Goal: Task Accomplishment & Management: Use online tool/utility

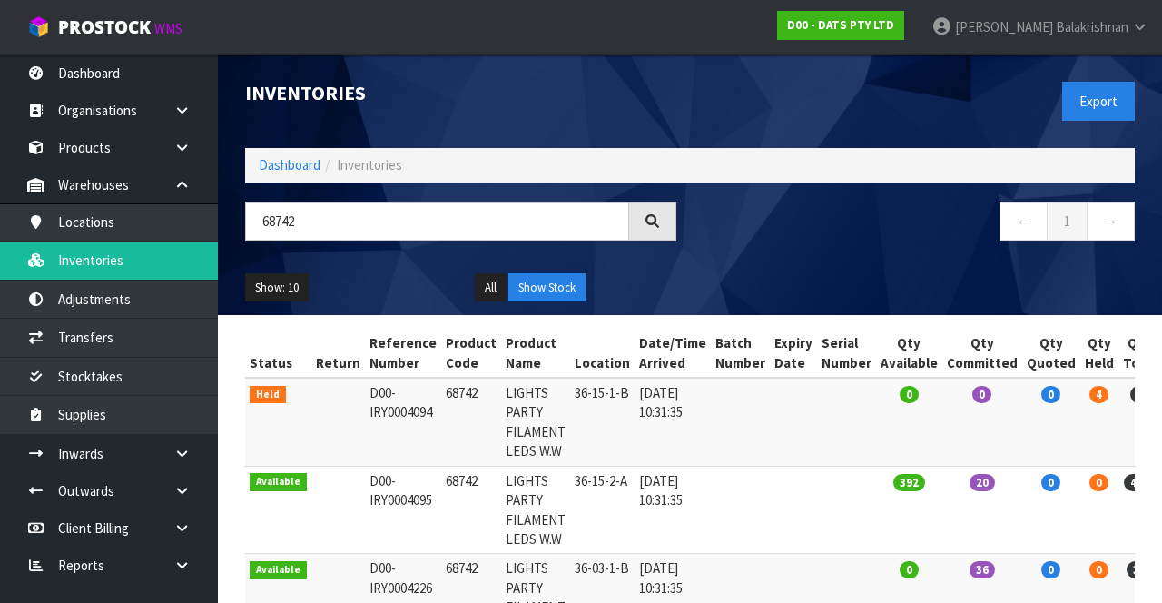
type input "68742"
click at [283, 171] on link "Dashboard" at bounding box center [290, 164] width 62 height 17
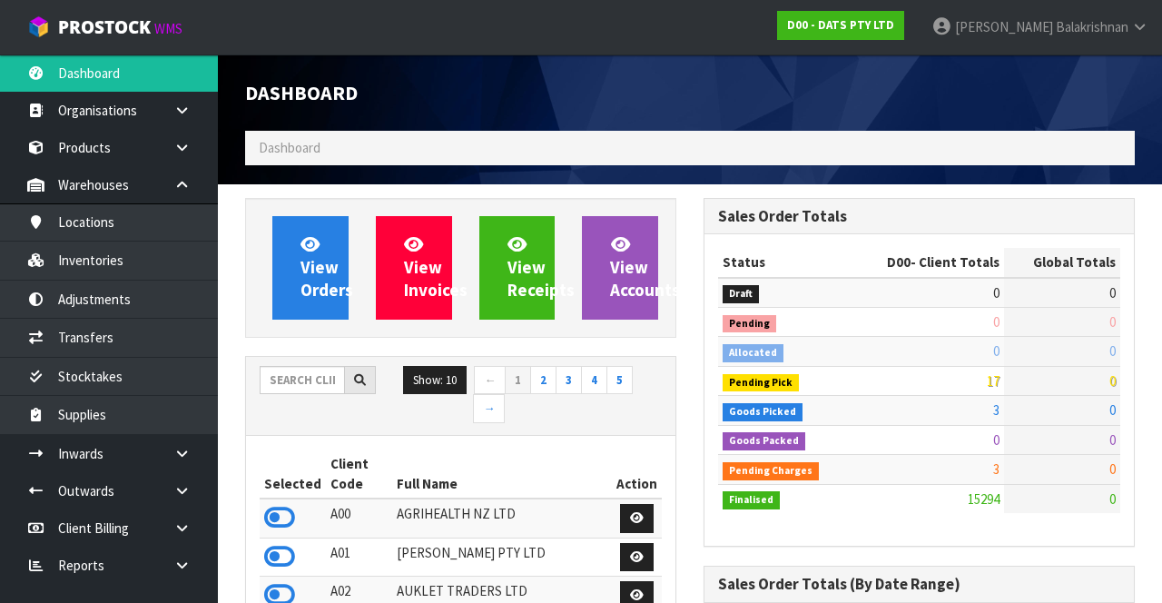
scroll to position [1503, 457]
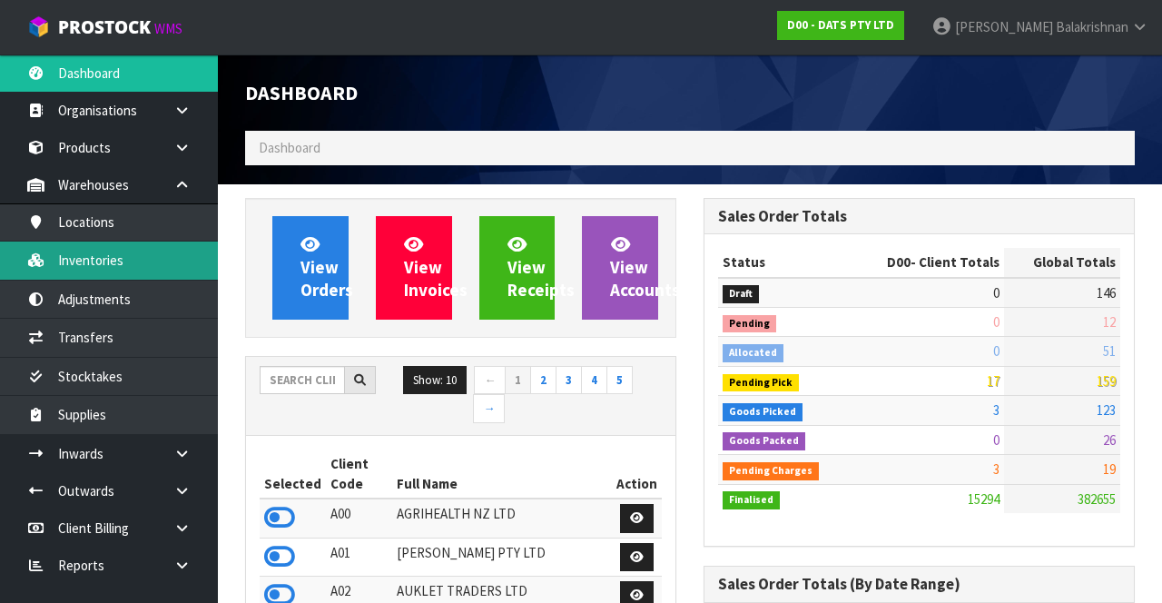
click at [138, 267] on link "Inventories" at bounding box center [109, 259] width 218 height 37
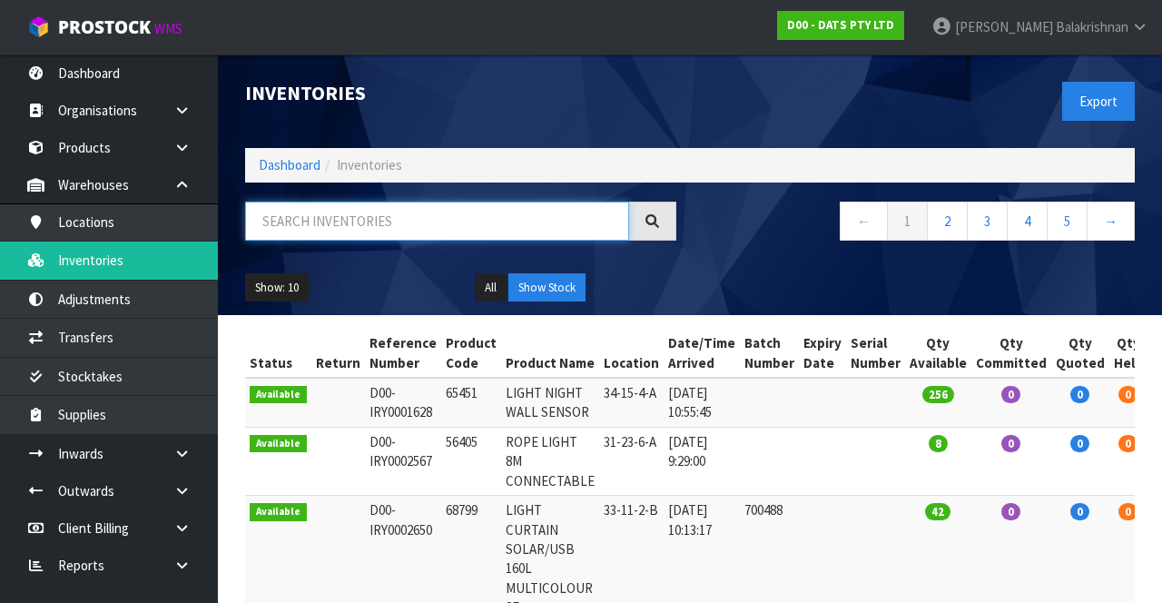
click at [422, 228] on input "text" at bounding box center [437, 220] width 384 height 39
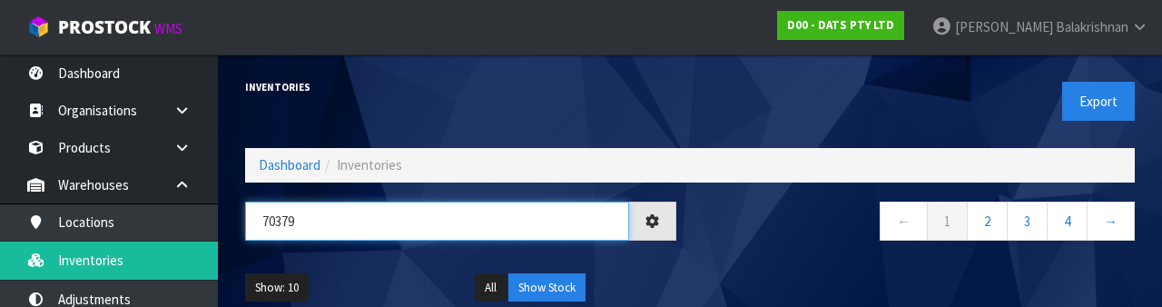
type input "70379"
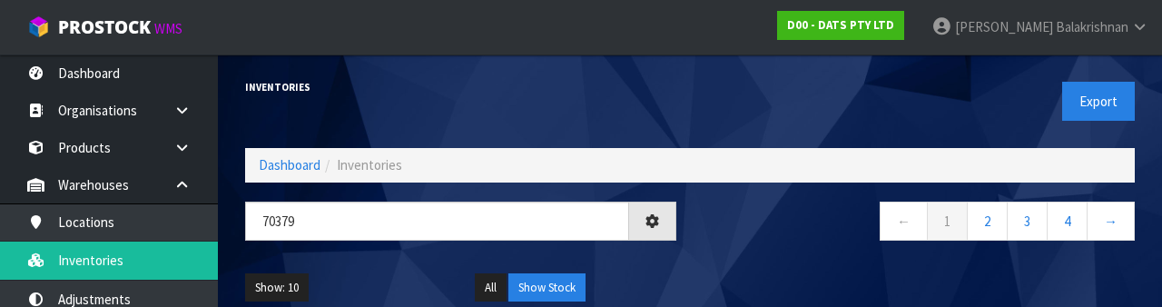
click at [725, 263] on div "Show: 10 5 10 25 50 All Show Stock" at bounding box center [689, 288] width 917 height 56
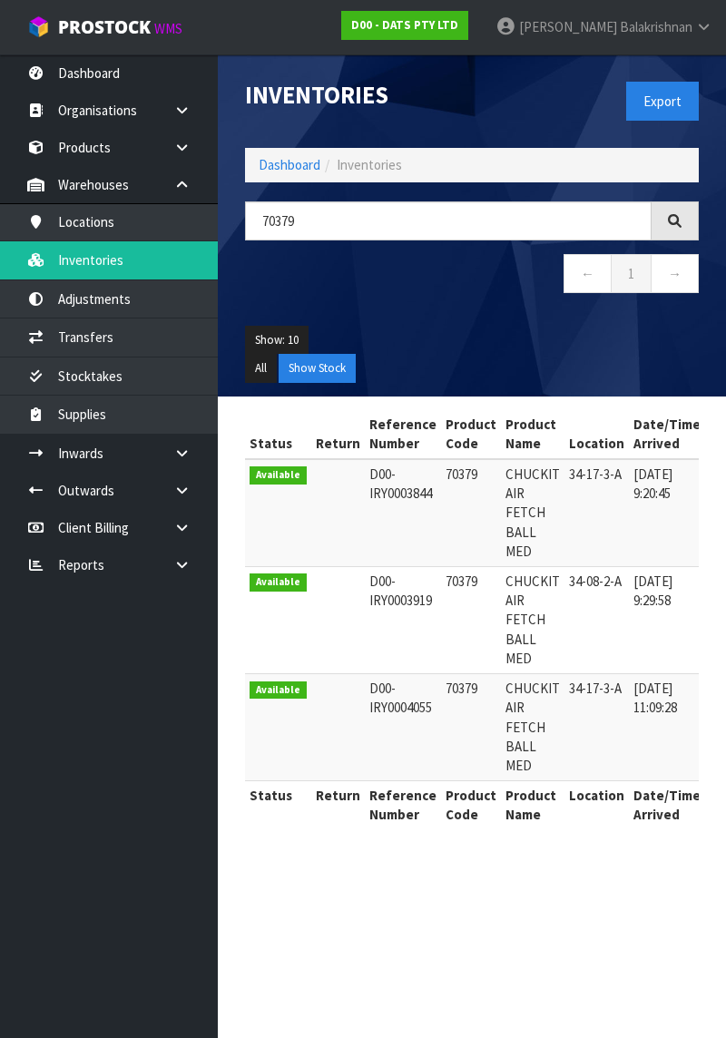
click at [174, 909] on ul "Dashboard Organisations Clients Consignees Carriers Products Categories Serial …" at bounding box center [109, 546] width 218 height 984
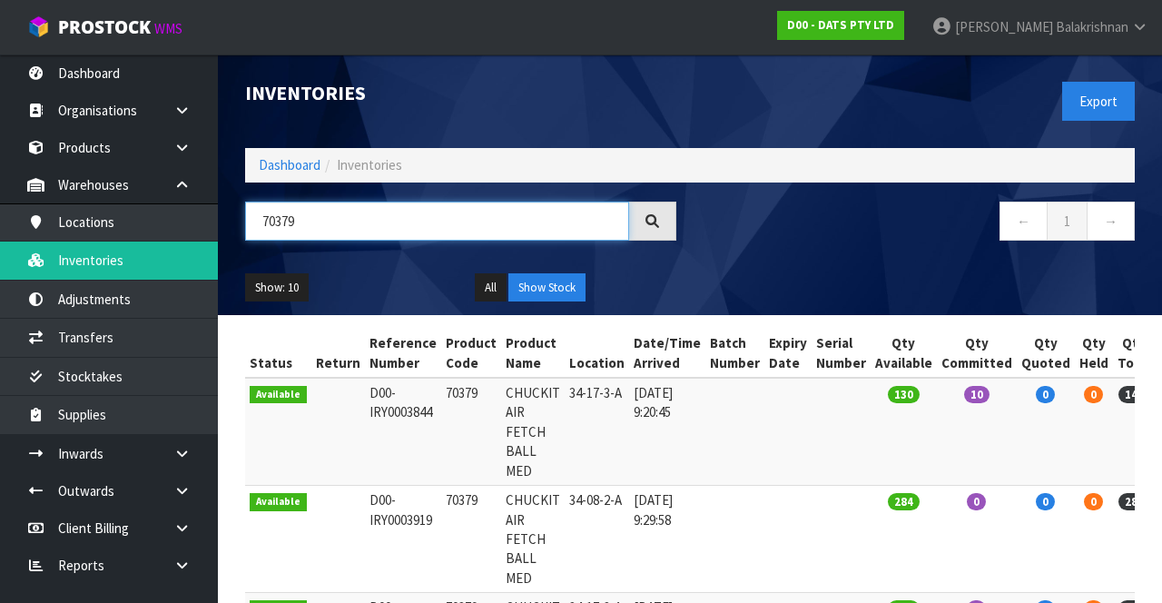
click at [466, 225] on input "70379" at bounding box center [437, 220] width 384 height 39
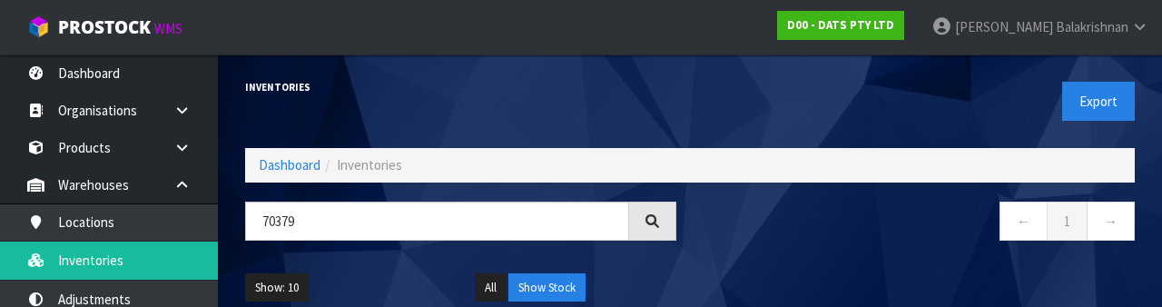
click at [725, 224] on nav "← 1 →" at bounding box center [918, 223] width 431 height 44
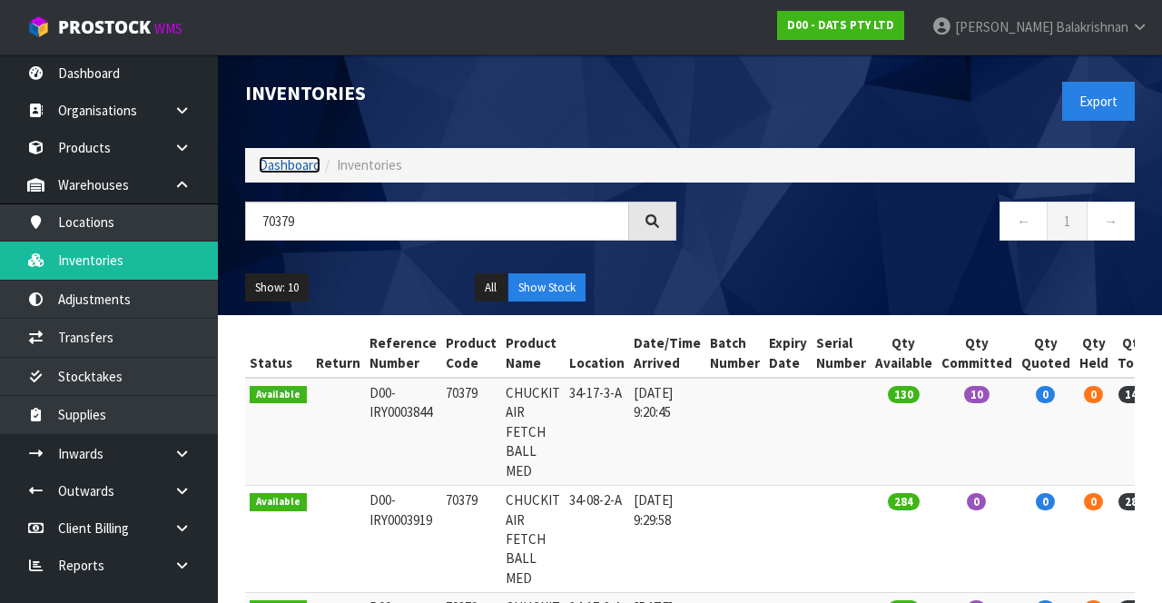
click at [274, 171] on link "Dashboard" at bounding box center [290, 164] width 62 height 17
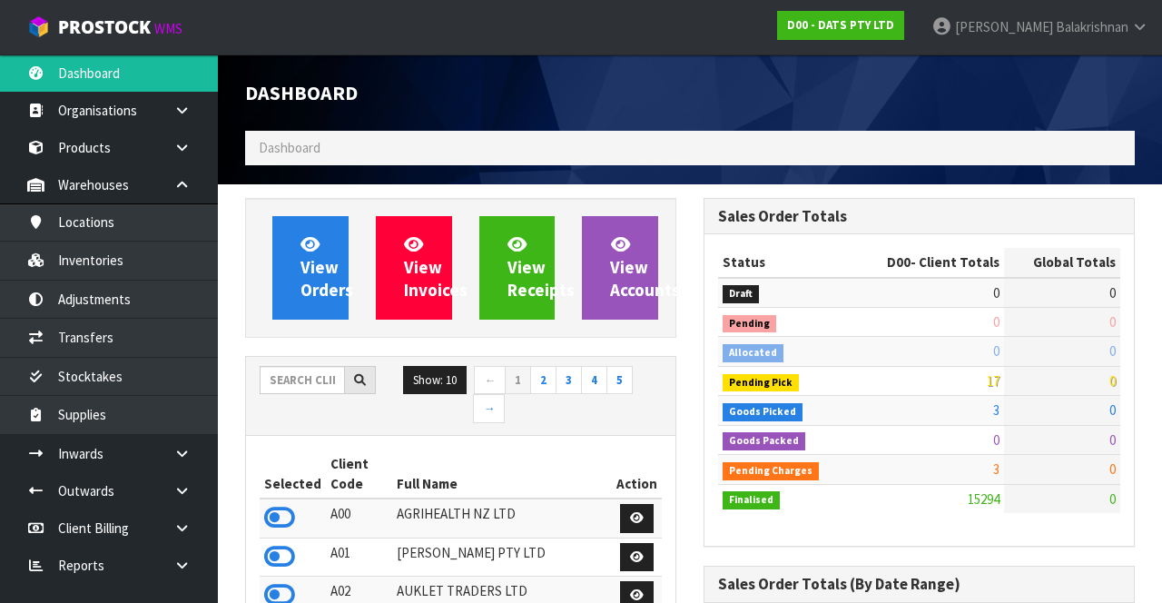
scroll to position [1503, 457]
click at [311, 390] on input "text" at bounding box center [302, 380] width 85 height 28
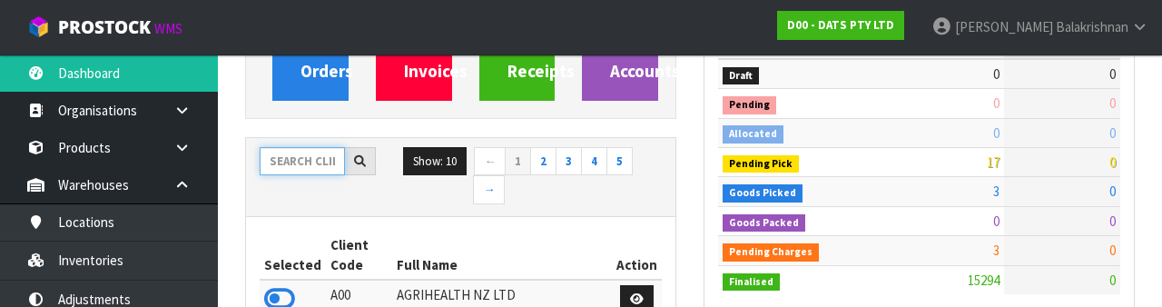
scroll to position [213, 0]
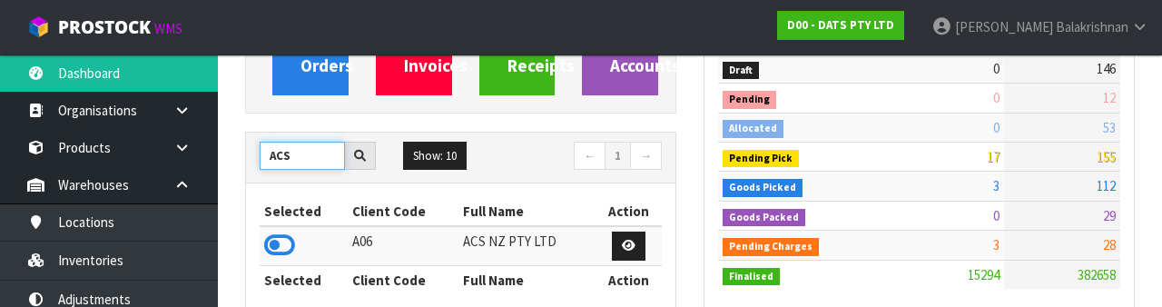
type input "ACS"
click at [270, 252] on icon at bounding box center [279, 244] width 31 height 27
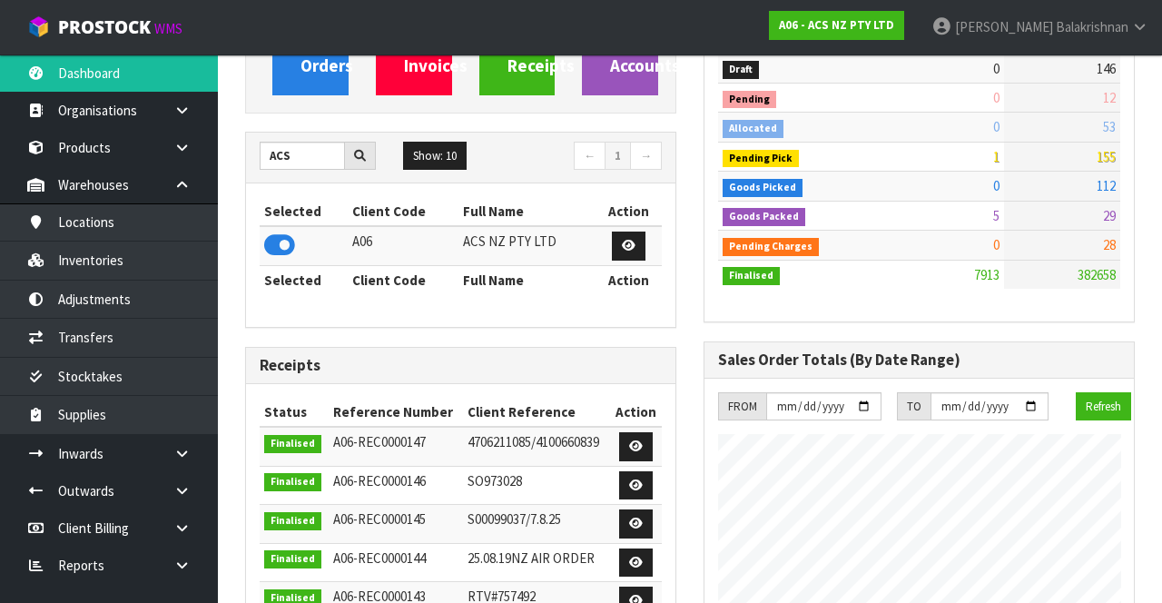
scroll to position [1541, 457]
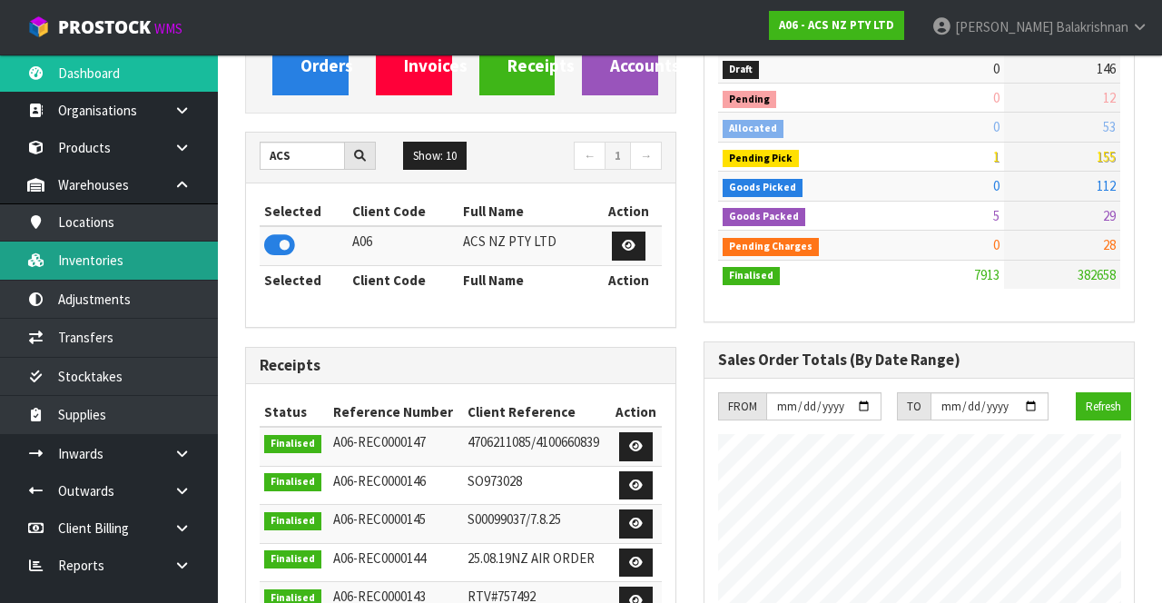
click at [114, 267] on link "Inventories" at bounding box center [109, 259] width 218 height 37
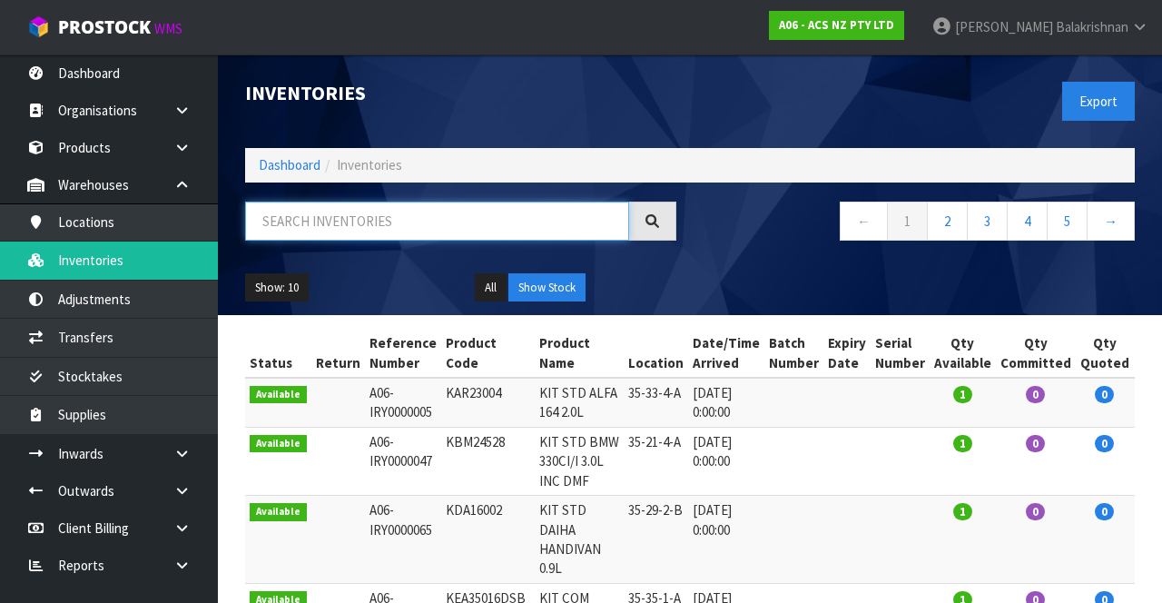
click at [439, 225] on input "text" at bounding box center [437, 220] width 384 height 39
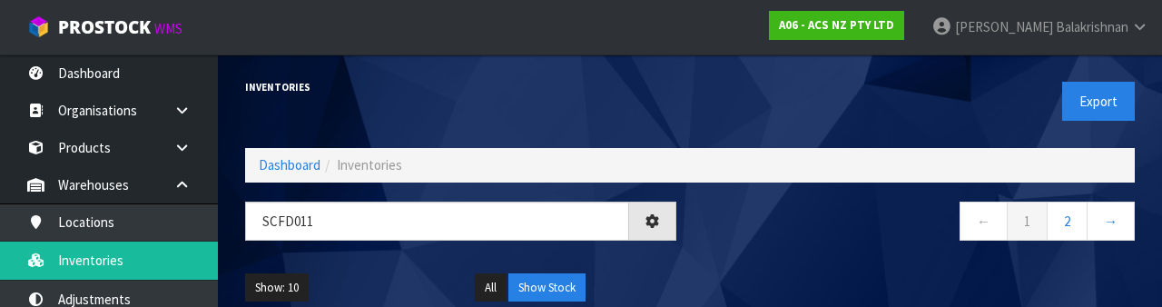
click at [725, 247] on div "← 1 2 →" at bounding box center [919, 230] width 458 height 58
type input "SCFD011"
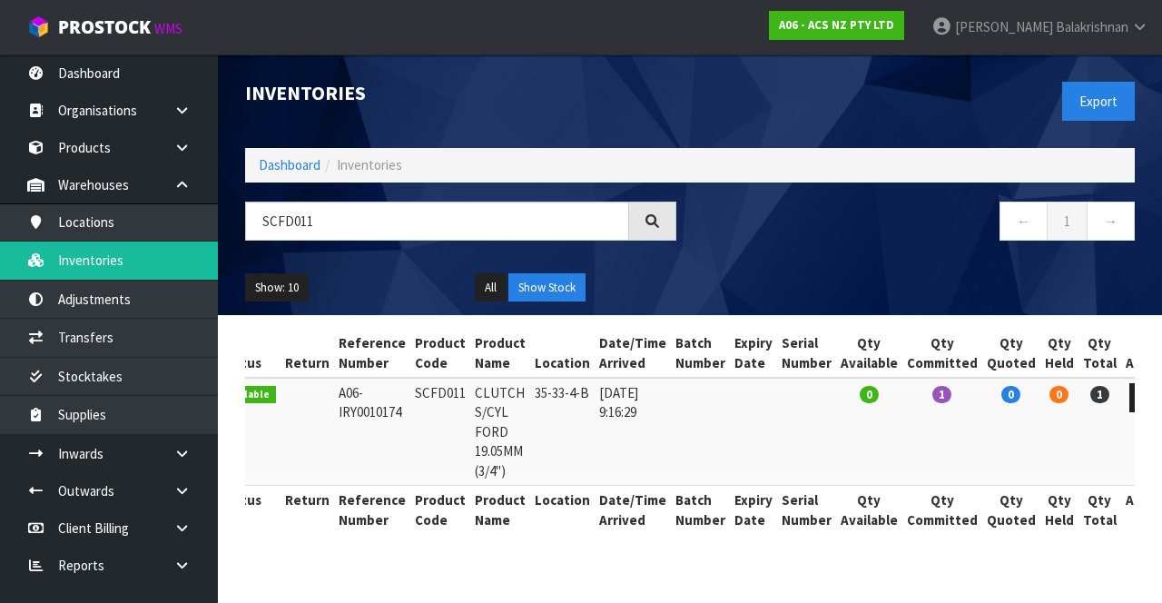
scroll to position [0, 33]
click at [725, 398] on icon at bounding box center [1144, 397] width 14 height 12
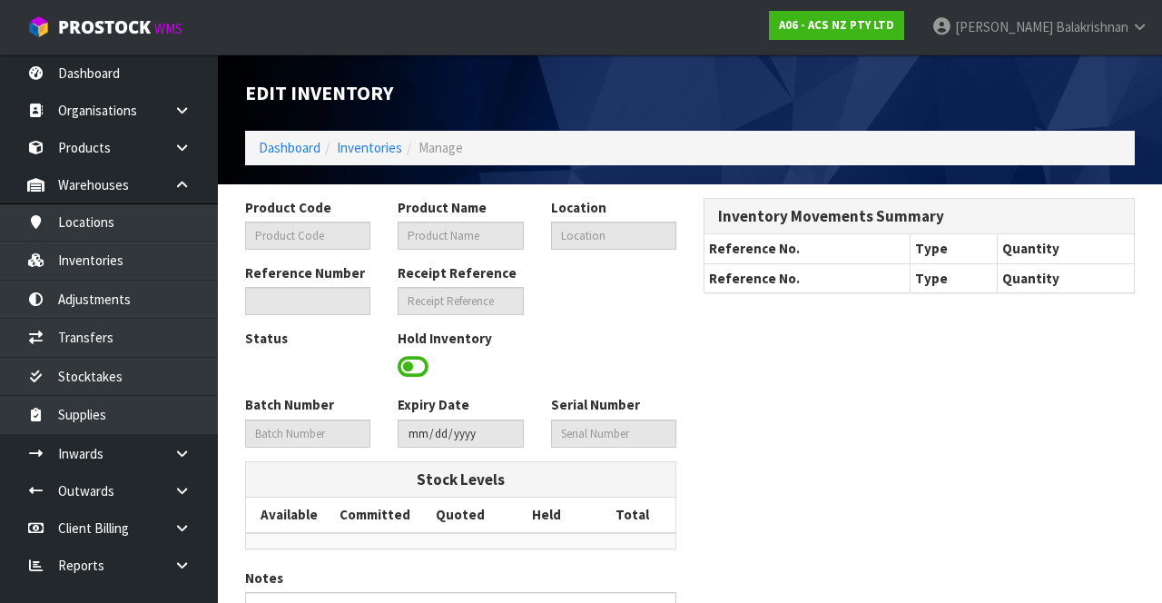
type input "SCFD011"
type input "CLUTCH S/CYL FORD 19.05MM (3/4")"
type input "35-33-4-B"
type input "A06-IRY0010174"
type input "A06-REC0000145"
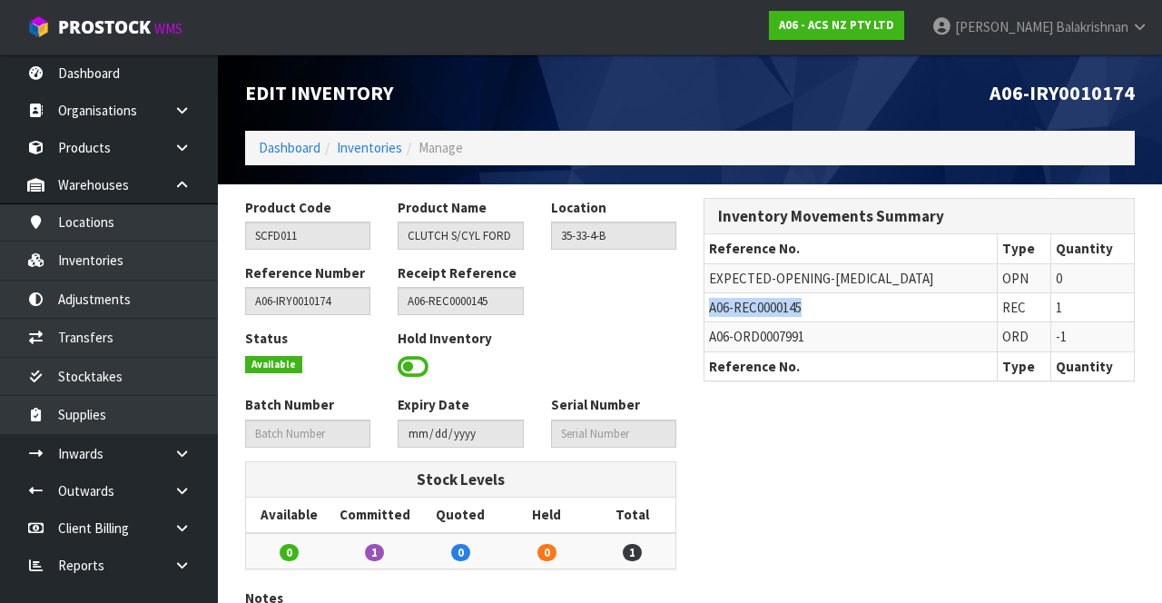
copy span "A06-REC0000145"
click at [195, 481] on link at bounding box center [189, 490] width 58 height 37
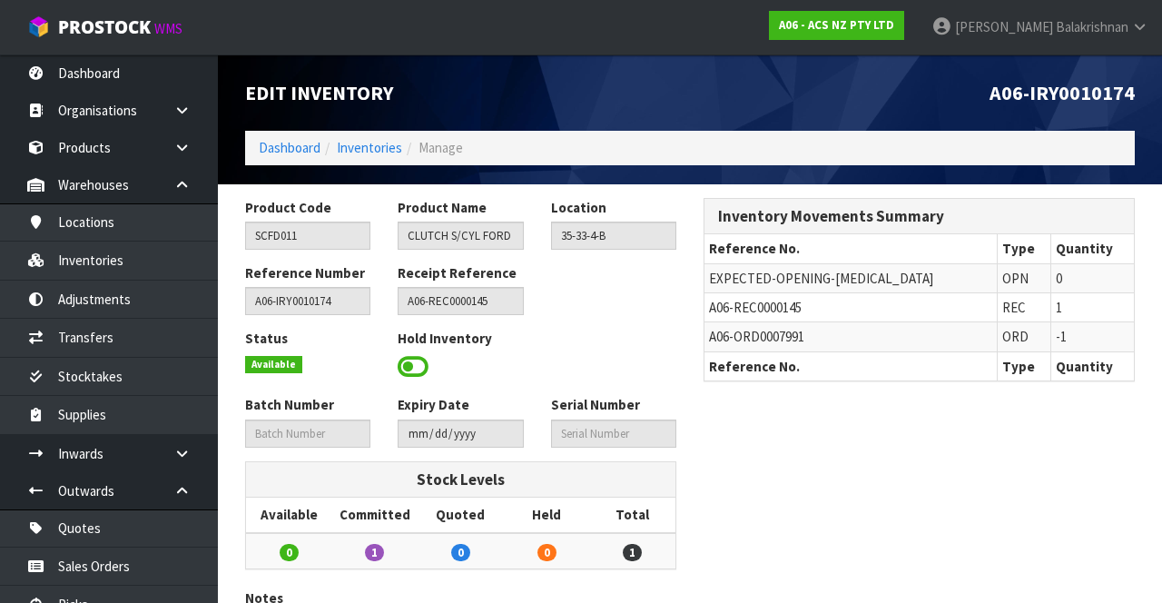
click at [189, 457] on link at bounding box center [189, 453] width 58 height 37
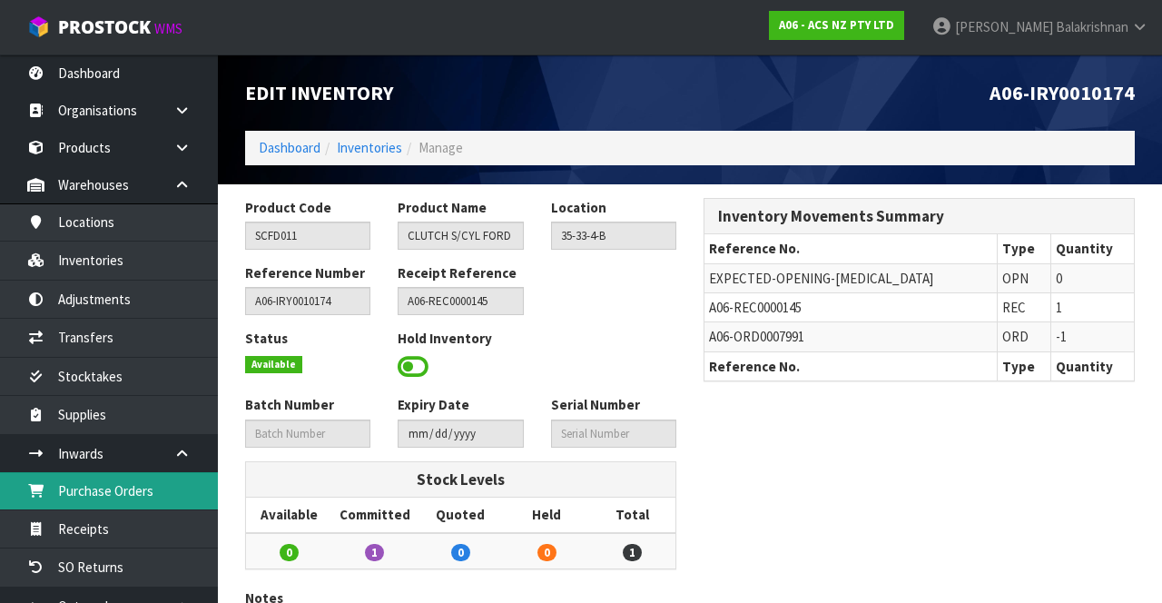
click at [162, 496] on link "Purchase Orders" at bounding box center [109, 490] width 218 height 37
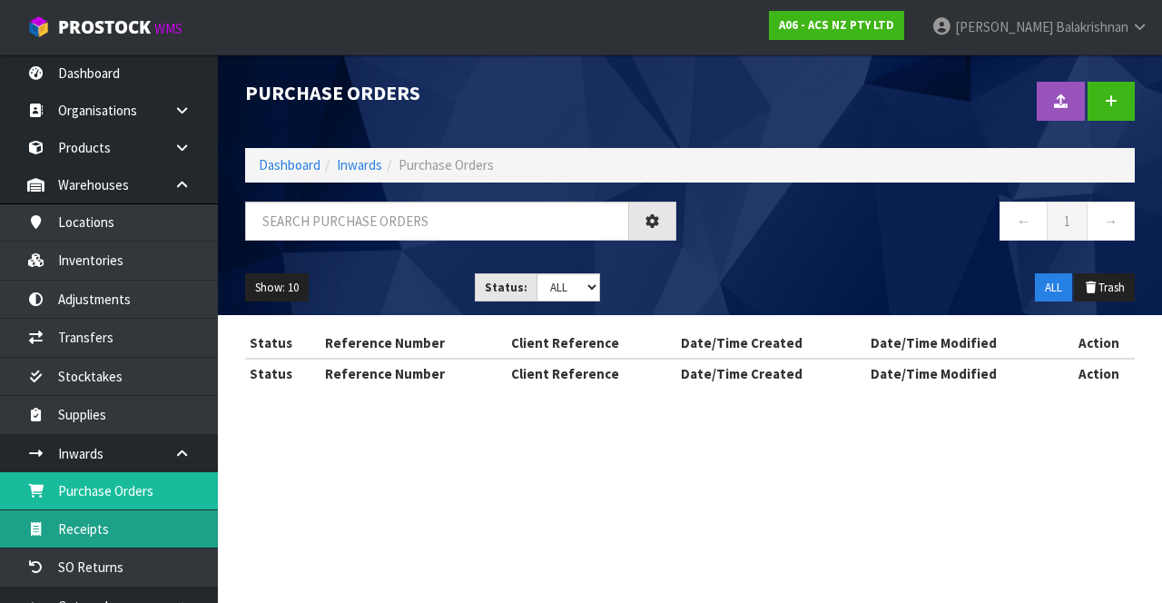
click at [127, 535] on link "Receipts" at bounding box center [109, 528] width 218 height 37
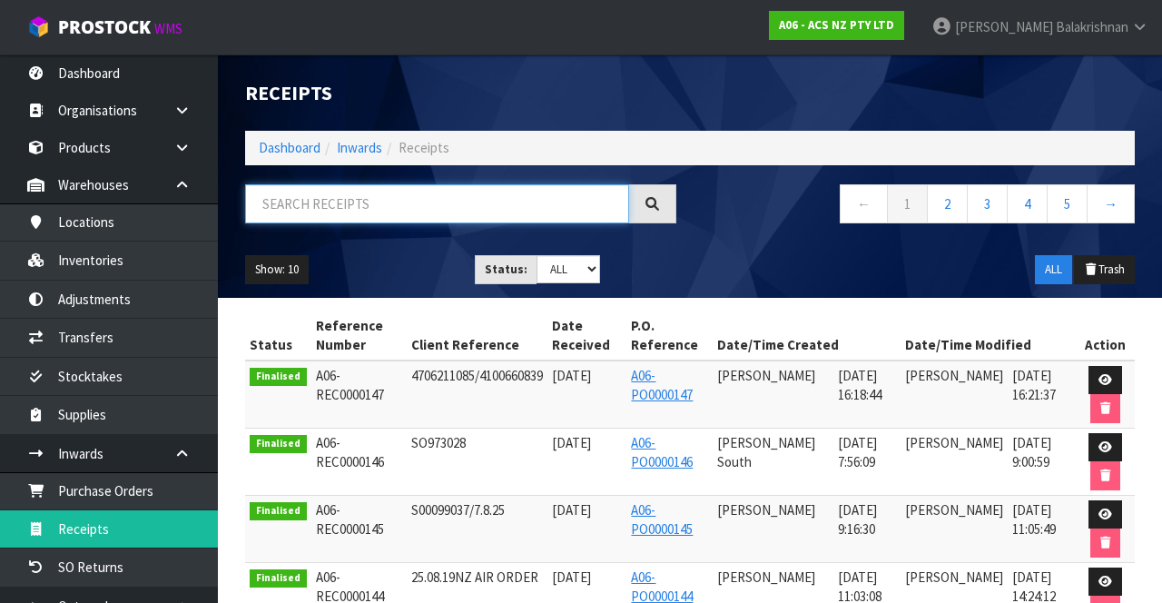
paste input "A06-REC0000145"
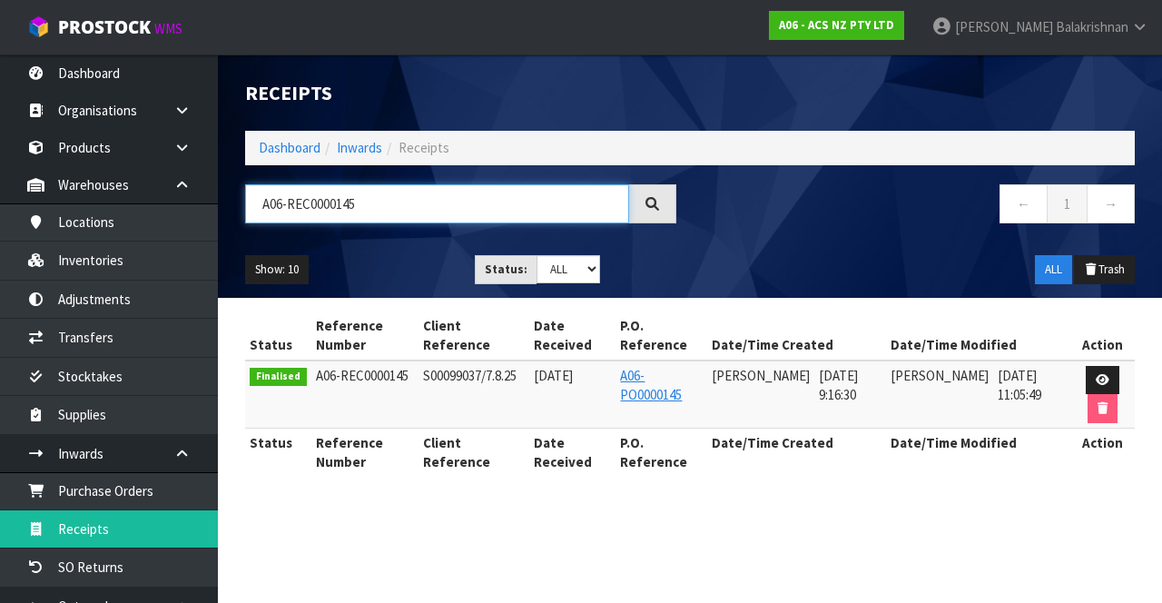
type input "A06-REC0000145"
click at [725, 374] on icon at bounding box center [1102, 380] width 14 height 12
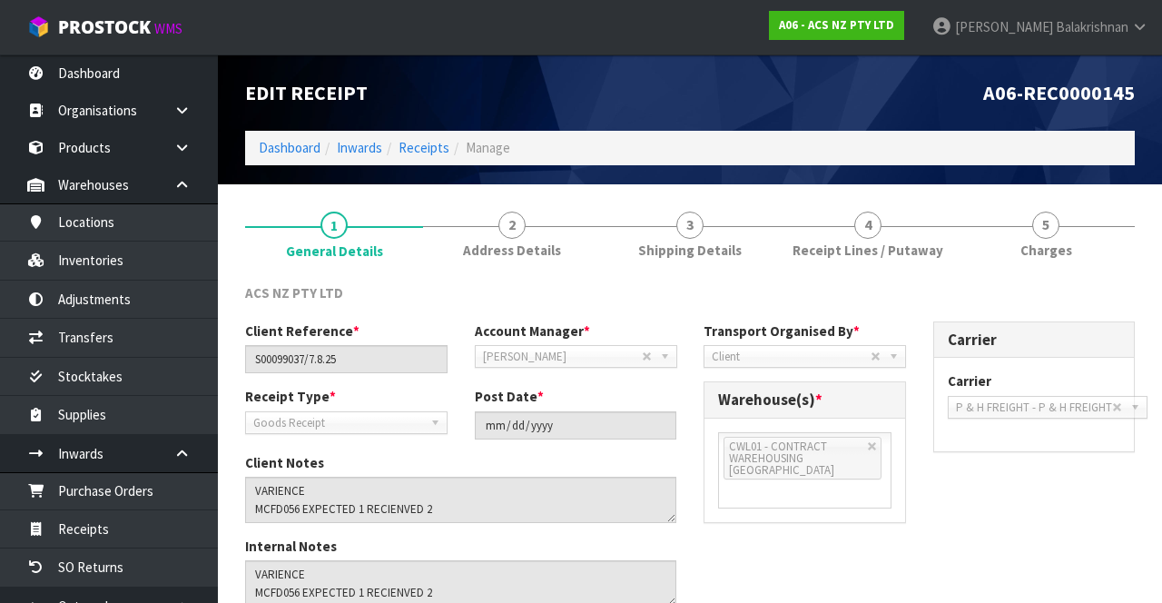
click at [725, 238] on link "4 Receipt Lines / Putaway" at bounding box center [868, 234] width 178 height 72
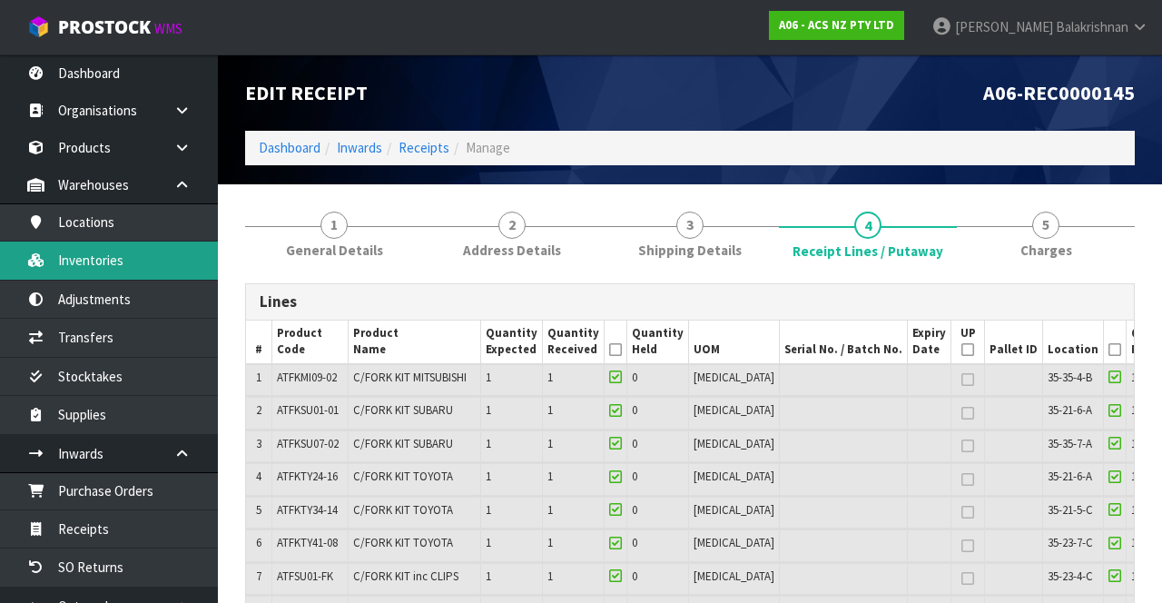
click at [78, 265] on link "Inventories" at bounding box center [109, 259] width 218 height 37
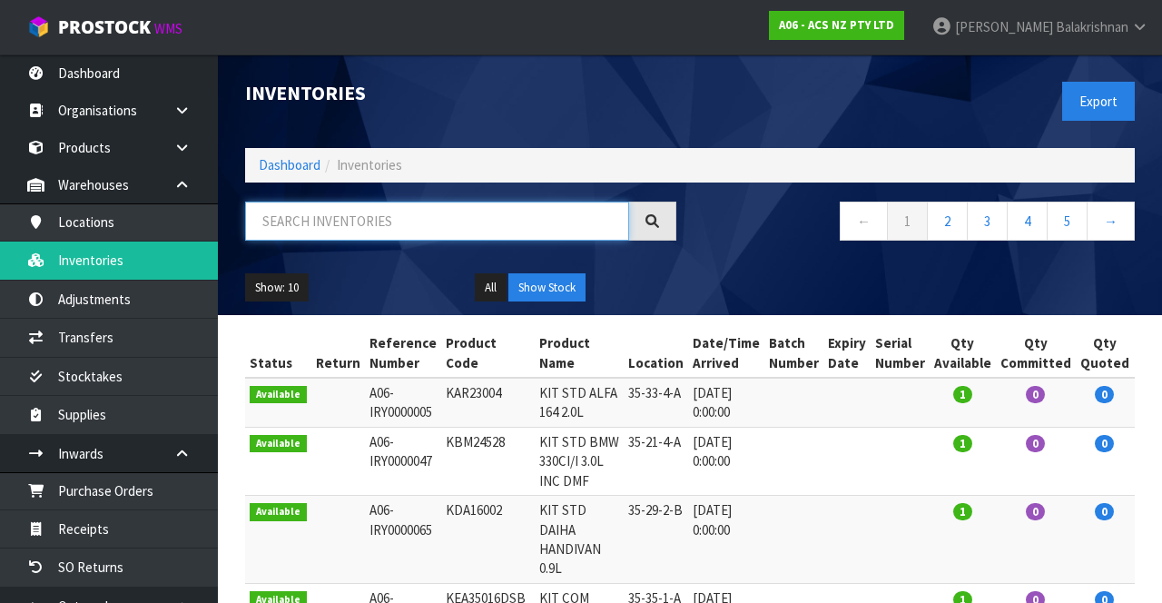
click at [477, 224] on input "text" at bounding box center [437, 220] width 384 height 39
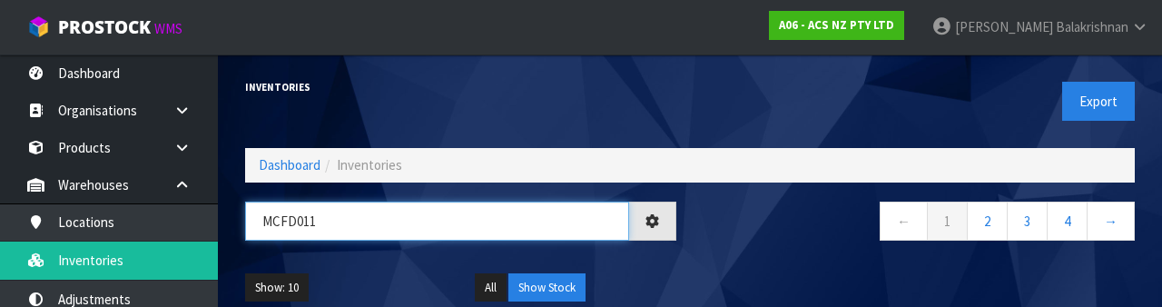
type input "MCFD011"
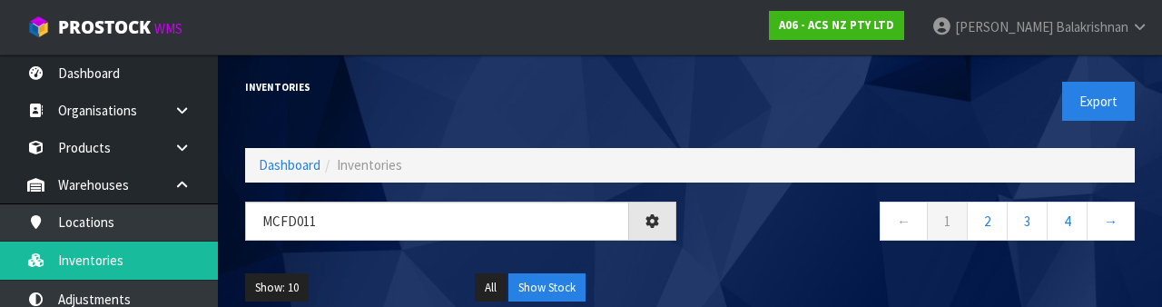
click at [725, 237] on nav "← 1 2 3 4 →" at bounding box center [918, 223] width 431 height 44
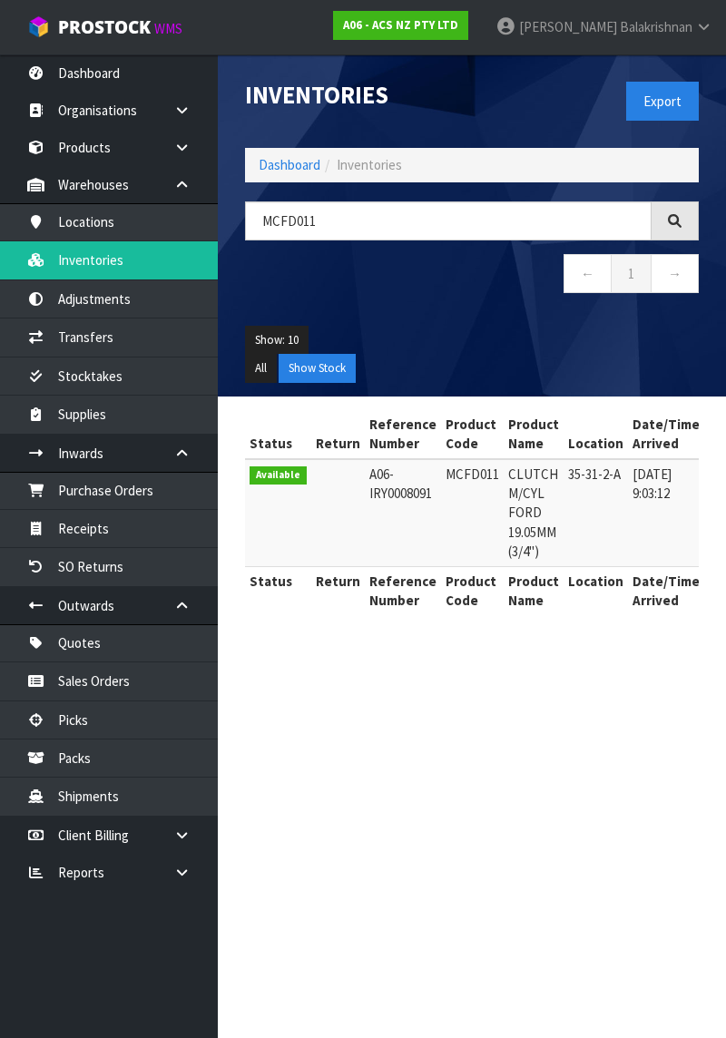
click at [702, 41] on link "[PERSON_NAME]" at bounding box center [604, 27] width 244 height 54
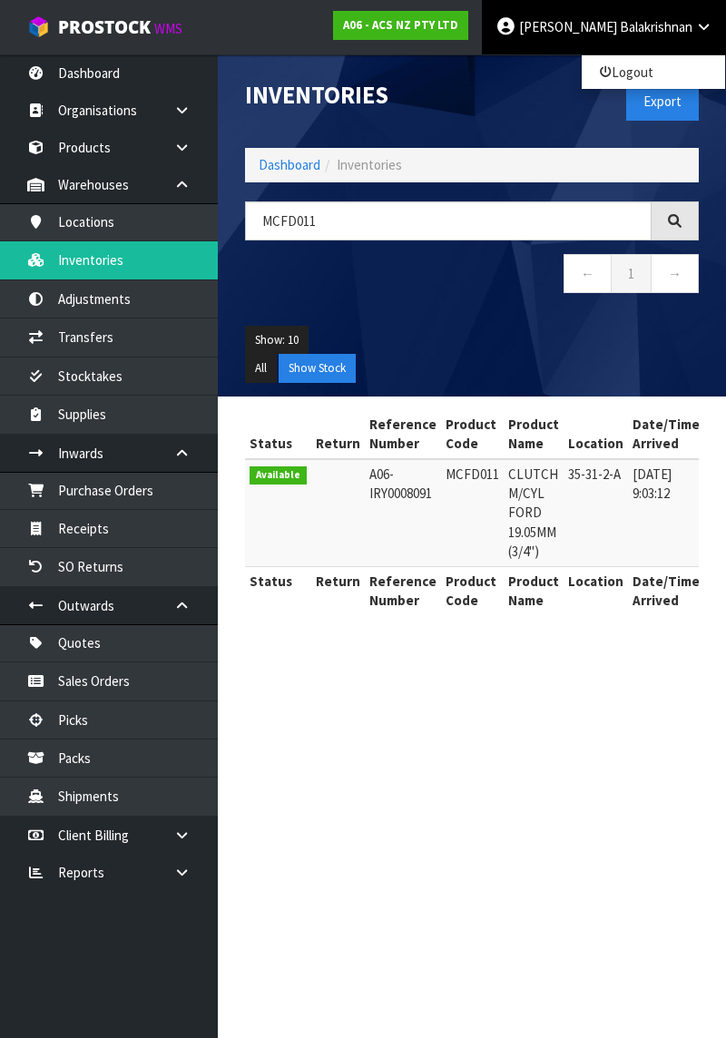
click at [326, 116] on div "Inventories" at bounding box center [351, 94] width 240 height 81
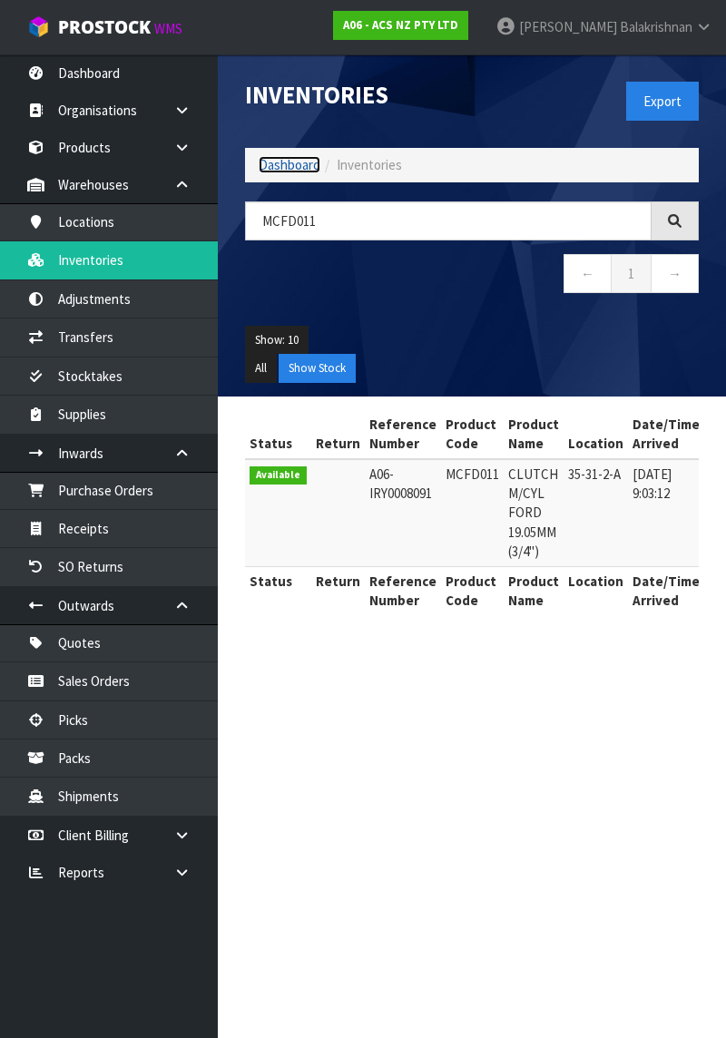
click at [296, 160] on link "Dashboard" at bounding box center [290, 164] width 62 height 17
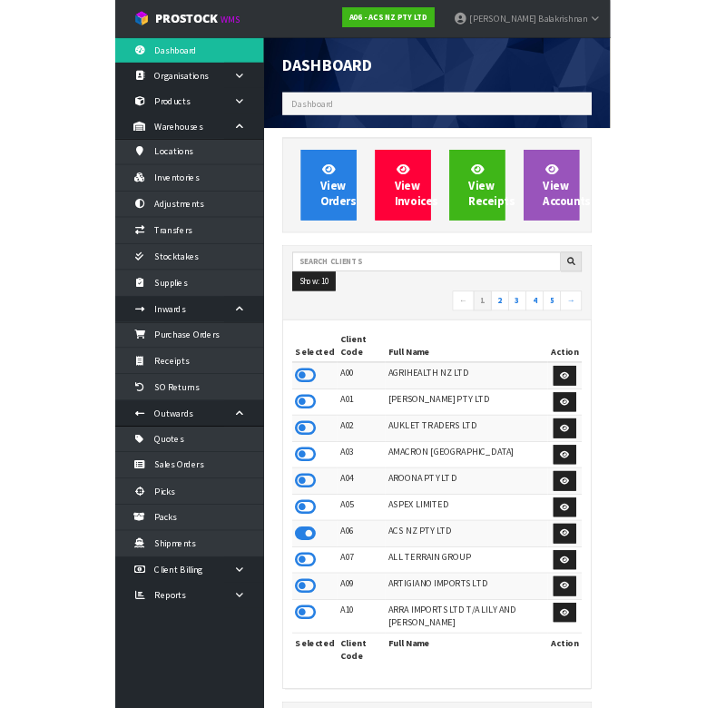
scroll to position [1586, 481]
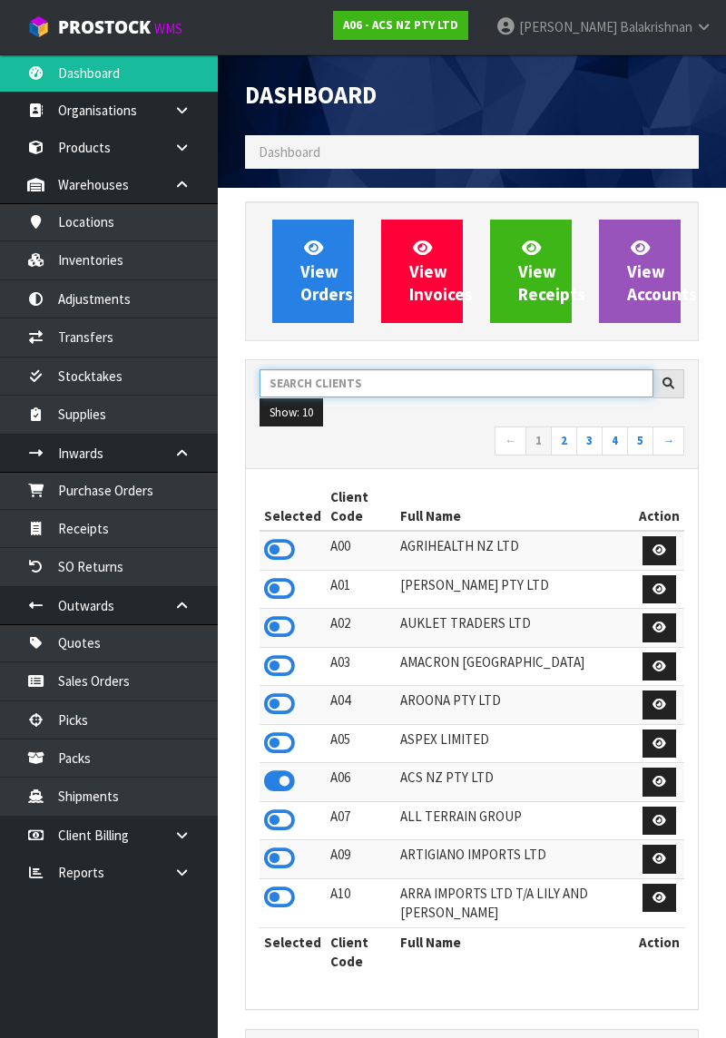
click at [514, 381] on input "text" at bounding box center [457, 383] width 394 height 28
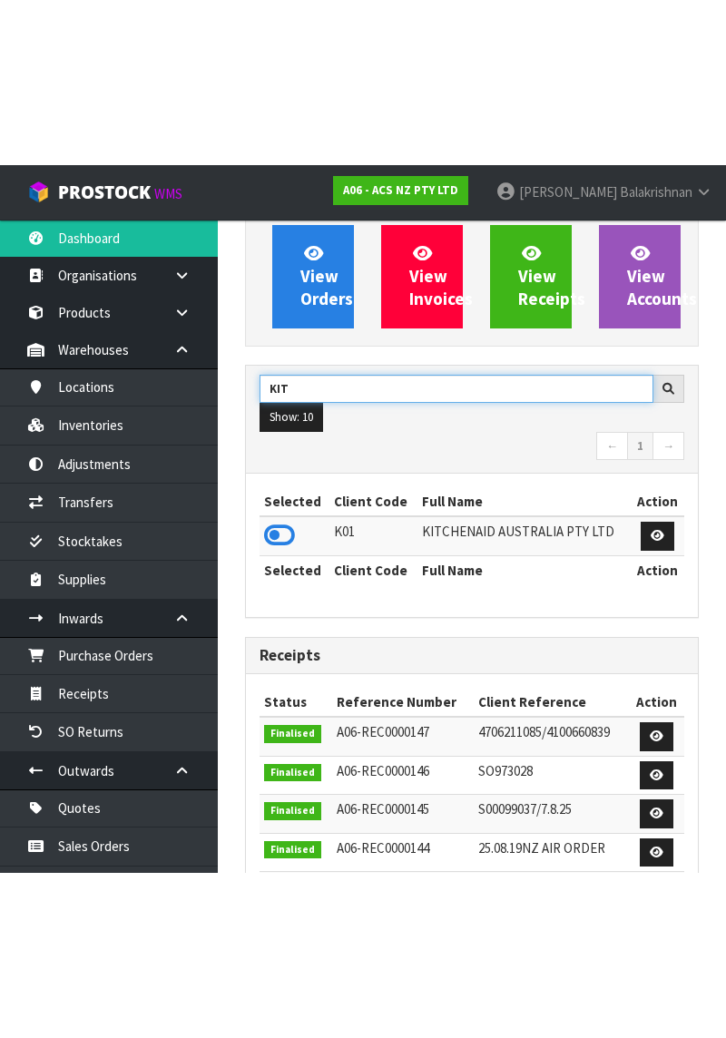
scroll to position [177, 0]
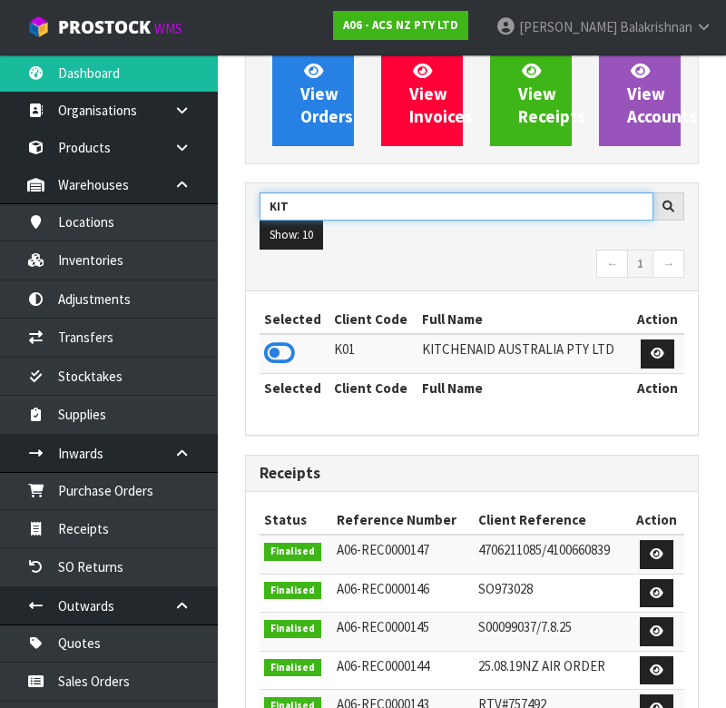
type input "KIT"
click at [285, 339] on icon at bounding box center [279, 352] width 31 height 27
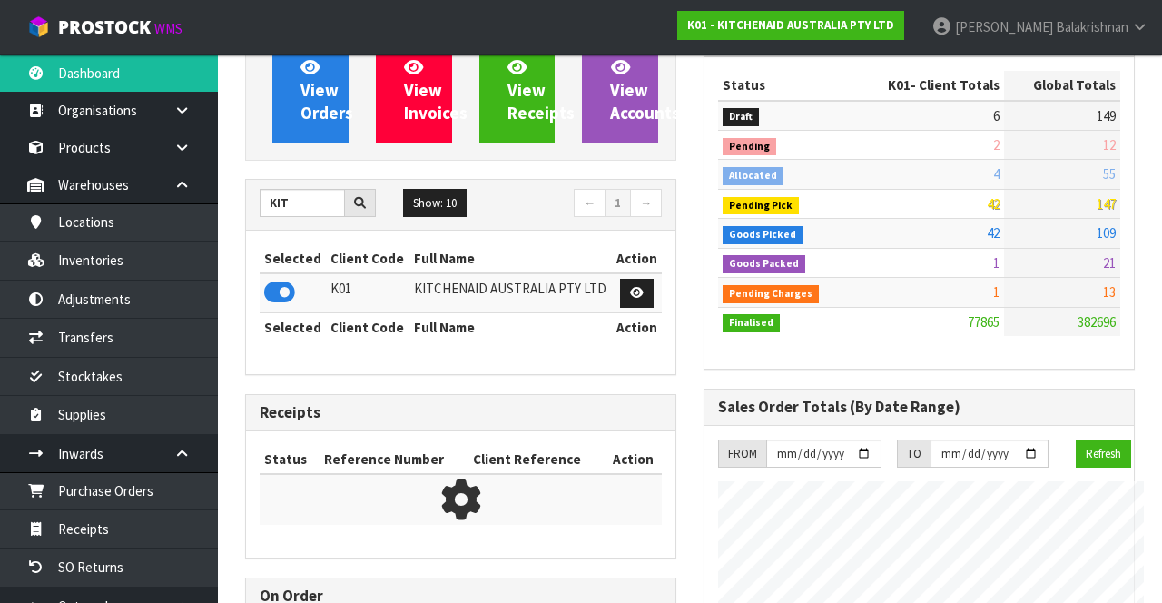
scroll to position [1541, 457]
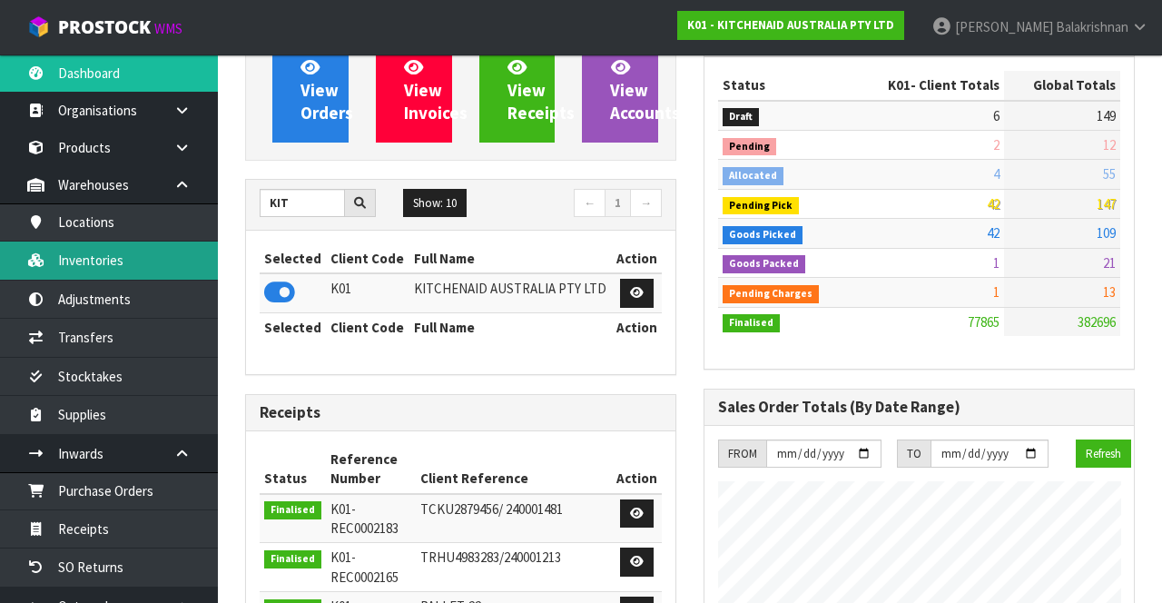
click at [121, 265] on link "Inventories" at bounding box center [109, 259] width 218 height 37
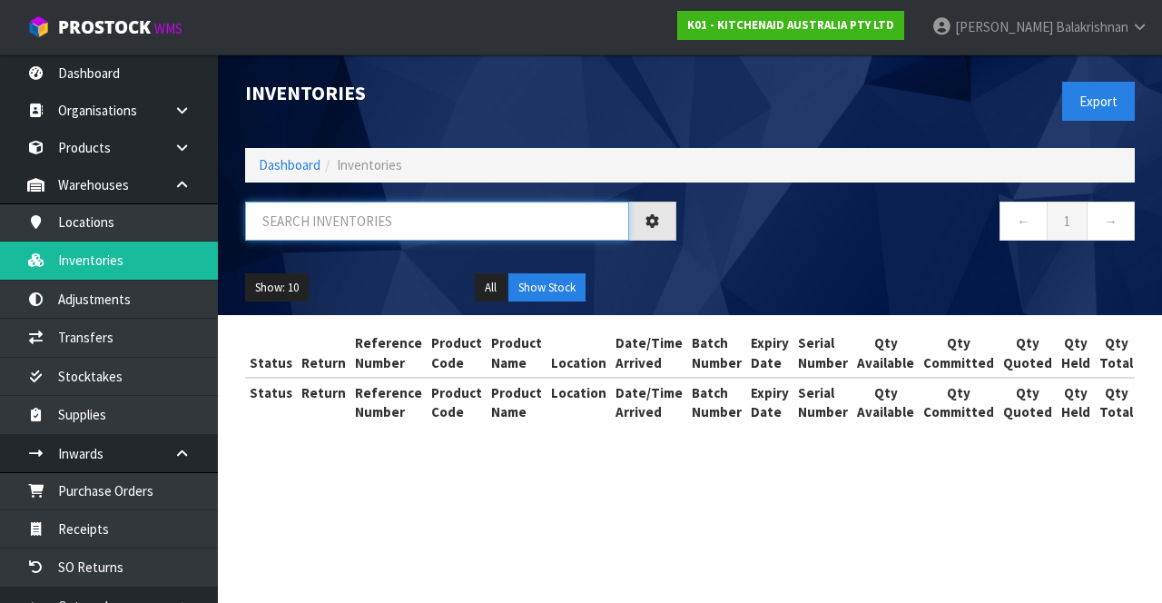
click at [510, 225] on input "text" at bounding box center [437, 220] width 384 height 39
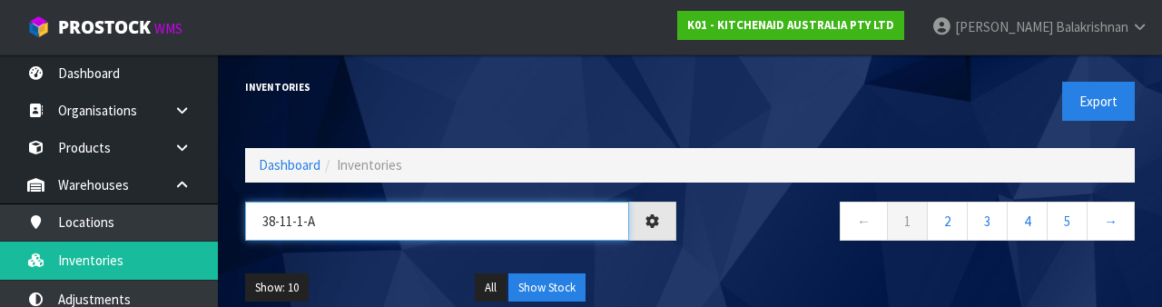
type input "38-11-1-A"
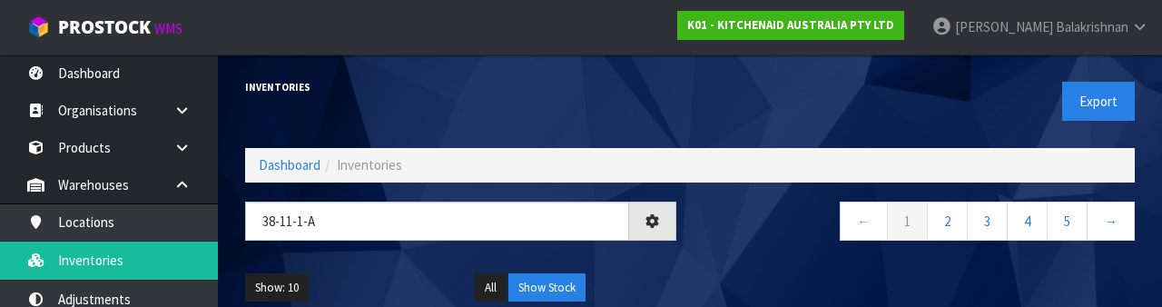
click at [725, 247] on div "← 1 2 3 4 5 →" at bounding box center [919, 230] width 458 height 58
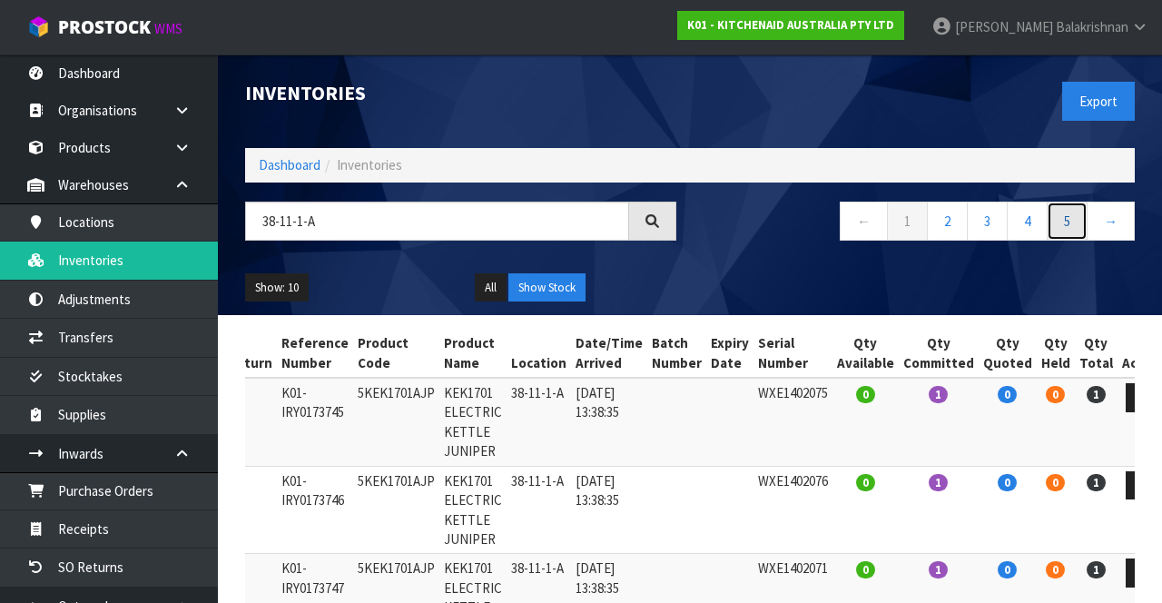
click at [725, 225] on link "5" at bounding box center [1066, 220] width 41 height 39
click at [725, 229] on link "←" at bounding box center [863, 220] width 48 height 39
click at [725, 225] on link "←" at bounding box center [863, 220] width 48 height 39
click at [725, 224] on link "←" at bounding box center [863, 220] width 48 height 39
click at [725, 235] on link "←" at bounding box center [863, 220] width 48 height 39
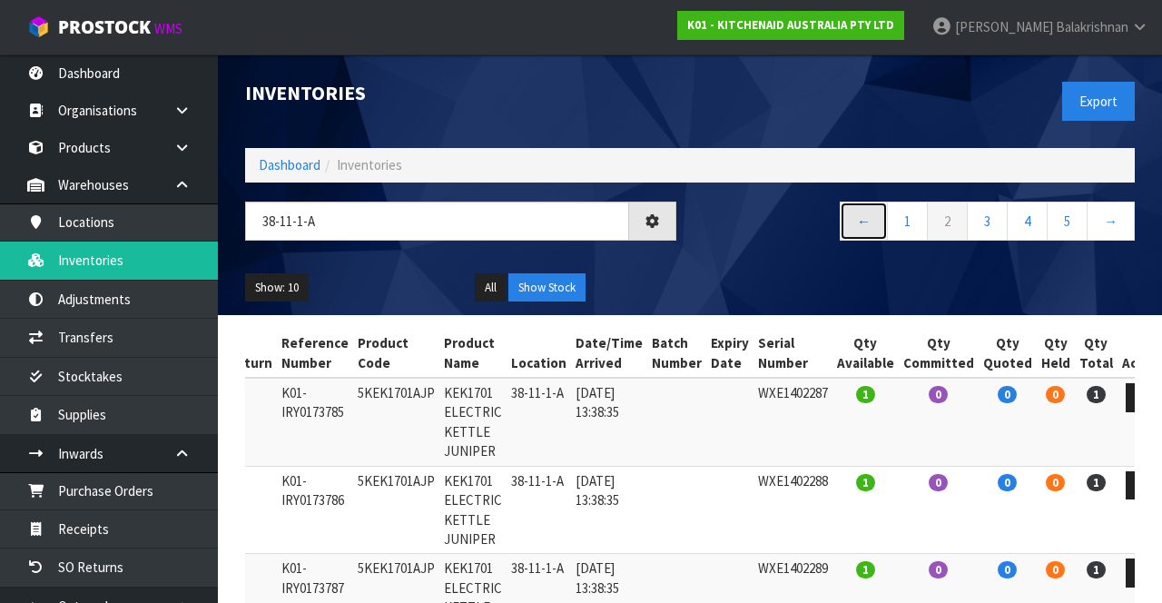
click at [725, 237] on link "←" at bounding box center [863, 220] width 48 height 39
click at [725, 234] on link "←" at bounding box center [863, 220] width 48 height 39
click at [725, 235] on link "←" at bounding box center [863, 220] width 48 height 39
click at [725, 221] on link "1" at bounding box center [907, 220] width 41 height 39
click at [725, 224] on link "←" at bounding box center [863, 220] width 48 height 39
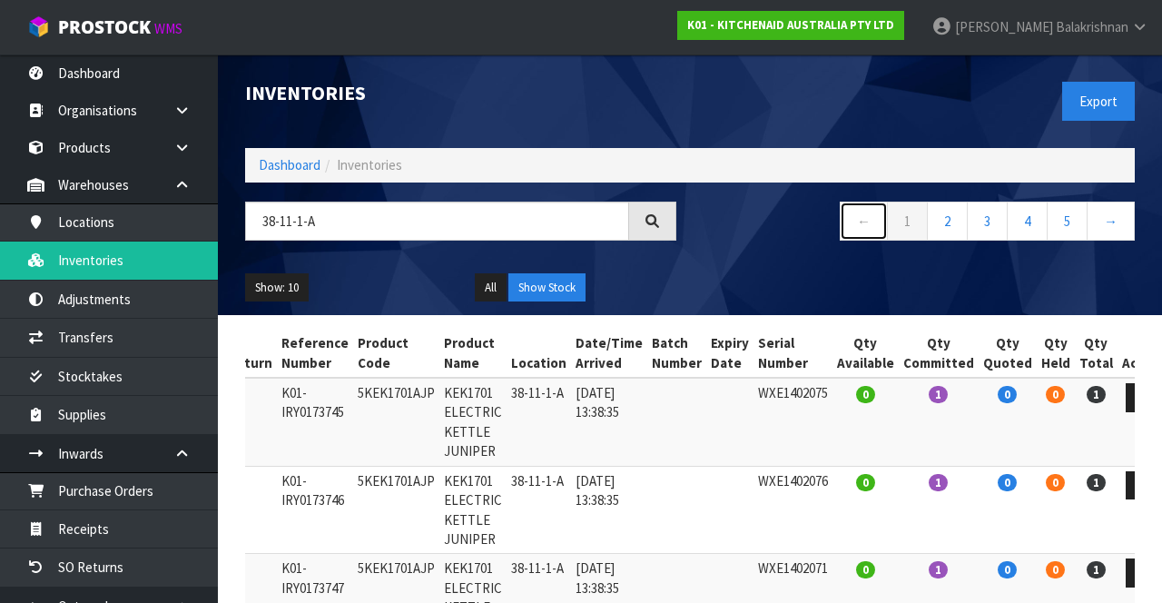
click at [725, 237] on link "←" at bounding box center [863, 220] width 48 height 39
click at [725, 229] on link "1" at bounding box center [907, 220] width 41 height 39
click at [725, 223] on link "2" at bounding box center [947, 220] width 41 height 39
click at [725, 224] on link "3" at bounding box center [987, 220] width 41 height 39
click at [725, 231] on link "4" at bounding box center [1026, 220] width 41 height 39
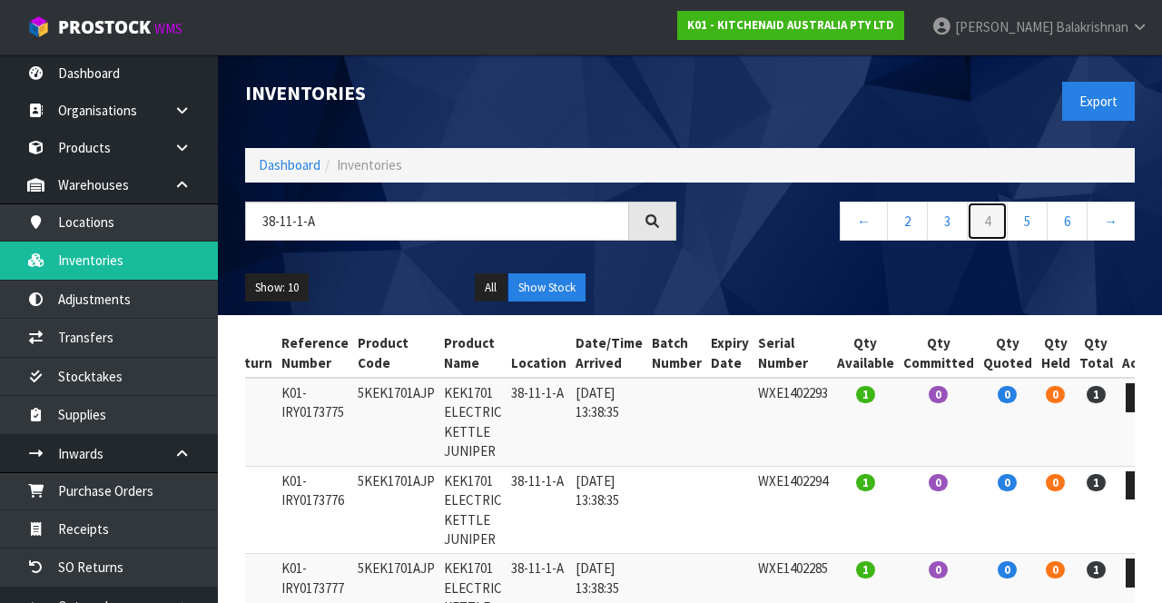
click at [725, 238] on link "4" at bounding box center [987, 220] width 41 height 39
click at [725, 218] on link "5" at bounding box center [1026, 220] width 41 height 39
click at [725, 225] on link "7" at bounding box center [1066, 220] width 41 height 39
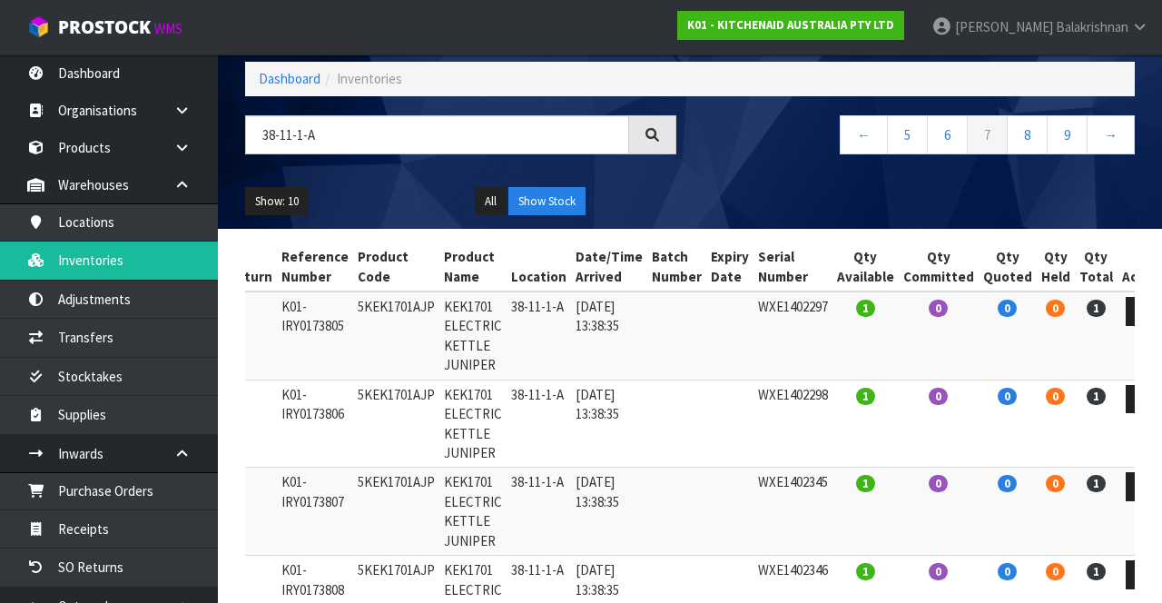
scroll to position [85, 0]
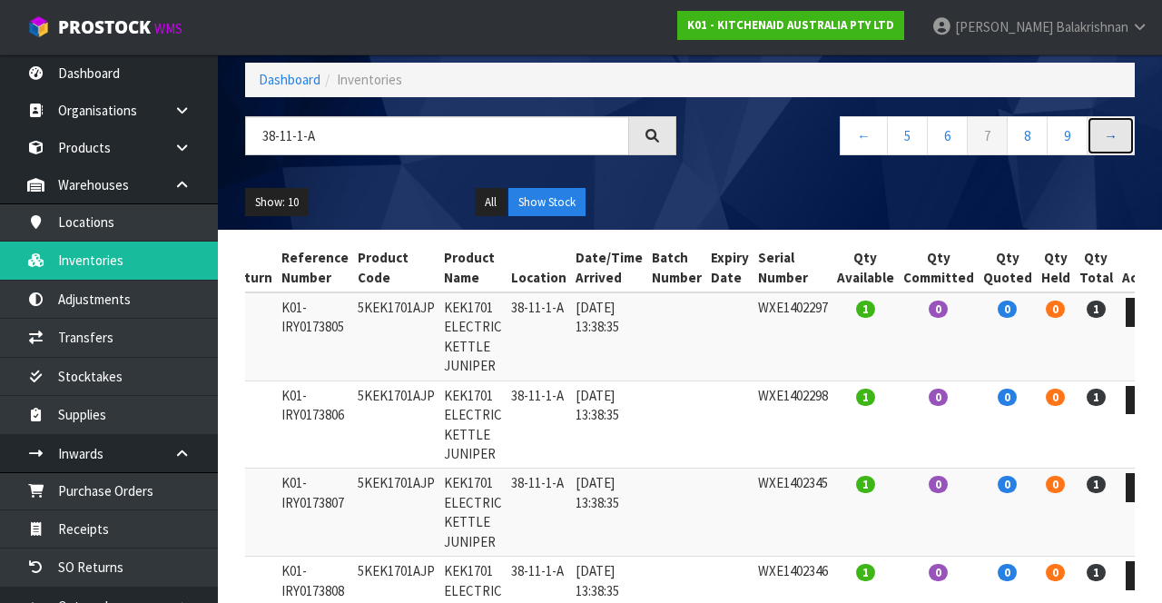
click at [725, 138] on link "→" at bounding box center [1110, 135] width 48 height 39
click at [725, 139] on link "10" at bounding box center [1063, 135] width 47 height 39
click at [725, 133] on link "→" at bounding box center [1110, 135] width 48 height 39
click at [725, 135] on link "→" at bounding box center [1110, 135] width 48 height 39
click at [725, 140] on link "→" at bounding box center [1110, 135] width 48 height 39
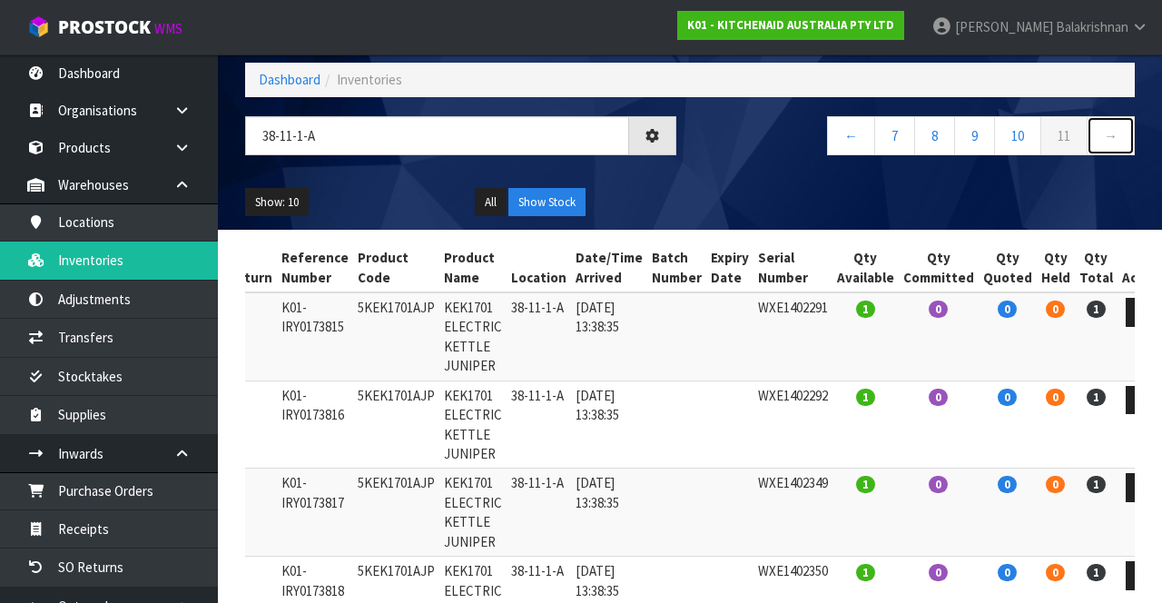
click at [725, 141] on link "→" at bounding box center [1110, 135] width 48 height 39
click at [725, 140] on link "→" at bounding box center [1110, 135] width 48 height 39
click at [725, 136] on link "11" at bounding box center [1063, 135] width 47 height 39
click at [725, 140] on link "10" at bounding box center [1017, 135] width 47 height 39
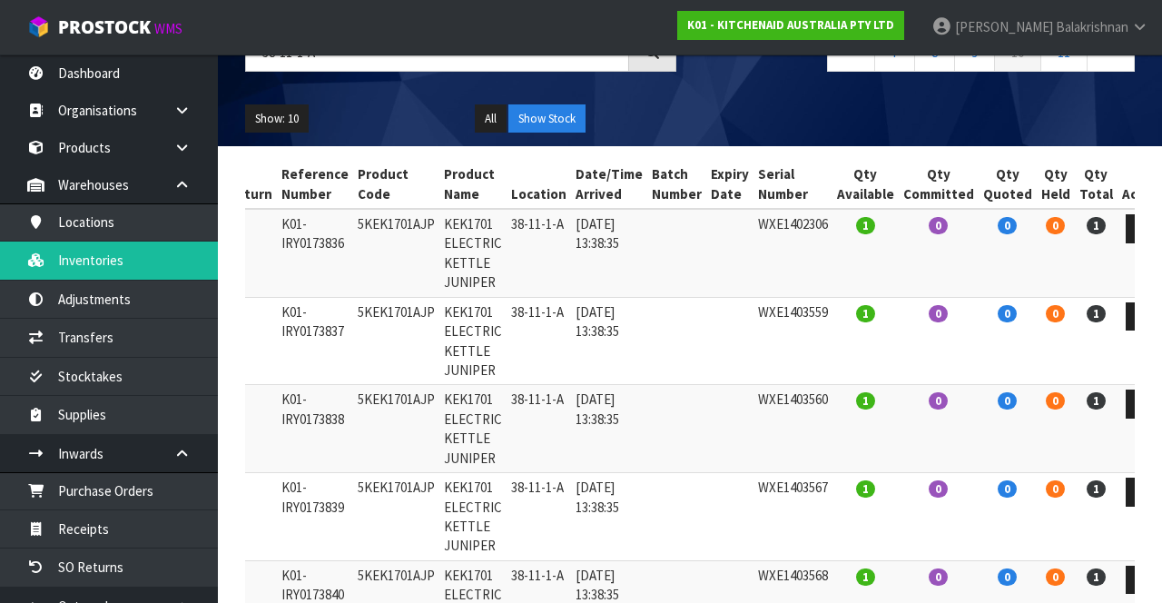
scroll to position [0, 0]
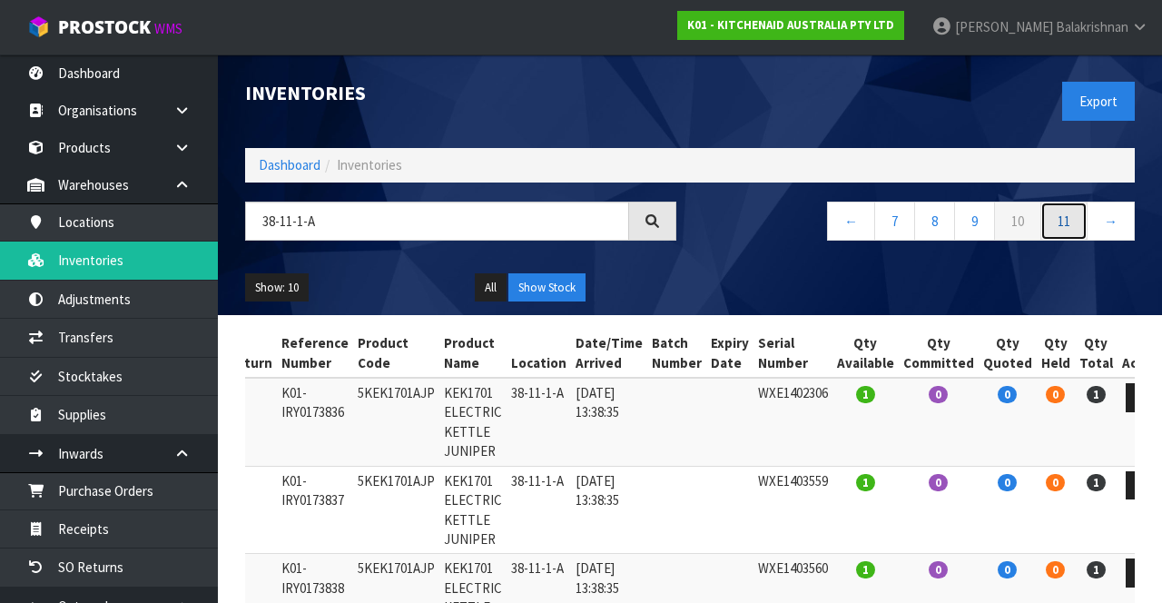
click at [725, 226] on link "11" at bounding box center [1063, 220] width 47 height 39
click at [725, 221] on link "7" at bounding box center [894, 220] width 41 height 39
click at [725, 222] on link "5" at bounding box center [907, 220] width 41 height 39
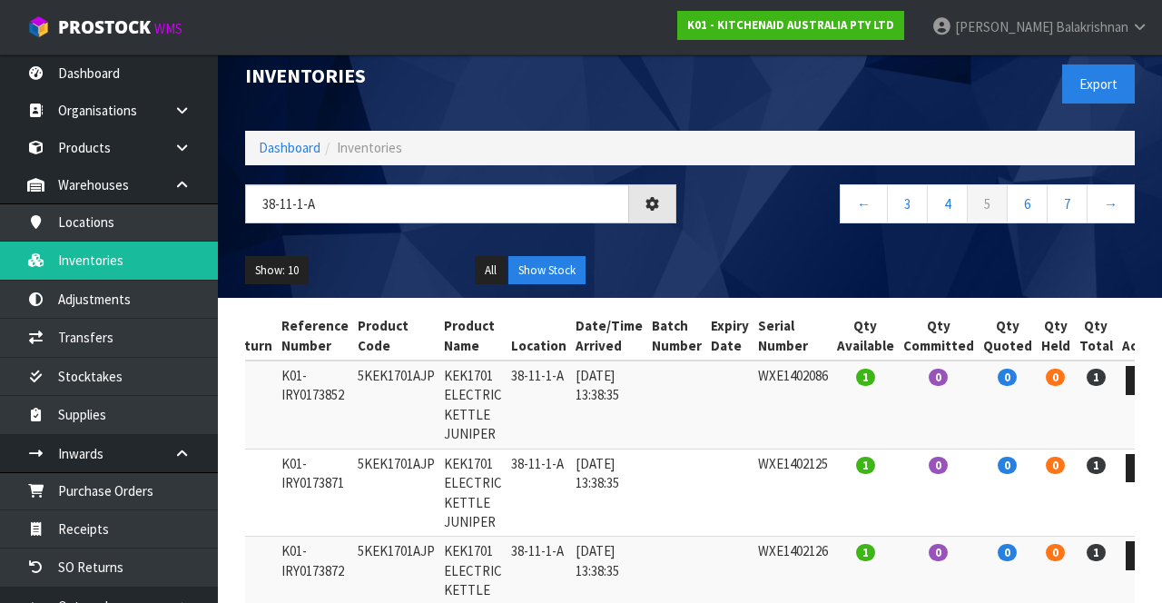
scroll to position [59, 0]
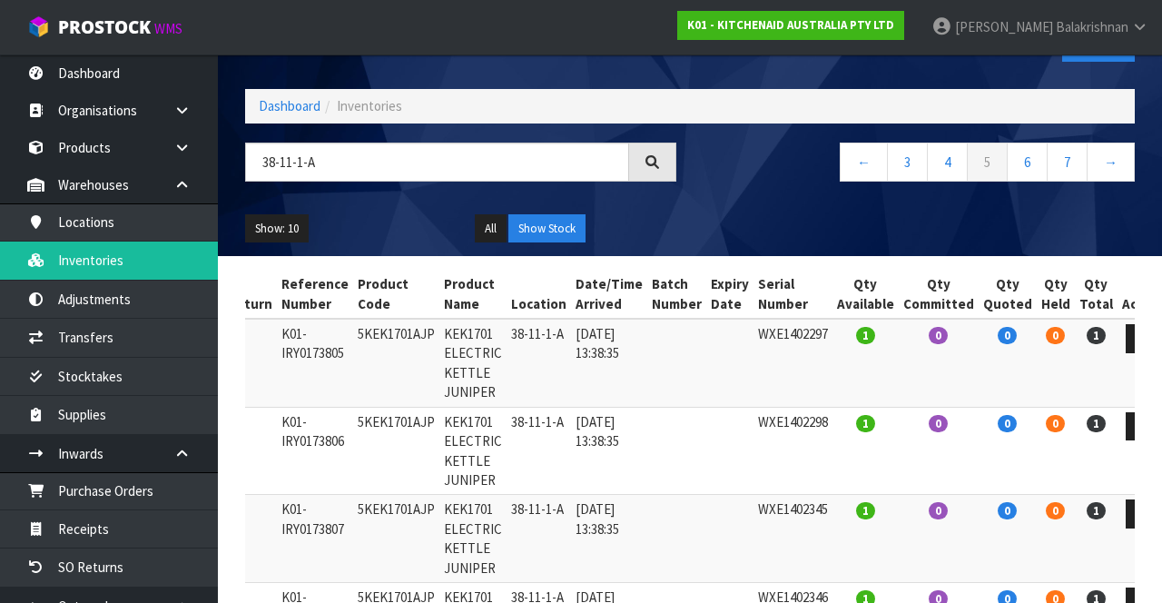
click at [725, 243] on div "Show: 10 5 10 25 50 All Show Stock" at bounding box center [689, 229] width 917 height 56
click at [725, 167] on link "3" at bounding box center [907, 161] width 41 height 39
click at [725, 167] on link "1" at bounding box center [907, 161] width 41 height 39
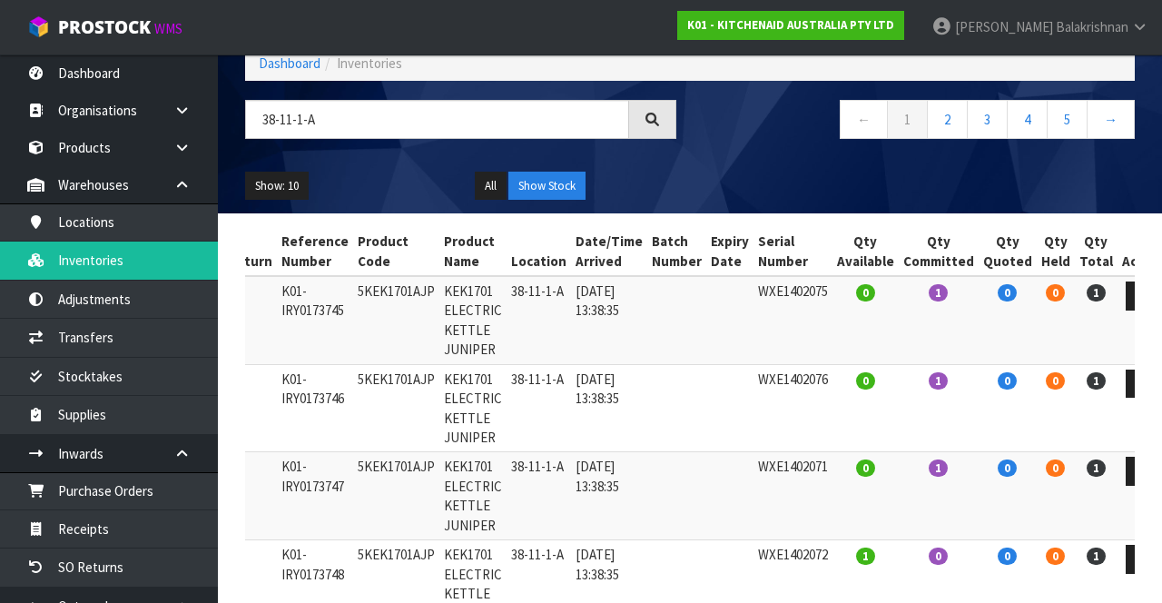
scroll to position [0, 0]
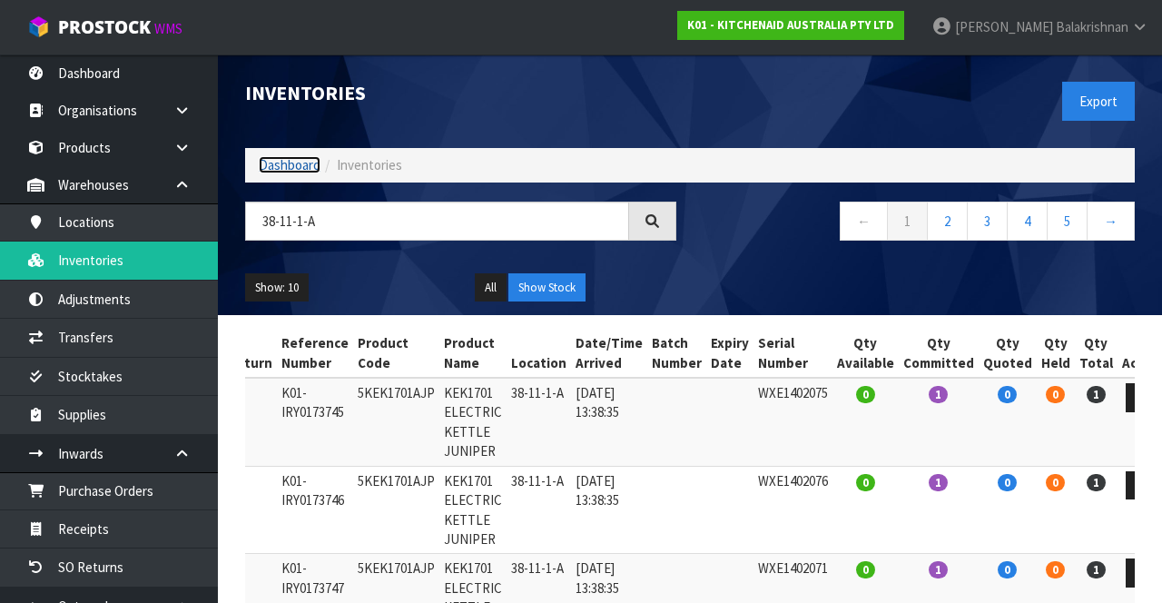
click at [280, 161] on link "Dashboard" at bounding box center [290, 164] width 62 height 17
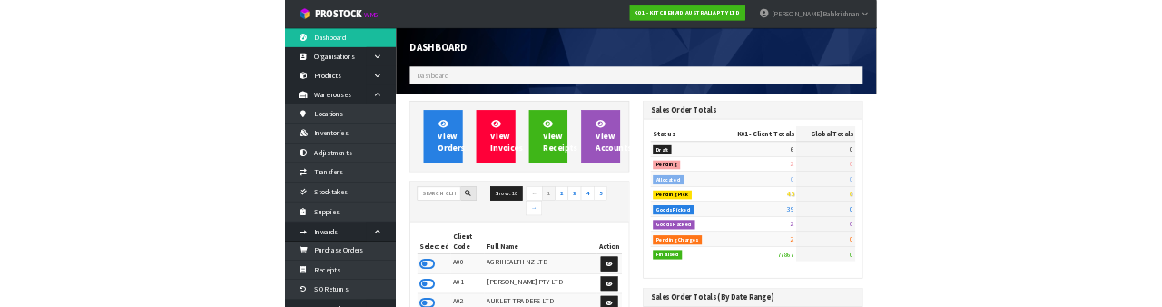
scroll to position [1541, 457]
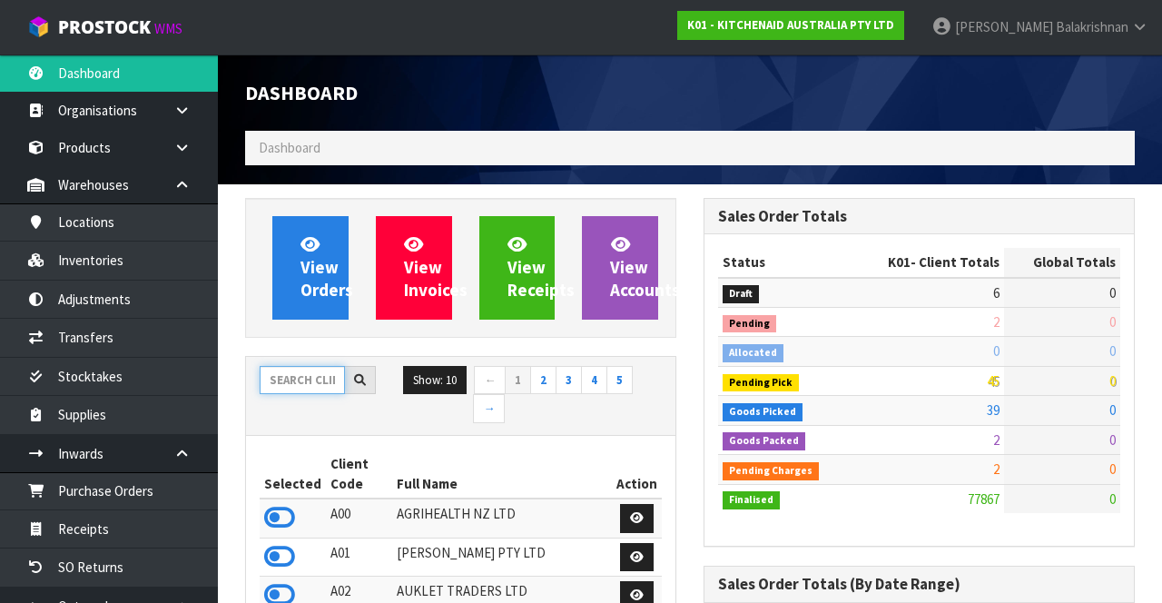
click at [318, 384] on input "text" at bounding box center [302, 380] width 85 height 28
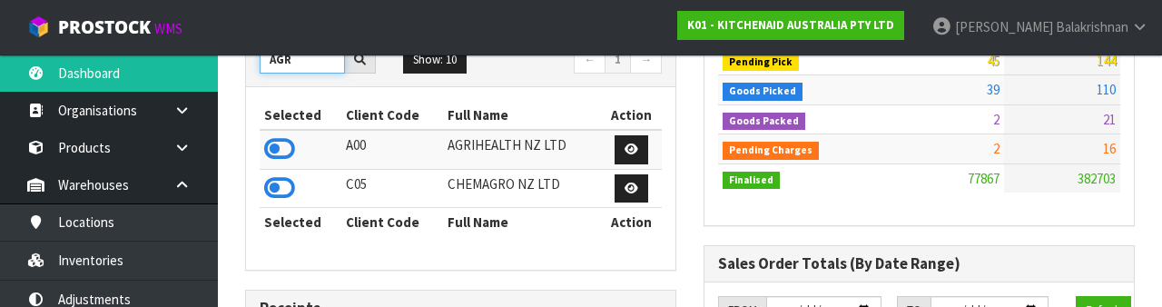
scroll to position [311, 0]
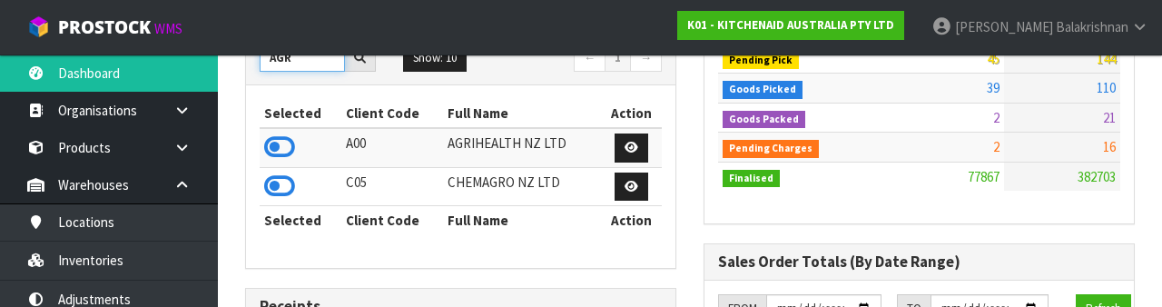
type input "AGR"
click at [291, 149] on icon at bounding box center [279, 146] width 31 height 27
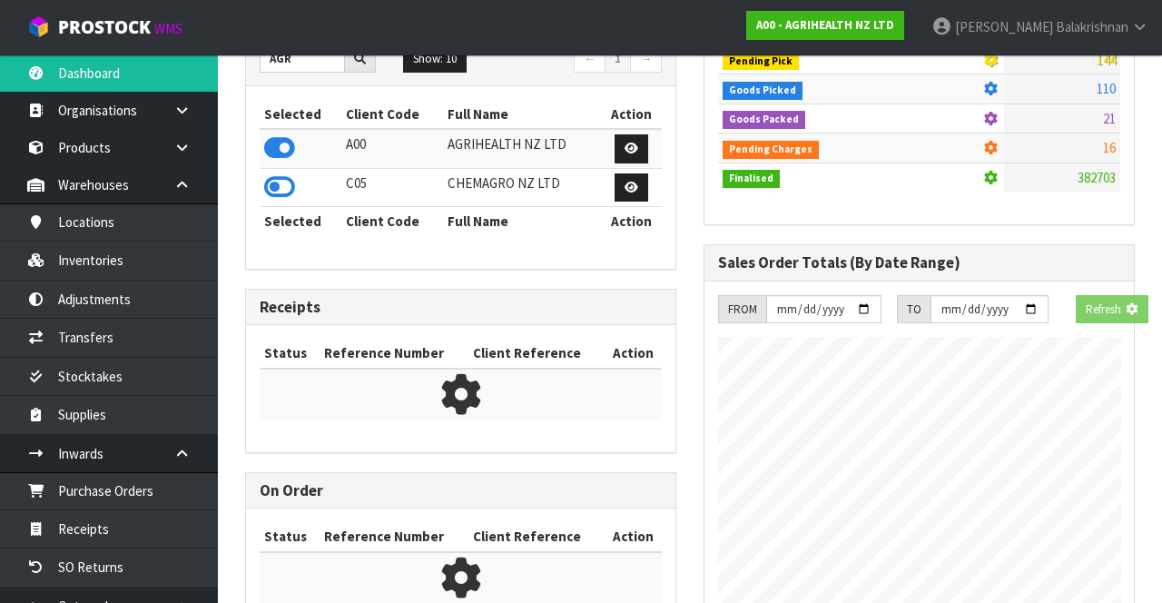
scroll to position [1125, 457]
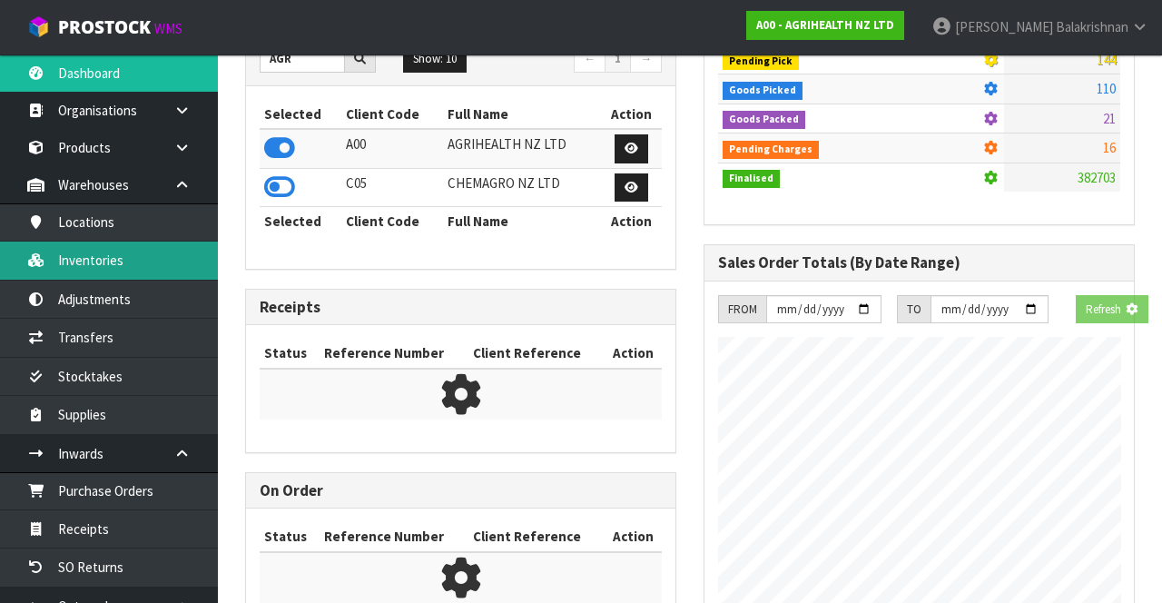
click at [141, 275] on link "Inventories" at bounding box center [109, 259] width 218 height 37
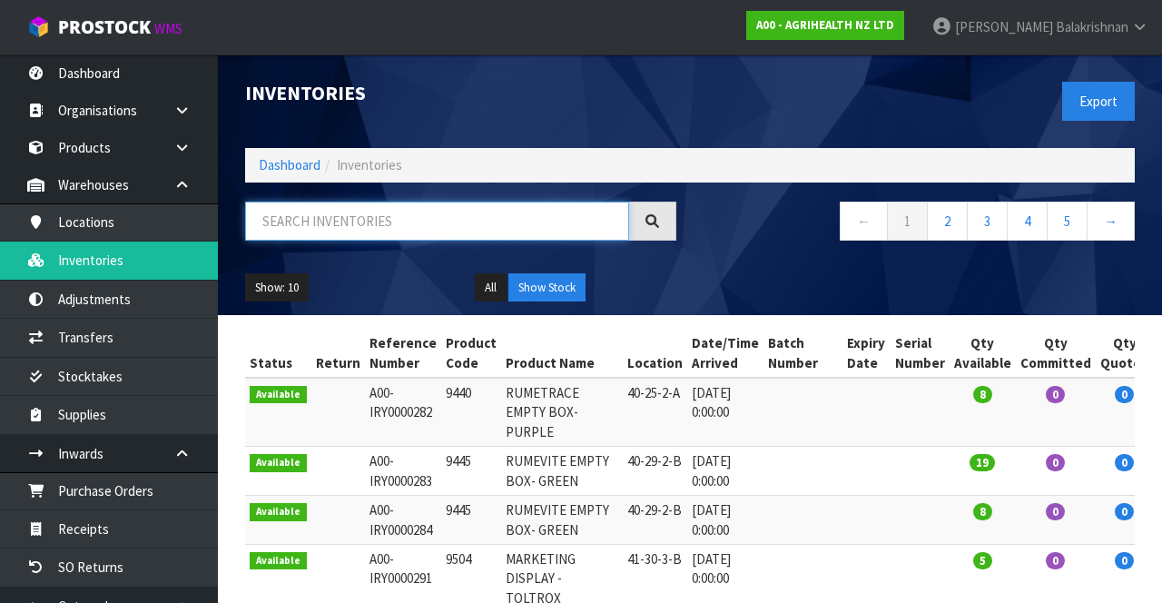
click at [409, 228] on input "text" at bounding box center [437, 220] width 384 height 39
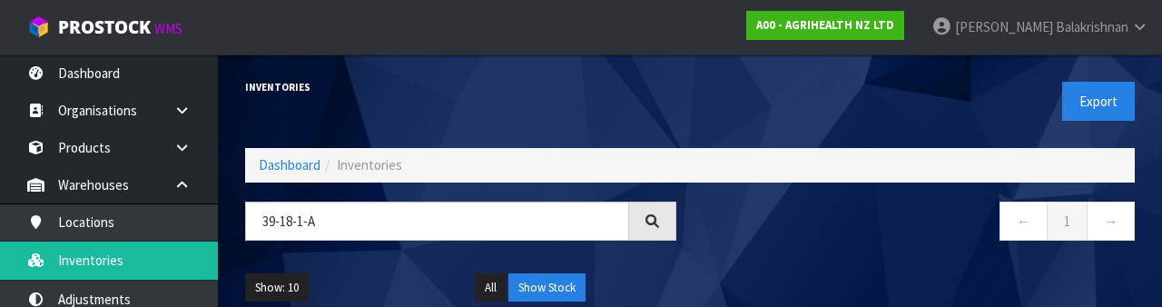
click at [725, 258] on div "← 1 →" at bounding box center [919, 230] width 458 height 58
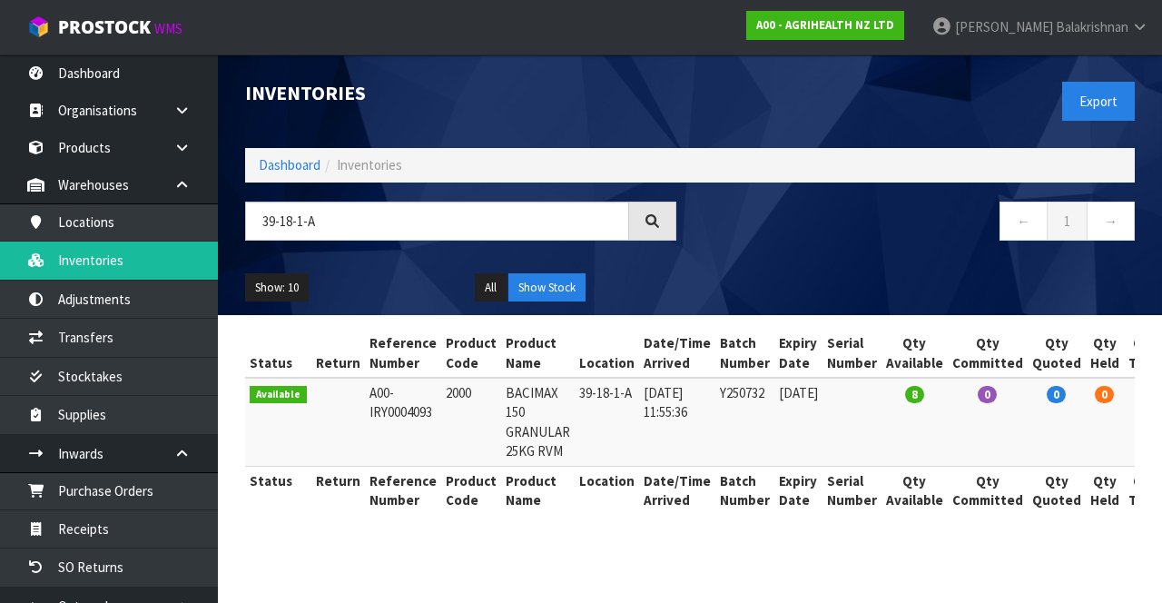
scroll to position [0, 67]
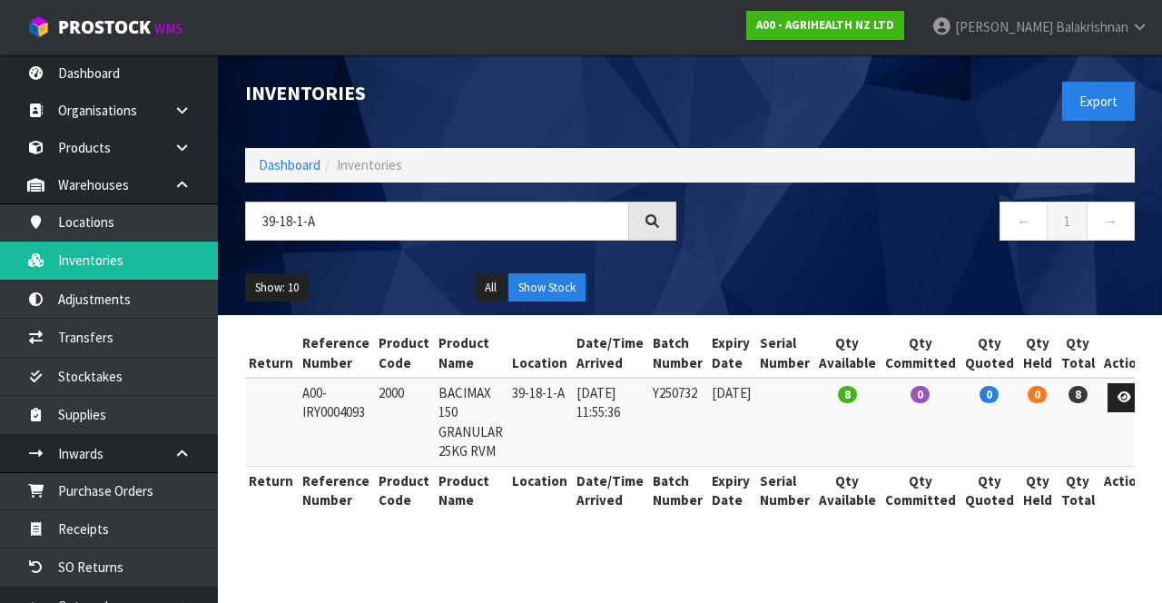
copy td "2000"
click at [500, 223] on input "39-18-1-A" at bounding box center [437, 220] width 384 height 39
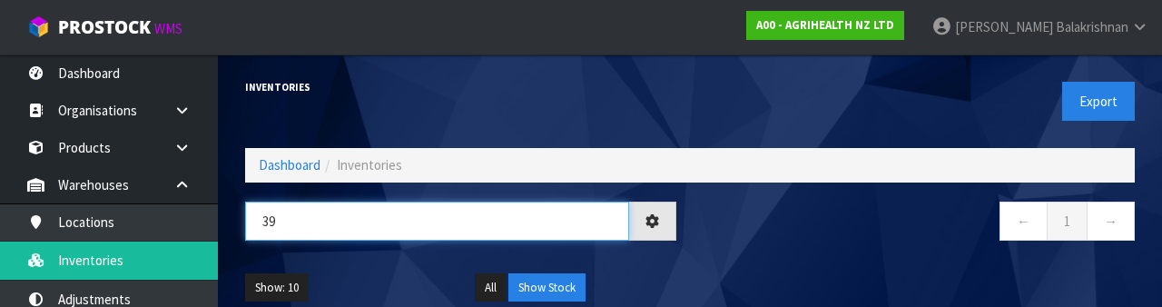
type input "3"
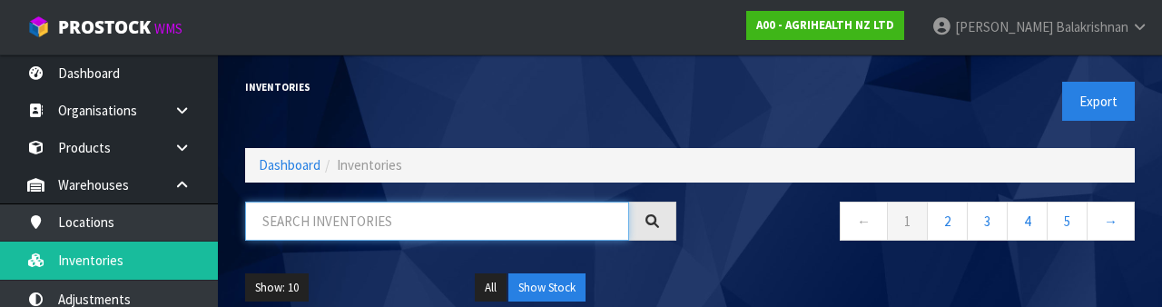
paste input "2000"
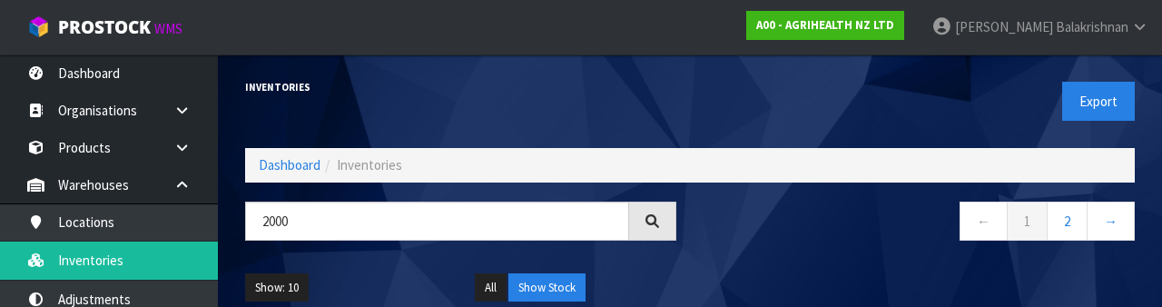
click at [725, 251] on div "← 1 2 →" at bounding box center [919, 230] width 458 height 58
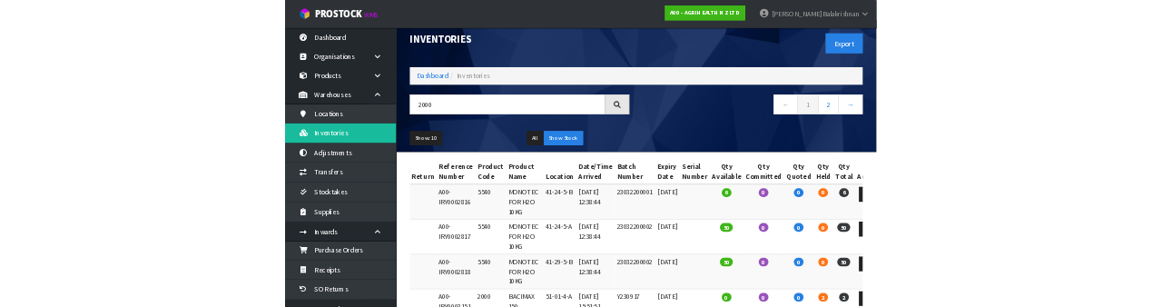
scroll to position [0, 0]
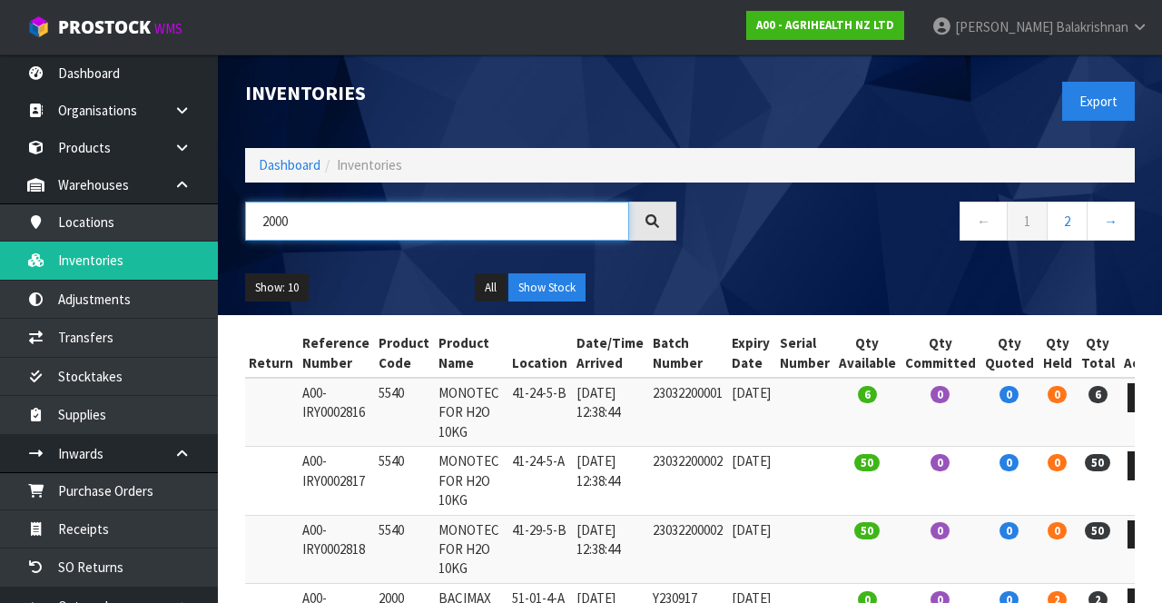
click at [470, 228] on input "2000" at bounding box center [437, 220] width 384 height 39
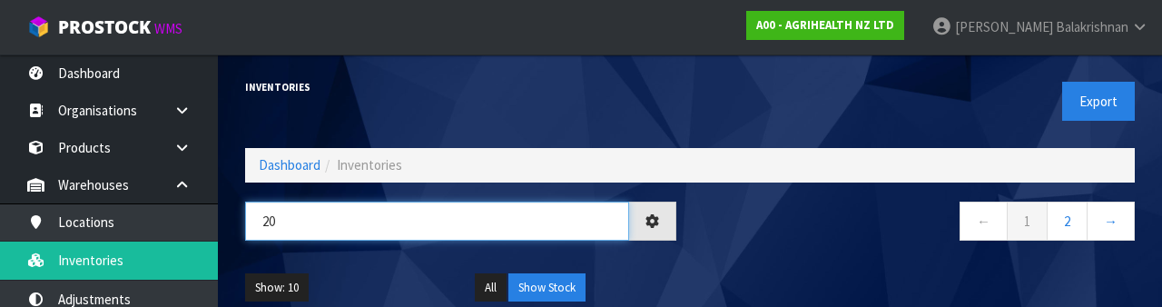
type input "2"
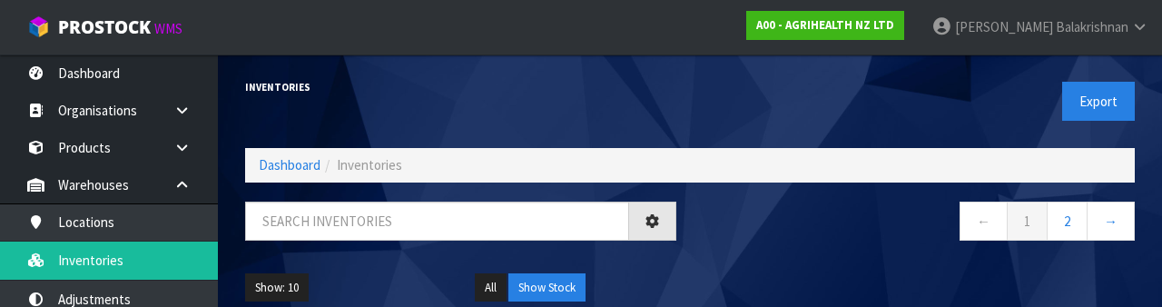
click at [717, 247] on div "← 1 2 →" at bounding box center [919, 230] width 458 height 58
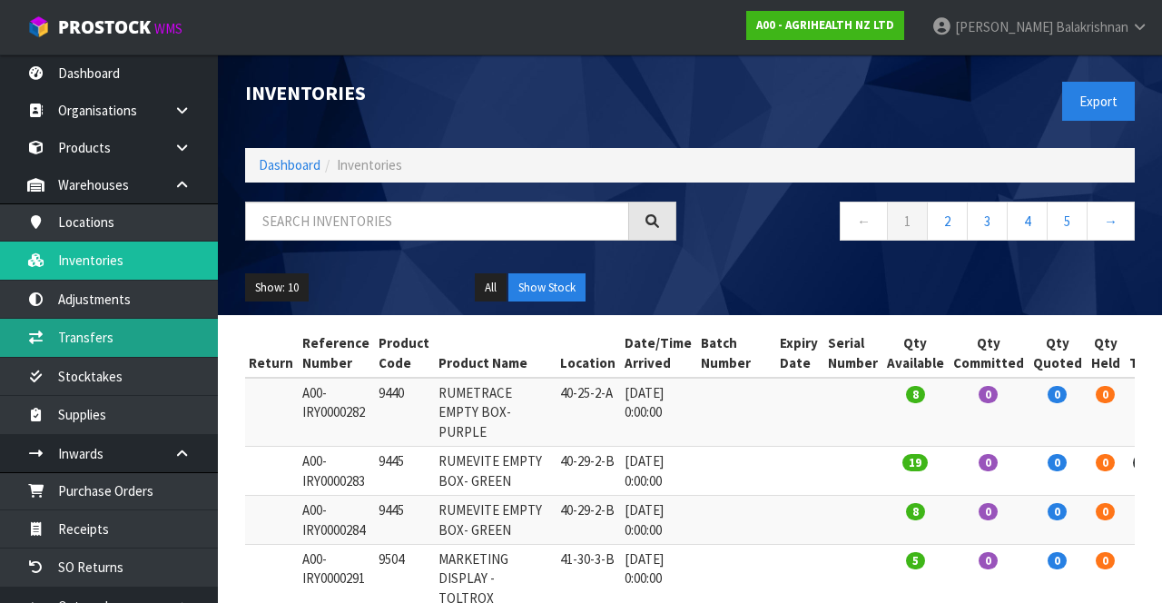
click at [134, 341] on link "Transfers" at bounding box center [109, 337] width 218 height 37
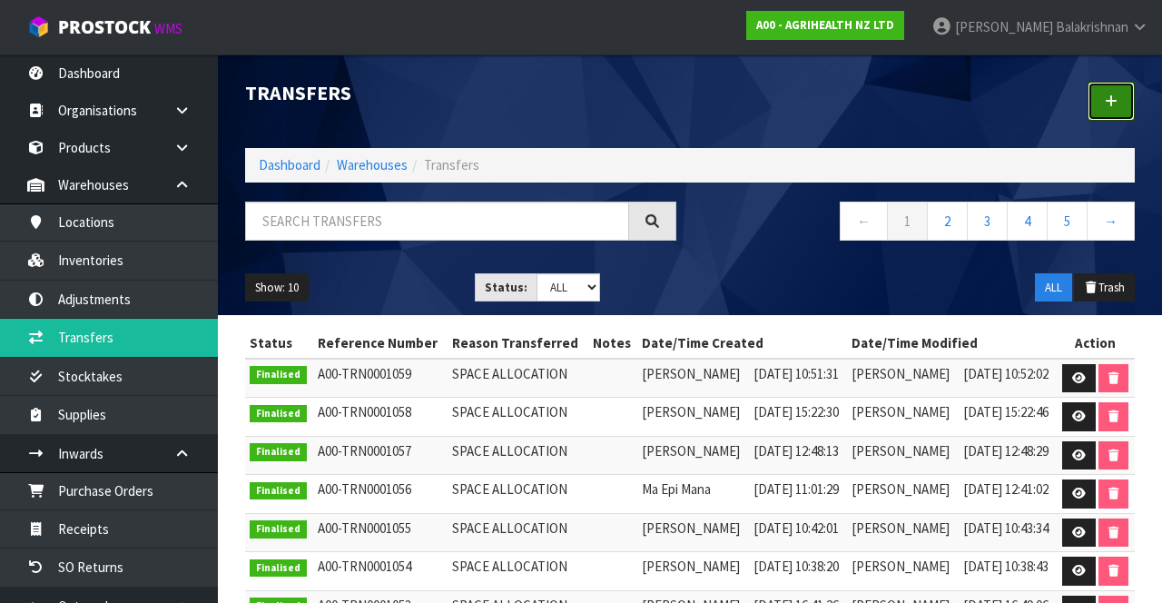
click at [725, 118] on link at bounding box center [1110, 101] width 47 height 39
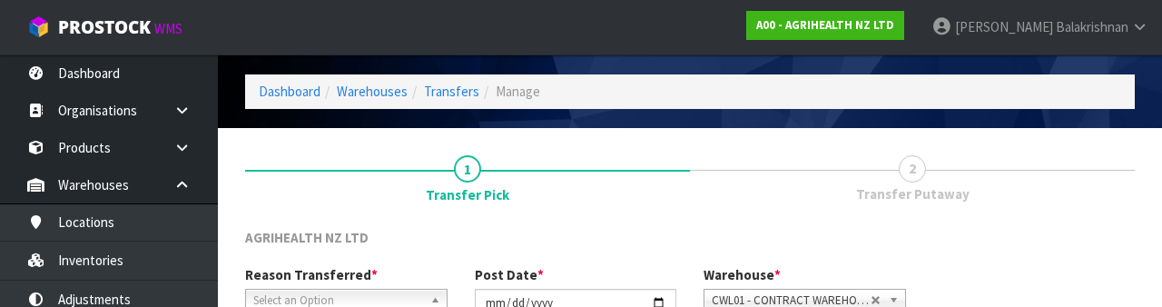
scroll to position [217, 0]
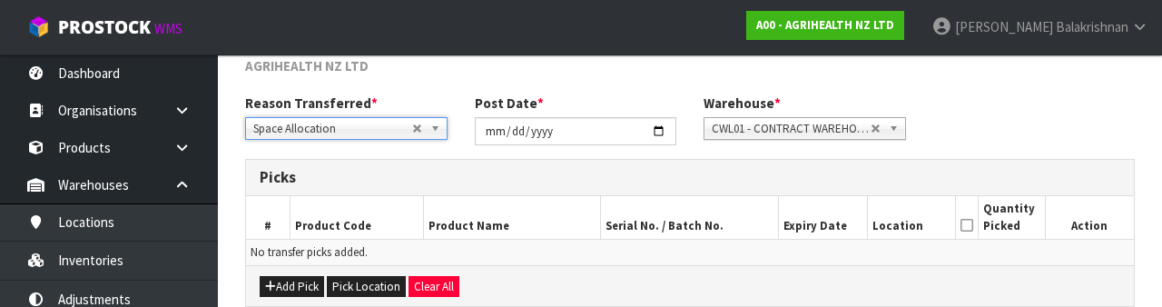
click at [725, 133] on div "Reason Transferred * Space Allocation Damage Expired Stock Repair QA Space Allo…" at bounding box center [689, 125] width 917 height 65
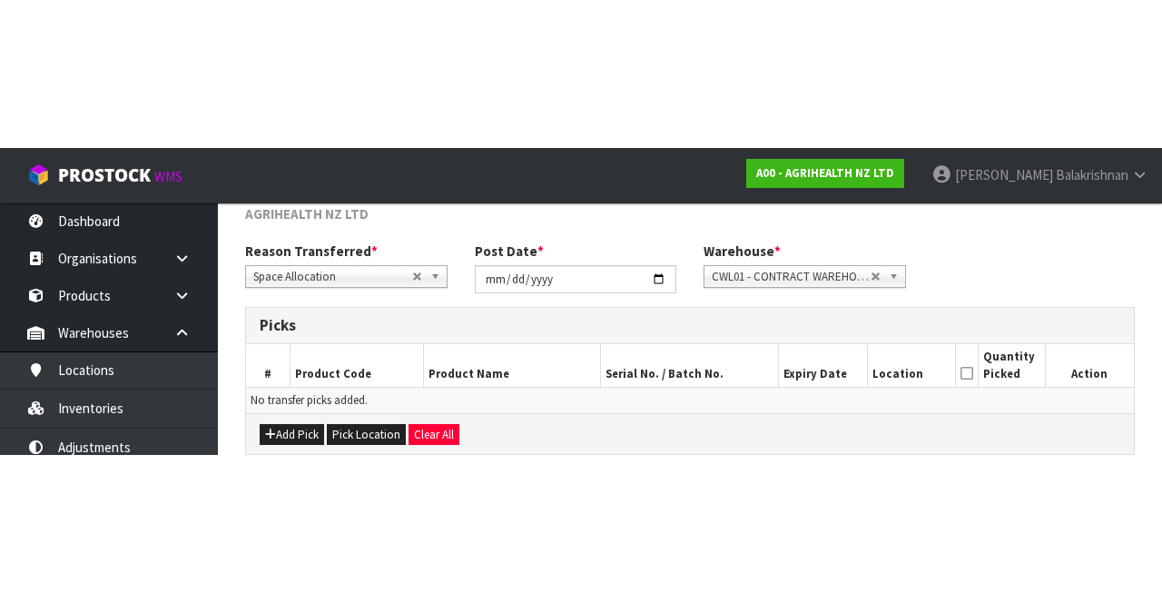
scroll to position [98, 0]
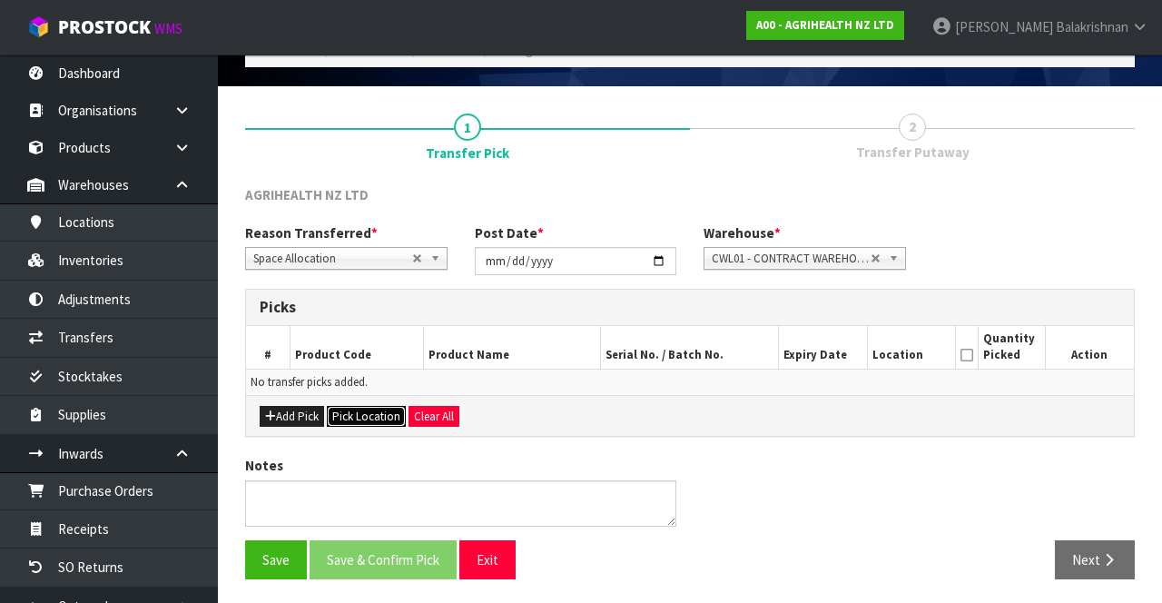
click at [370, 413] on button "Pick Location" at bounding box center [366, 417] width 79 height 22
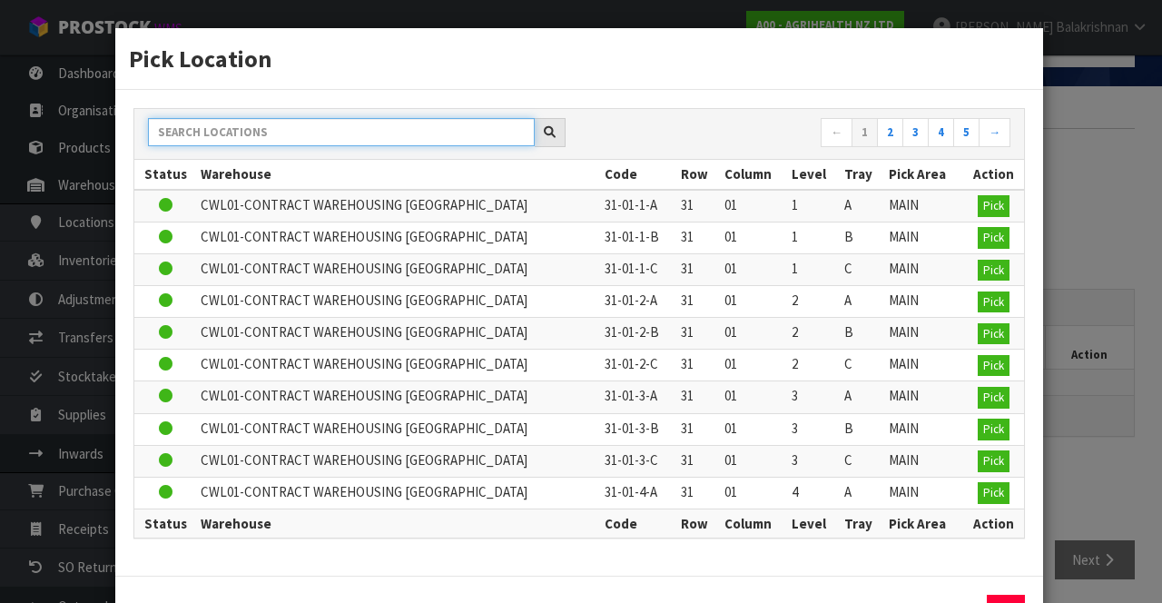
click at [395, 142] on input "text" at bounding box center [341, 132] width 387 height 28
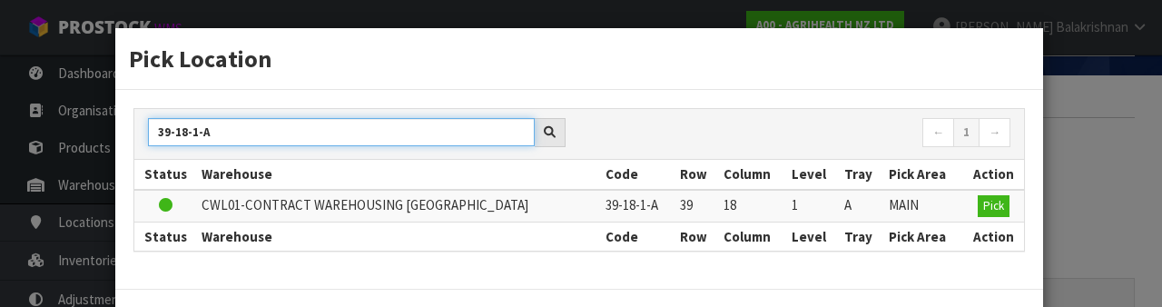
type input "39-18-1-A"
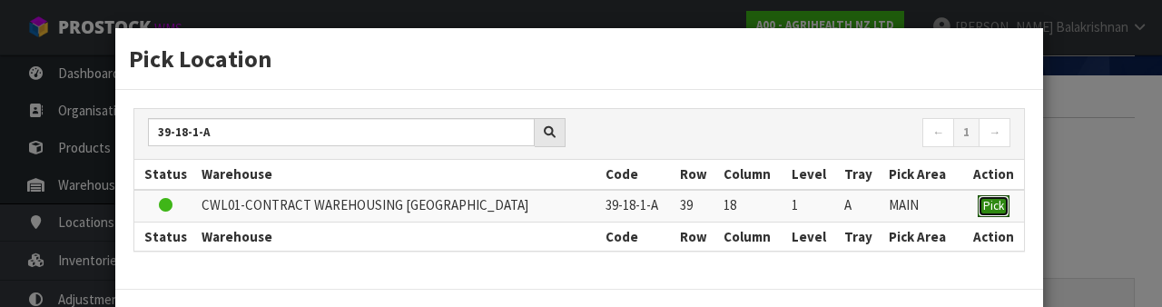
click at [725, 207] on span "Pick" at bounding box center [993, 205] width 21 height 15
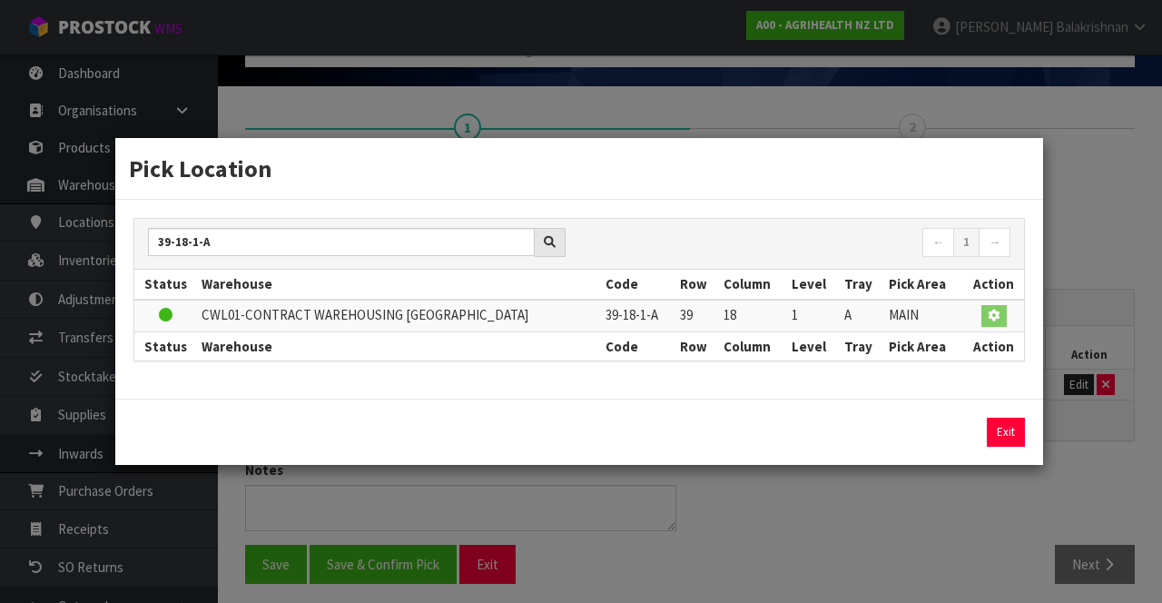
click at [725, 243] on div "Reason Transferred * Space Allocation Damage Expired Stock Repair QA Space Allo…" at bounding box center [689, 255] width 917 height 65
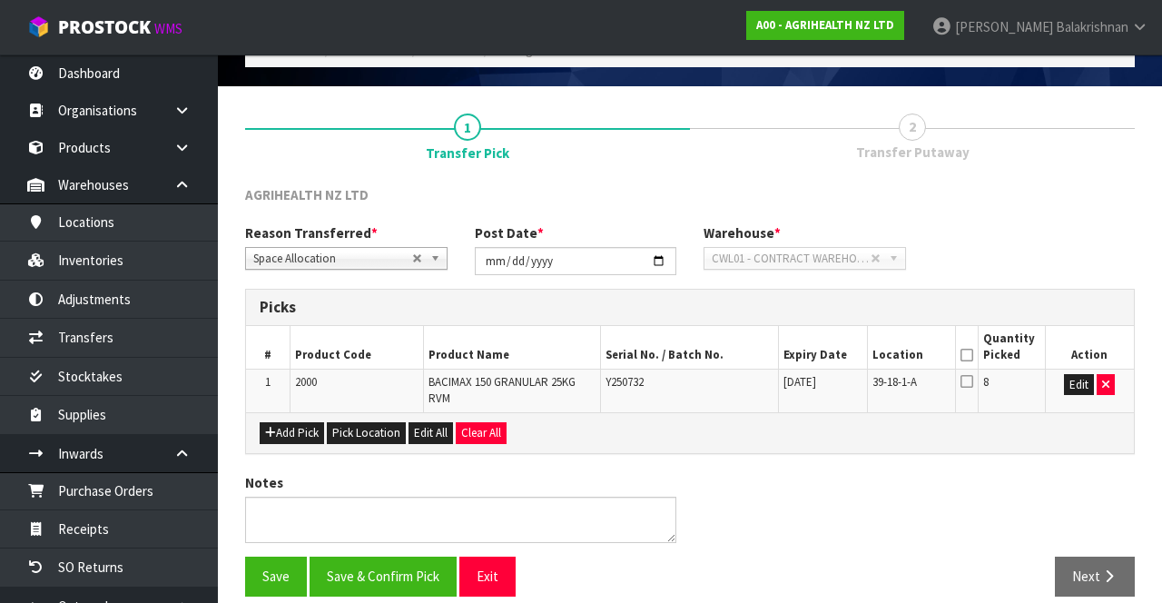
click at [725, 355] on icon at bounding box center [966, 355] width 13 height 1
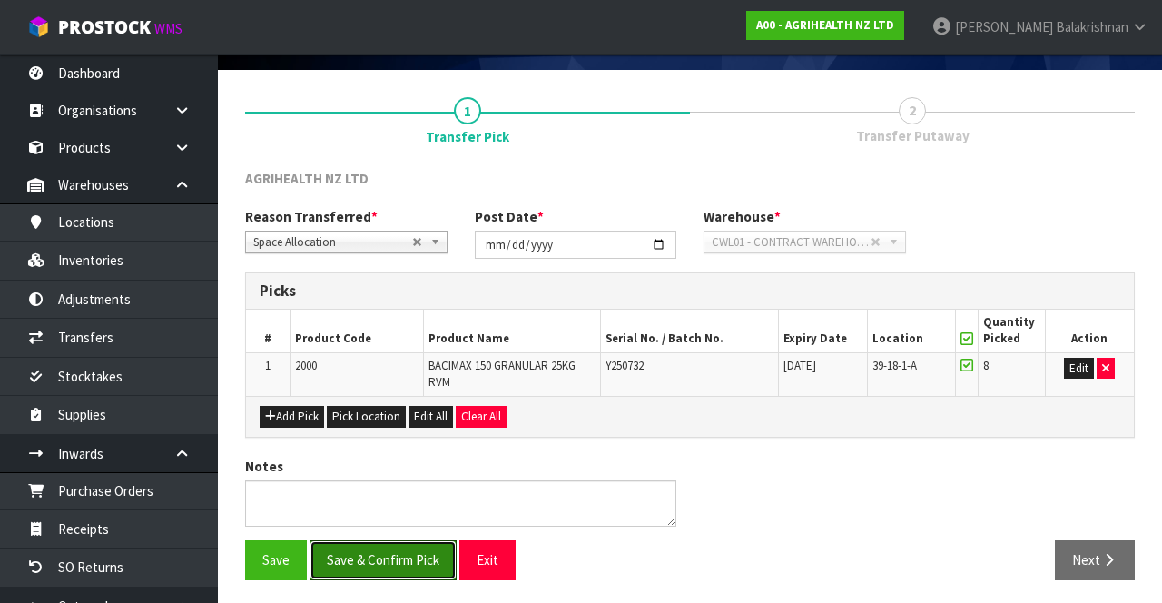
click at [392, 554] on button "Save & Confirm Pick" at bounding box center [382, 559] width 147 height 39
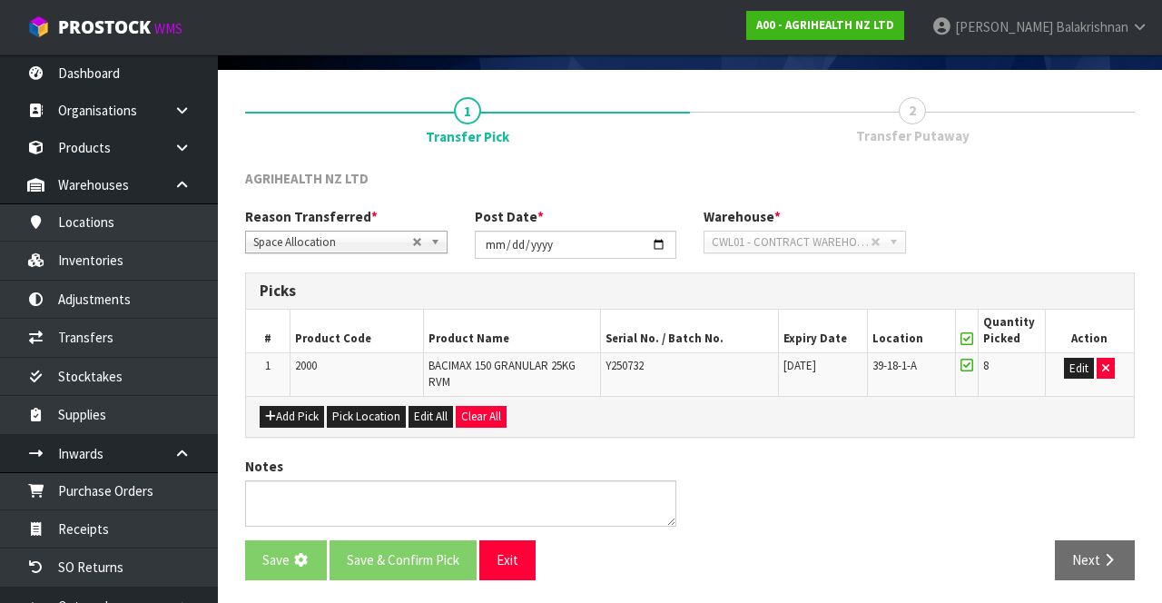
scroll to position [0, 0]
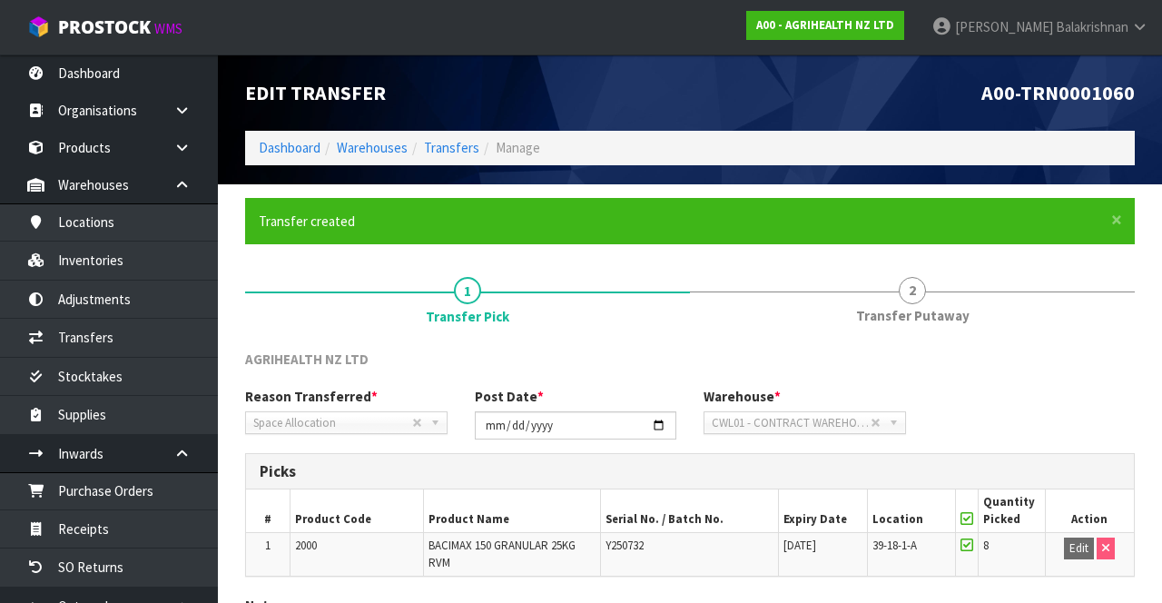
scroll to position [141, 0]
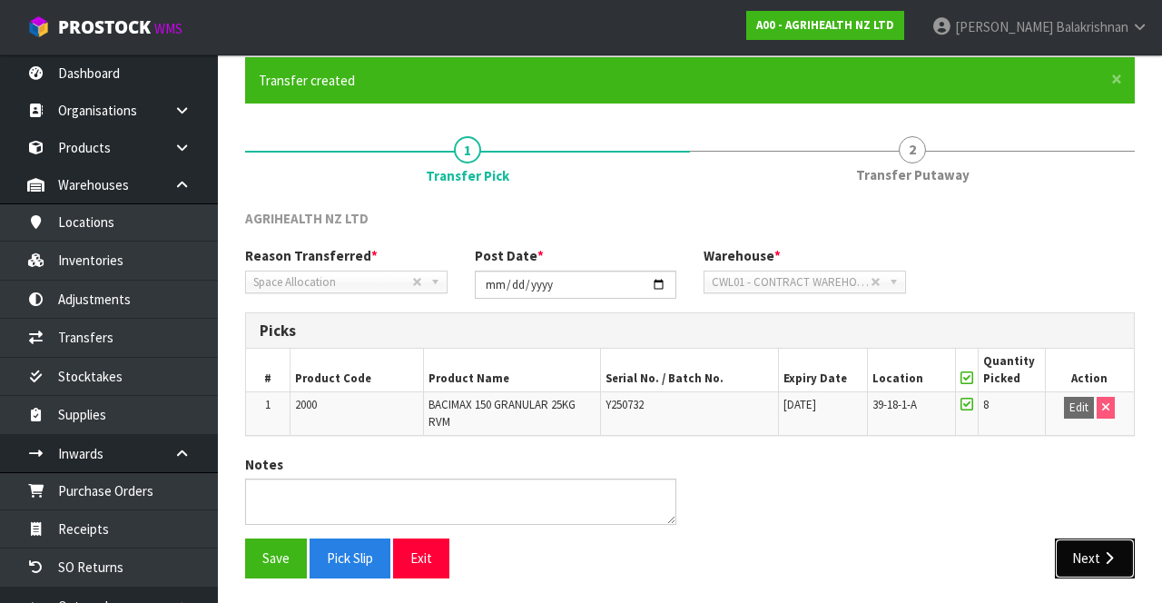
click at [725, 568] on button "Next" at bounding box center [1095, 557] width 80 height 39
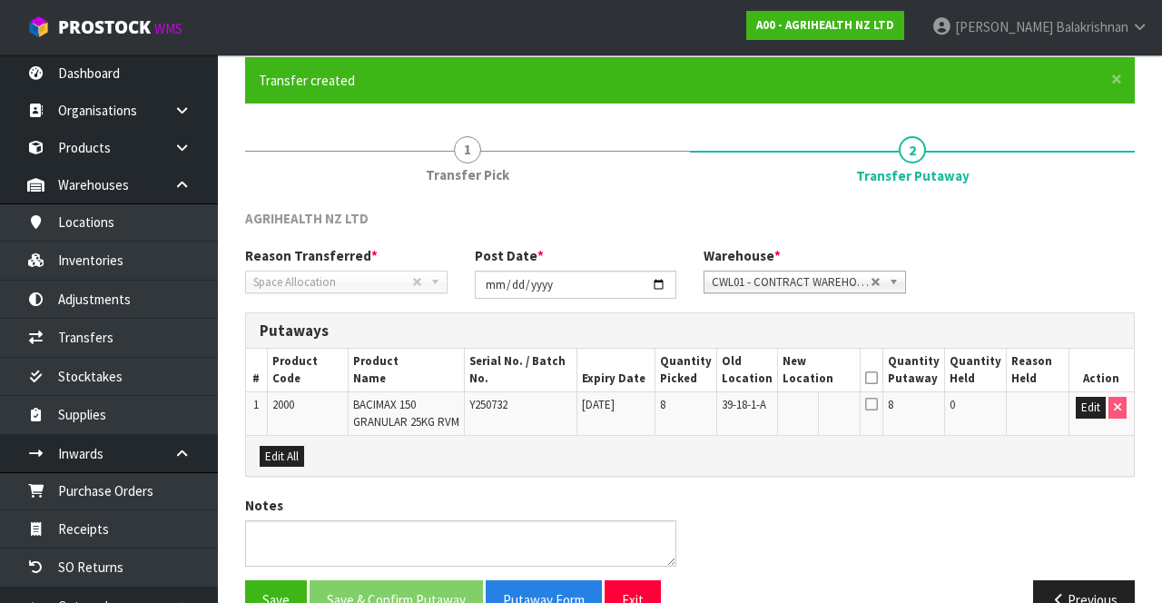
scroll to position [180, 0]
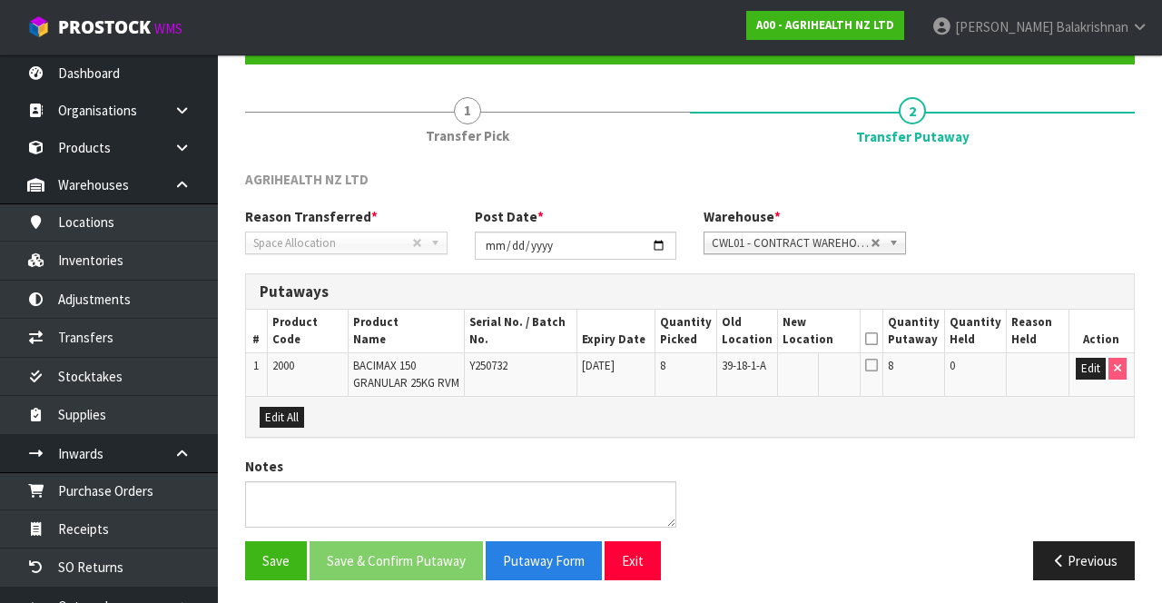
click at [725, 427] on div "Edit All" at bounding box center [690, 416] width 888 height 41
click at [725, 371] on button "Edit" at bounding box center [1090, 369] width 30 height 22
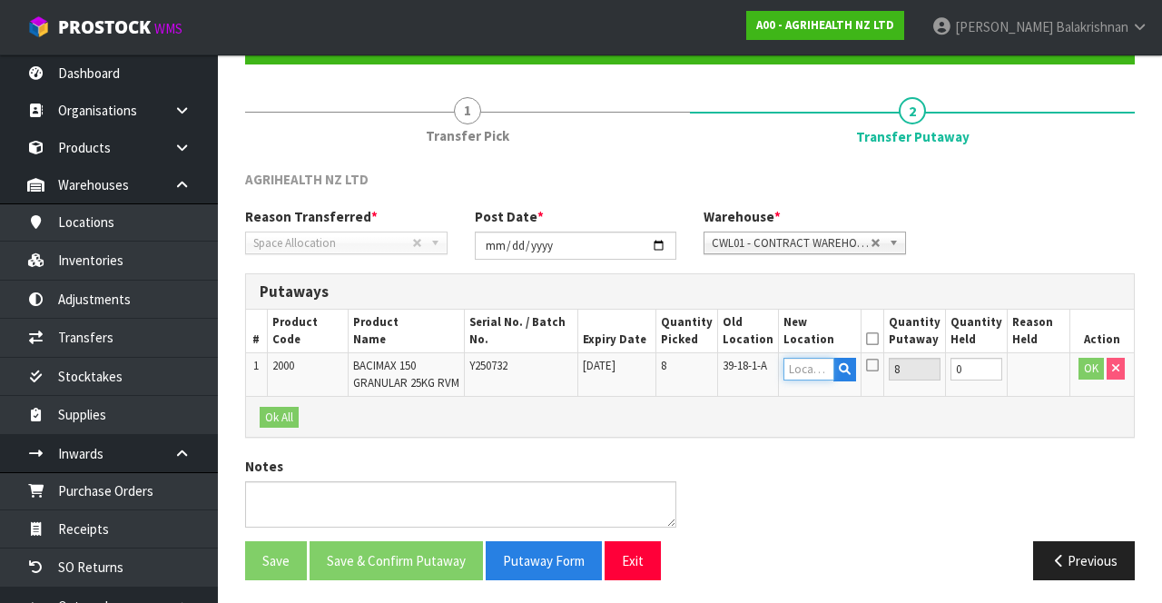
click at [725, 369] on input "text" at bounding box center [808, 369] width 51 height 23
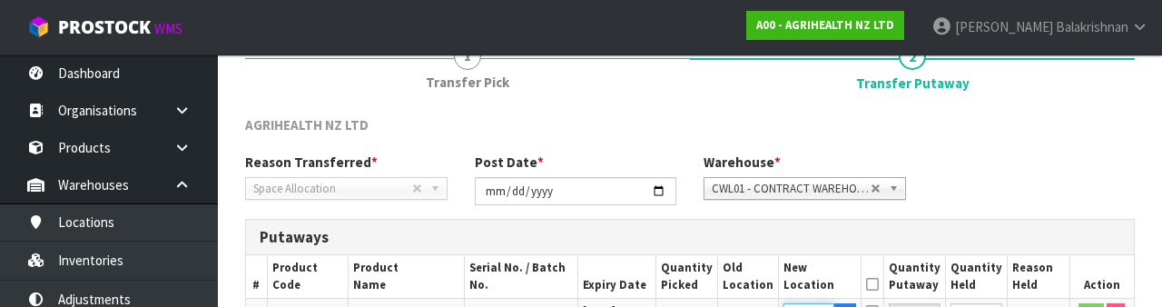
scroll to position [383, 0]
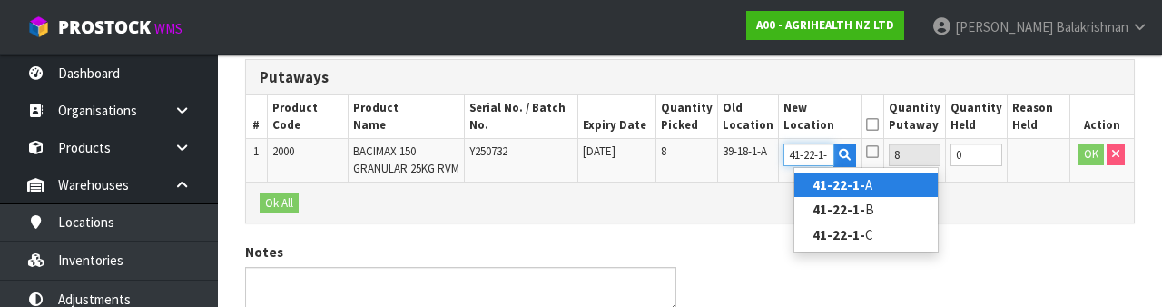
type input "41-22-1-B"
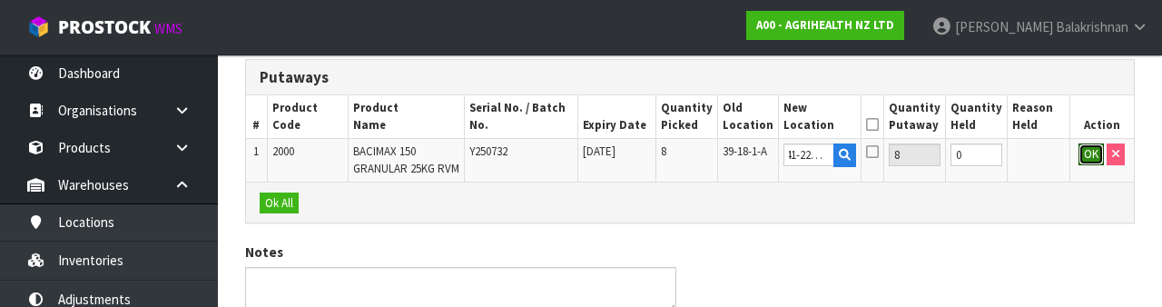
click at [725, 161] on button "OK" at bounding box center [1090, 154] width 25 height 22
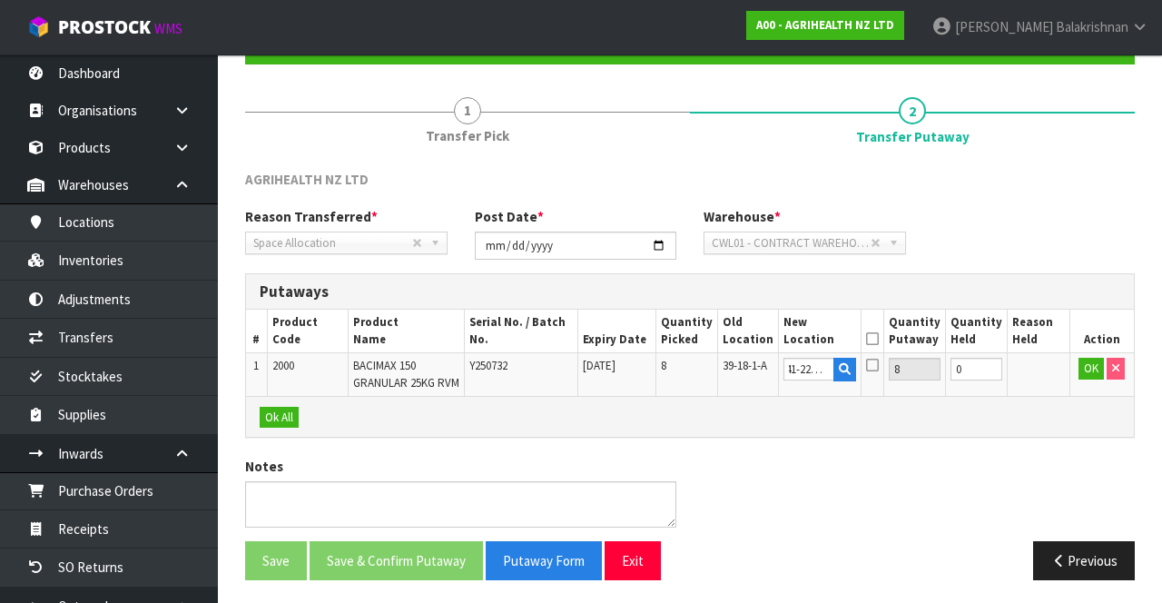
scroll to position [0, 0]
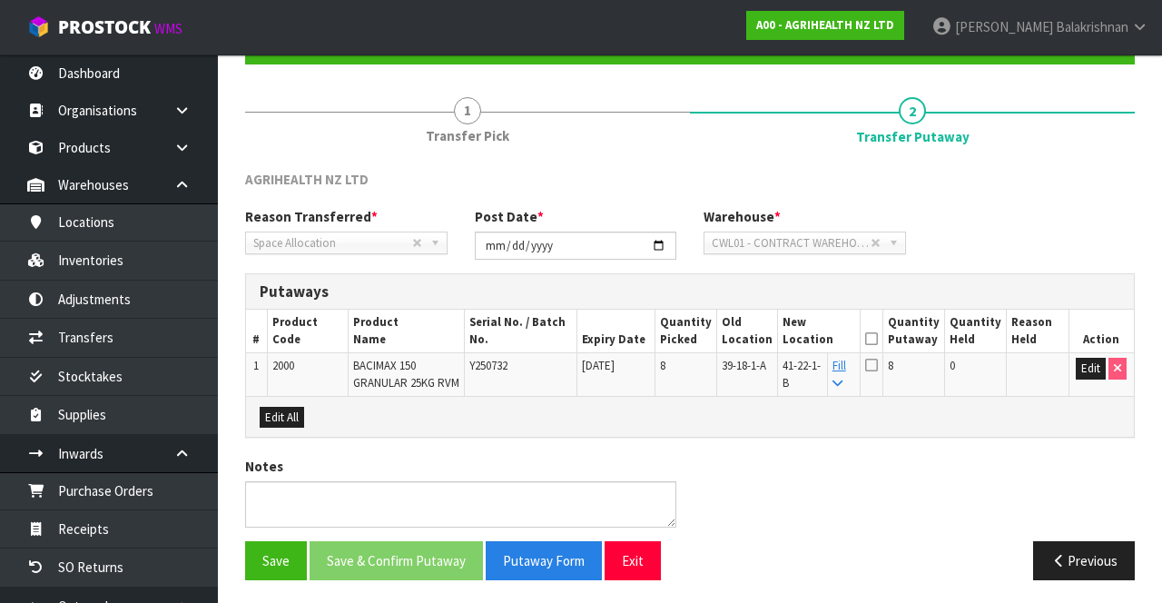
click at [725, 339] on icon at bounding box center [871, 339] width 13 height 1
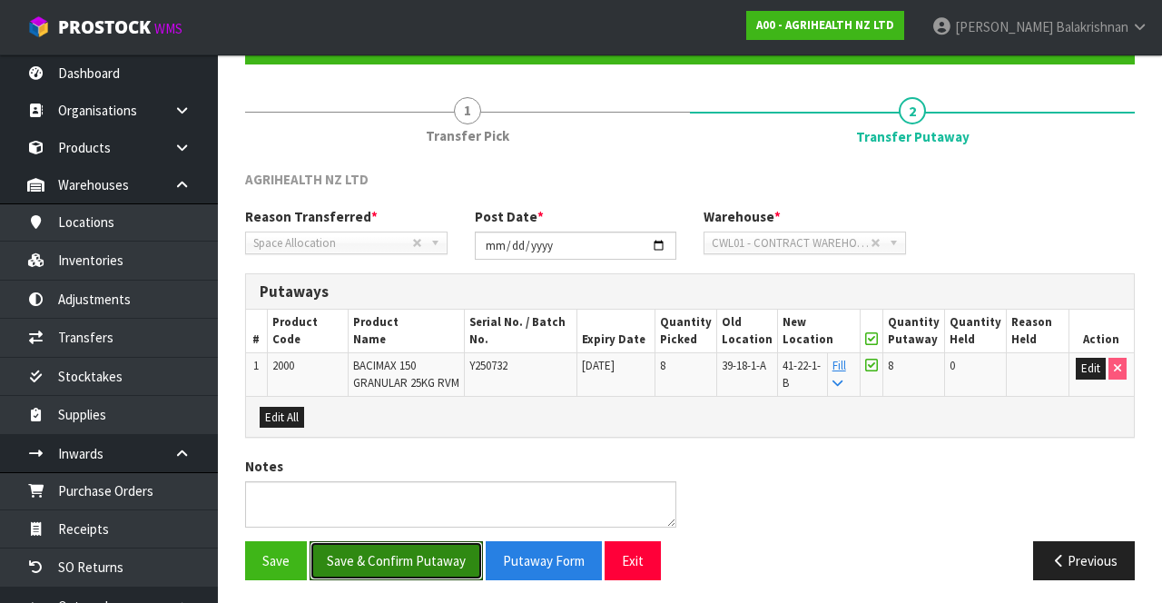
click at [390, 559] on button "Save & Confirm Putaway" at bounding box center [395, 560] width 173 height 39
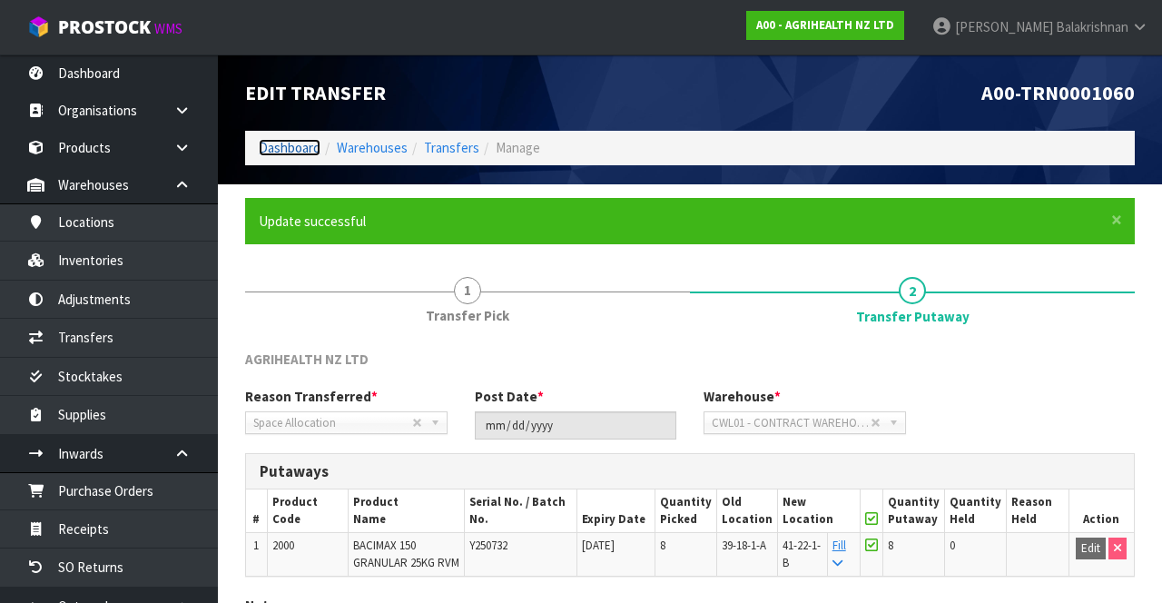
click at [278, 152] on link "Dashboard" at bounding box center [290, 147] width 62 height 17
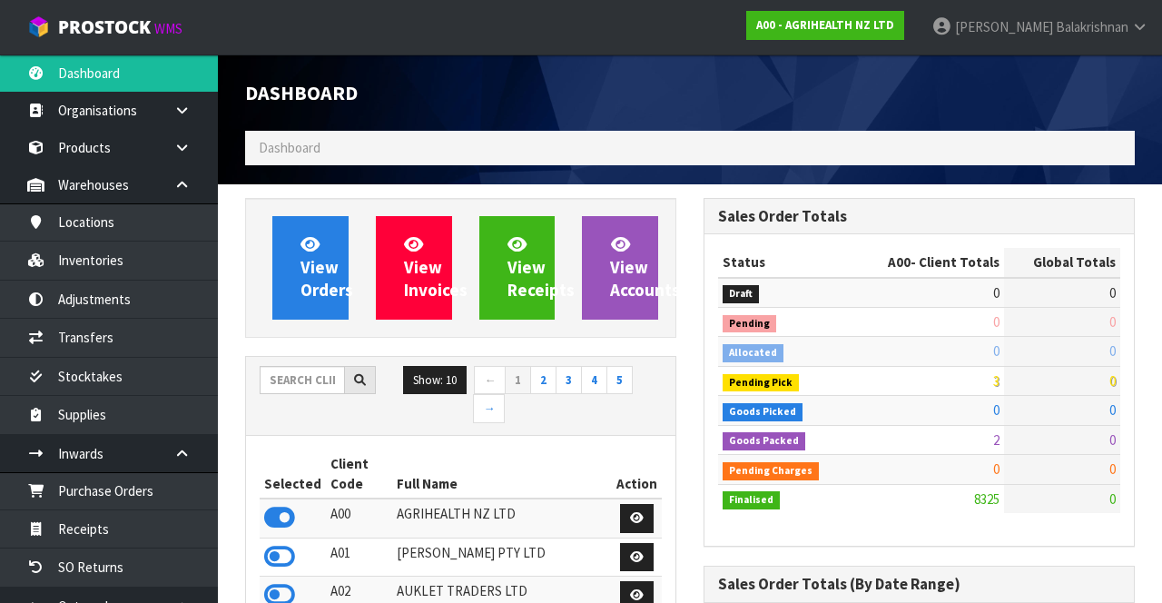
scroll to position [1464, 457]
click at [300, 372] on input "text" at bounding box center [302, 380] width 85 height 28
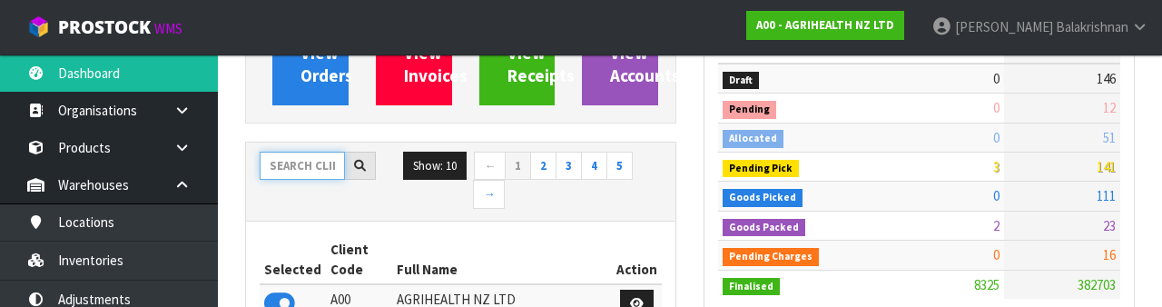
scroll to position [213, 0]
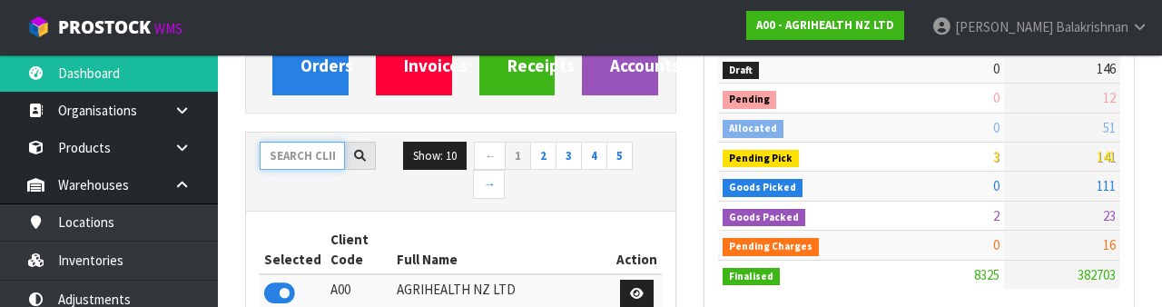
type input "0"
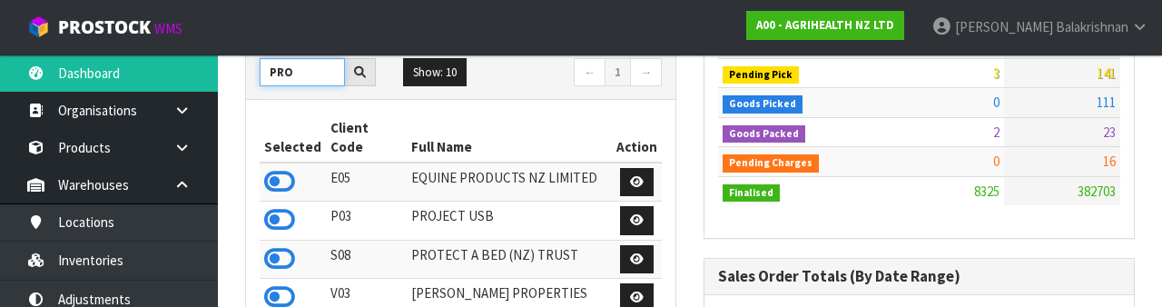
type input "PRO"
click at [274, 245] on icon at bounding box center [279, 258] width 31 height 27
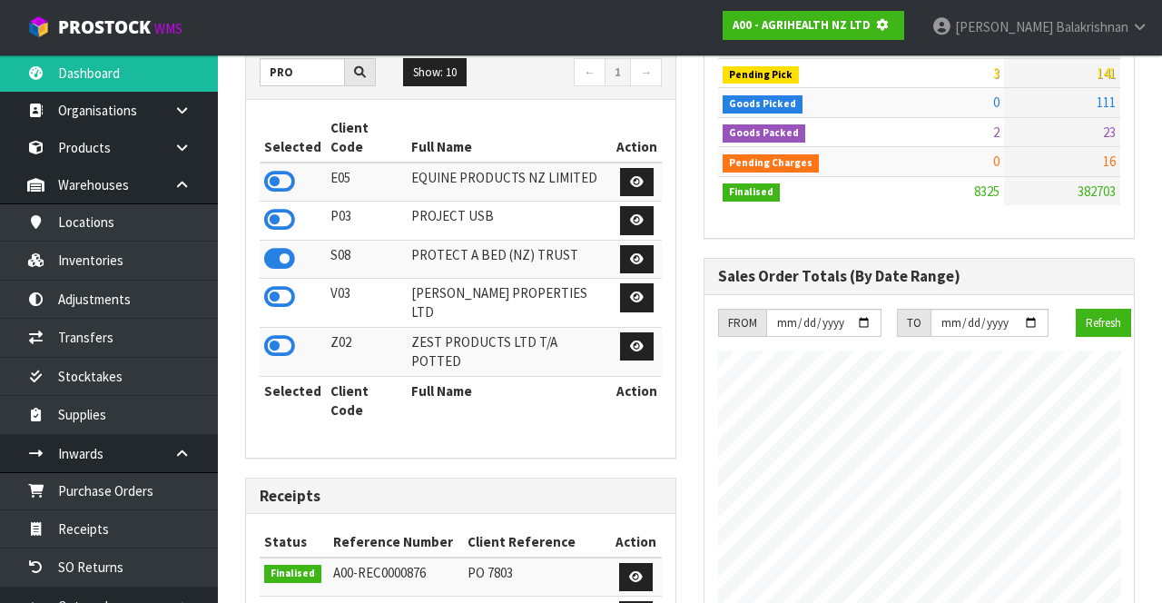
scroll to position [906420, 907088]
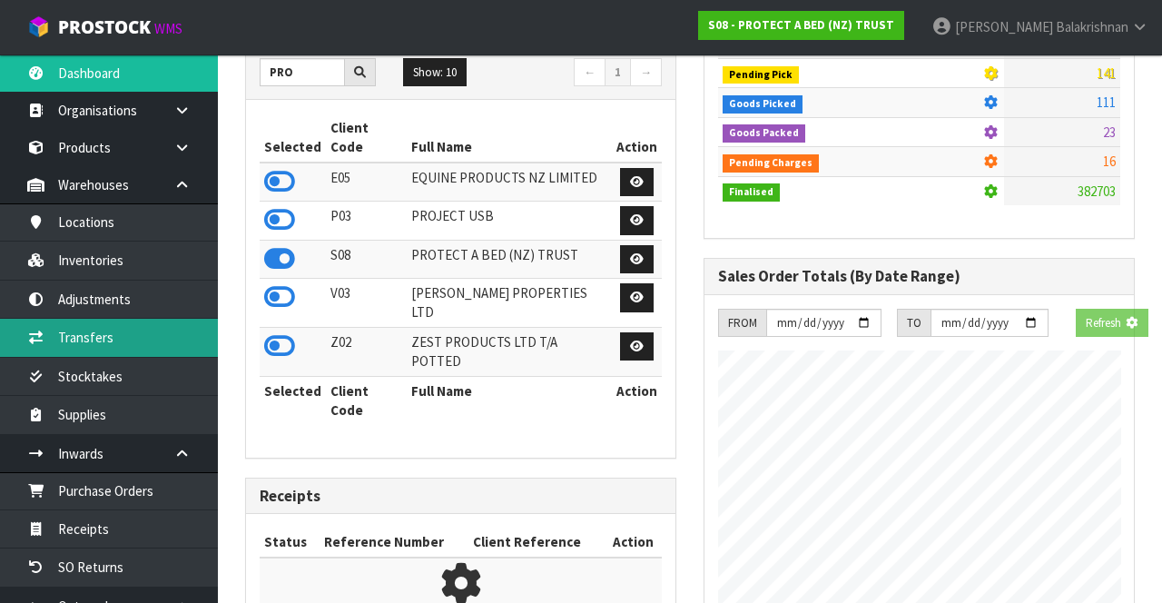
click at [133, 343] on link "Transfers" at bounding box center [109, 337] width 218 height 37
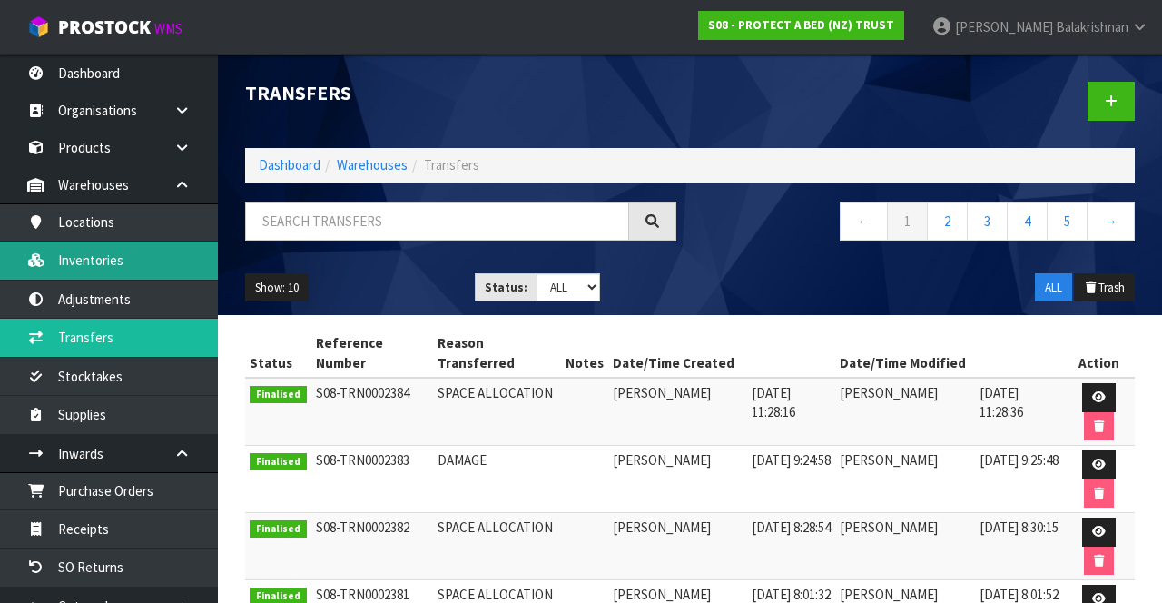
click at [116, 265] on link "Inventories" at bounding box center [109, 259] width 218 height 37
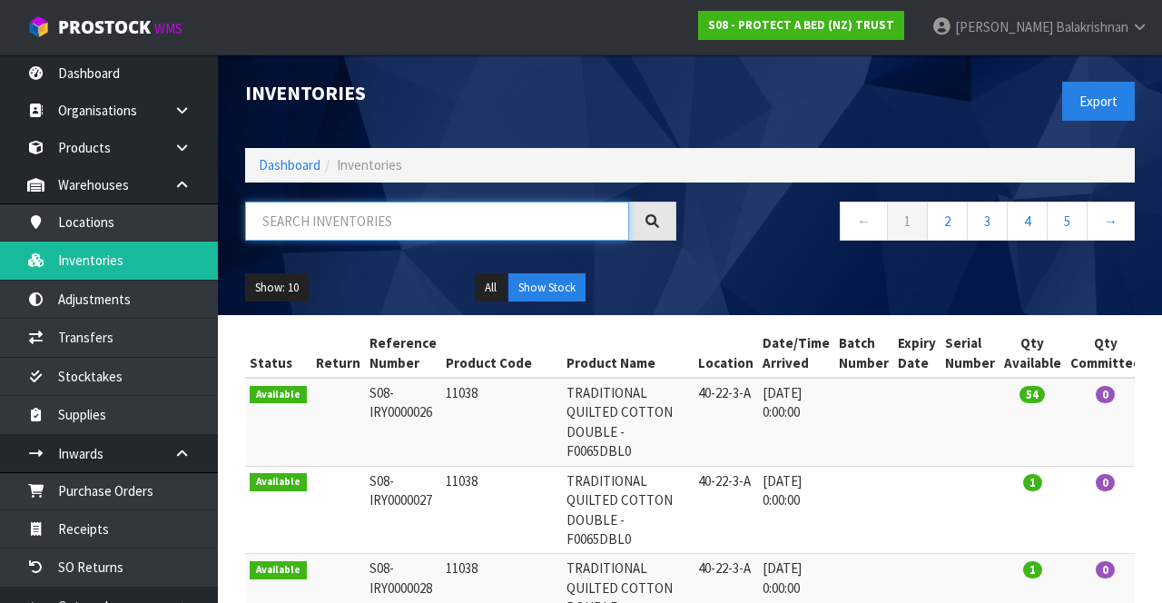
click at [370, 223] on input "text" at bounding box center [437, 220] width 384 height 39
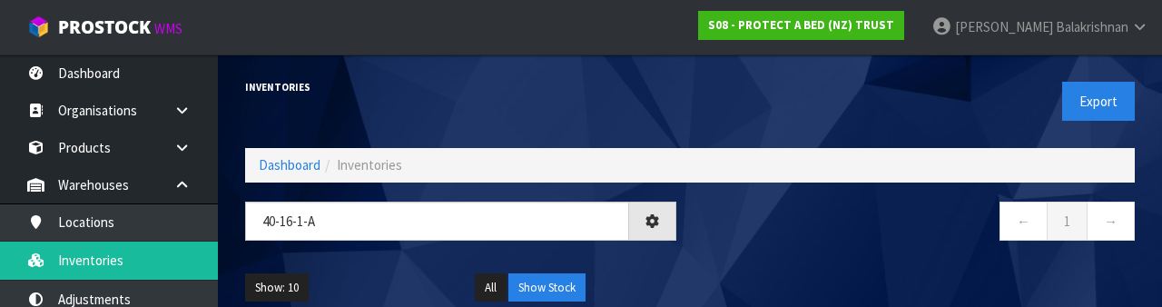
click at [725, 224] on nav "← 1 →" at bounding box center [918, 223] width 431 height 44
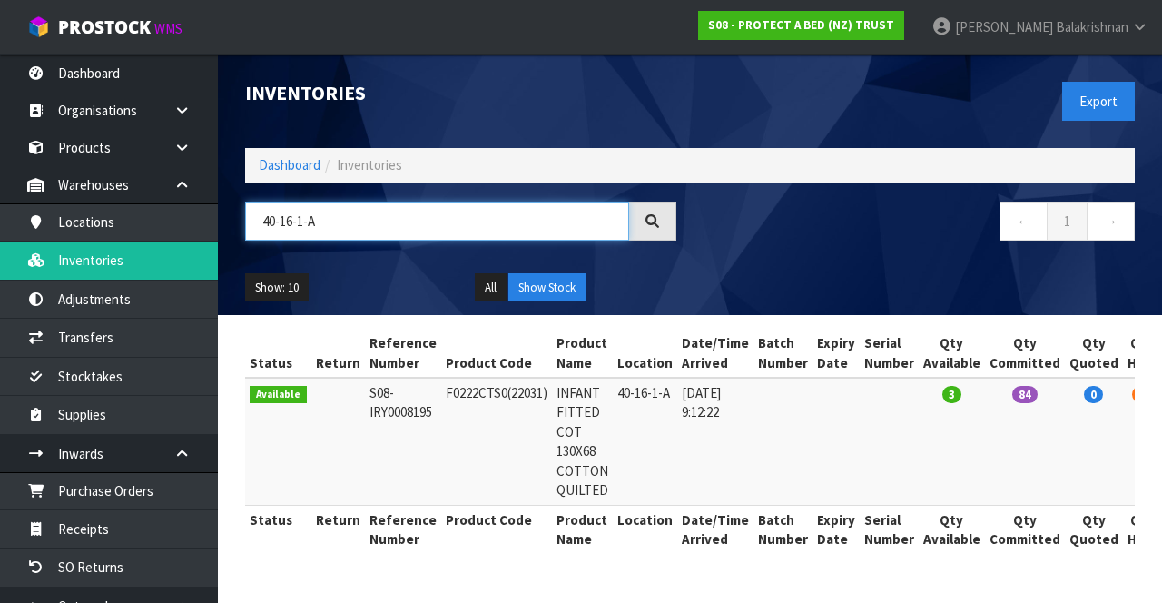
click at [549, 227] on input "40-16-1-A" at bounding box center [437, 220] width 384 height 39
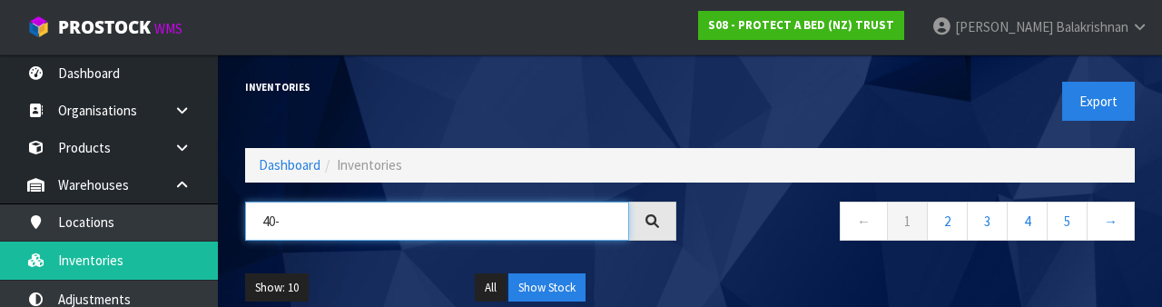
click at [446, 216] on input "40-" at bounding box center [437, 220] width 384 height 39
type input "4"
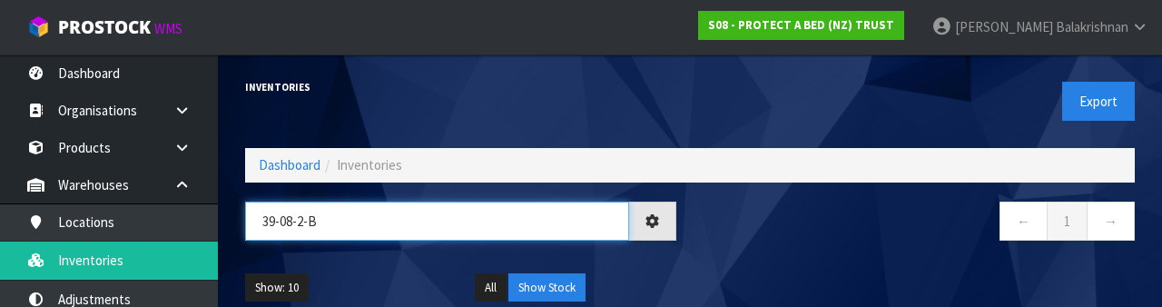
type input "39-08-2-B"
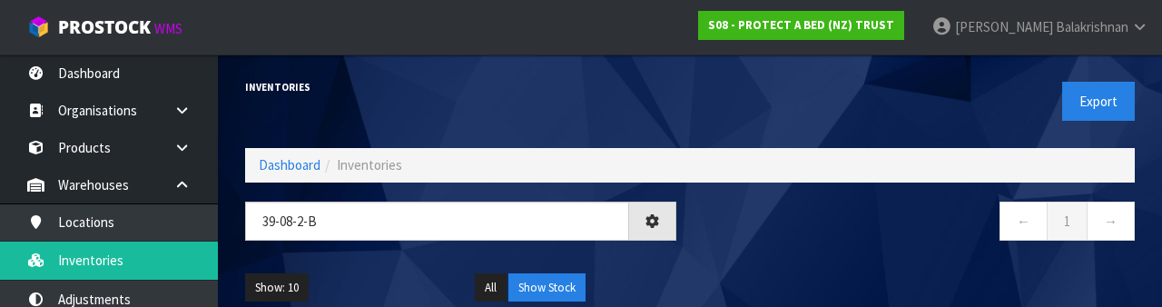
click at [725, 244] on nav "← 1 →" at bounding box center [918, 223] width 431 height 44
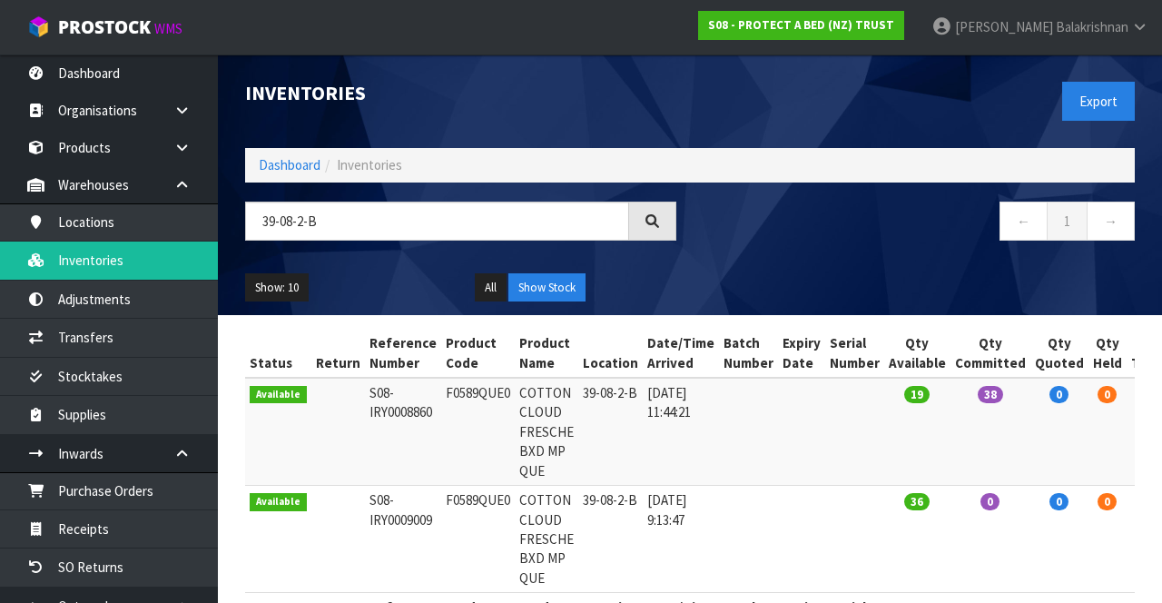
copy td "F0589QUE0"
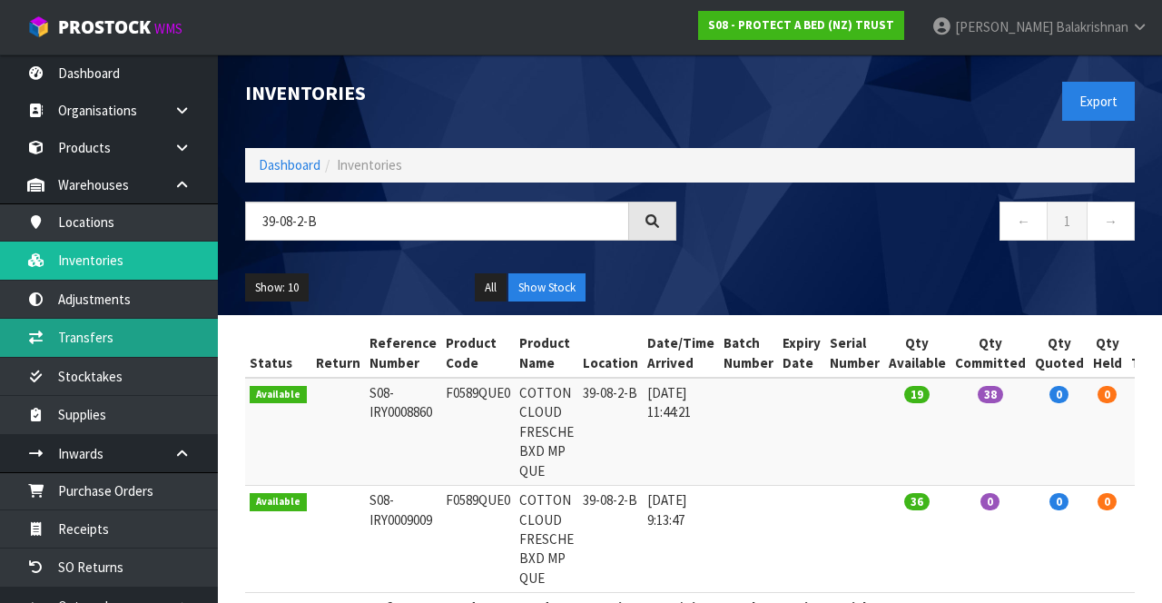
click at [132, 338] on link "Transfers" at bounding box center [109, 337] width 218 height 37
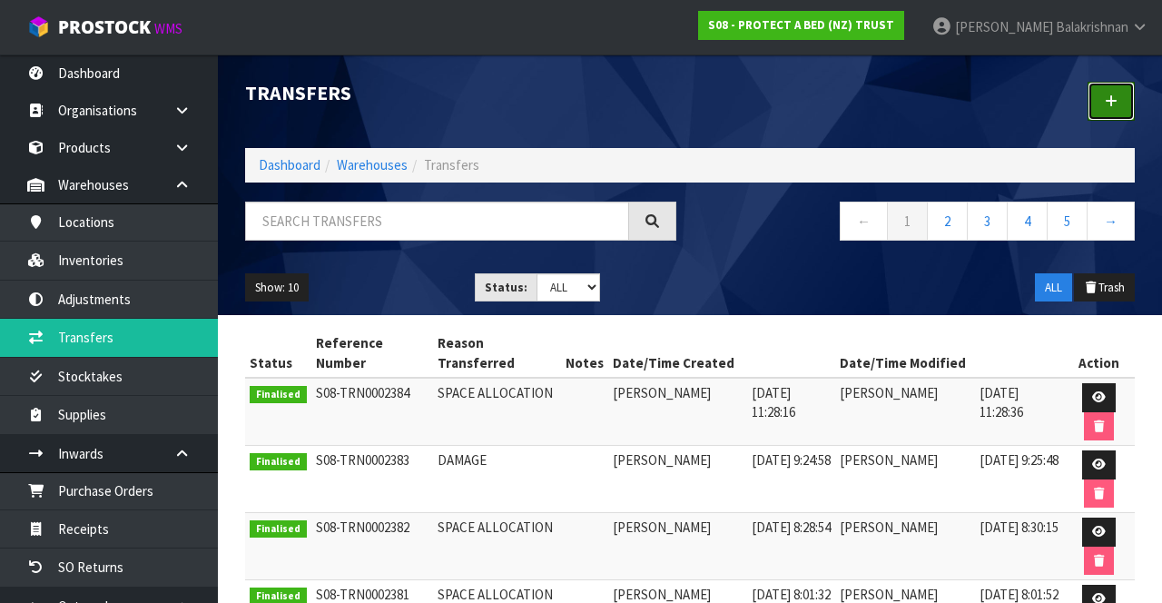
click at [725, 104] on icon at bounding box center [1110, 101] width 13 height 14
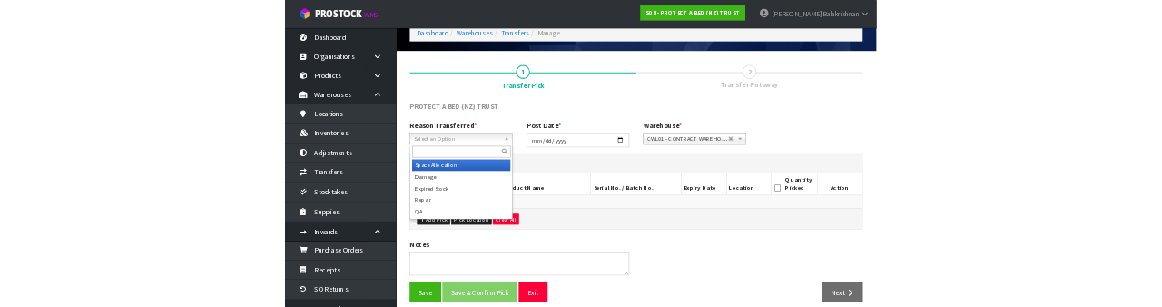
scroll to position [84, 0]
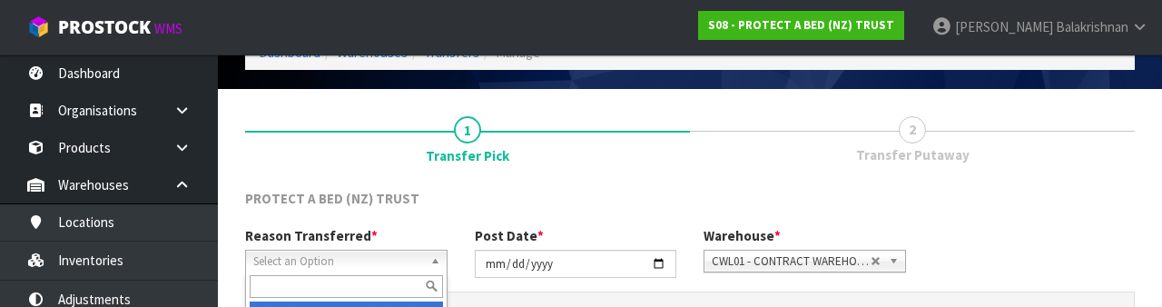
click at [725, 198] on div "PROTECT A BED (NZ) TRUST" at bounding box center [689, 207] width 917 height 37
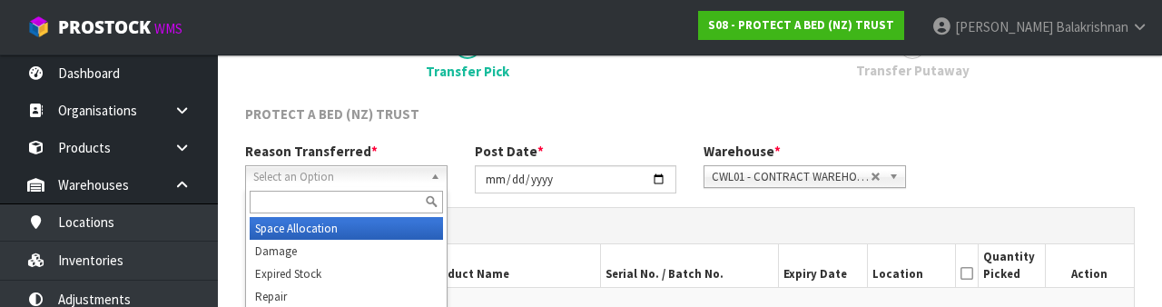
scroll to position [176, 0]
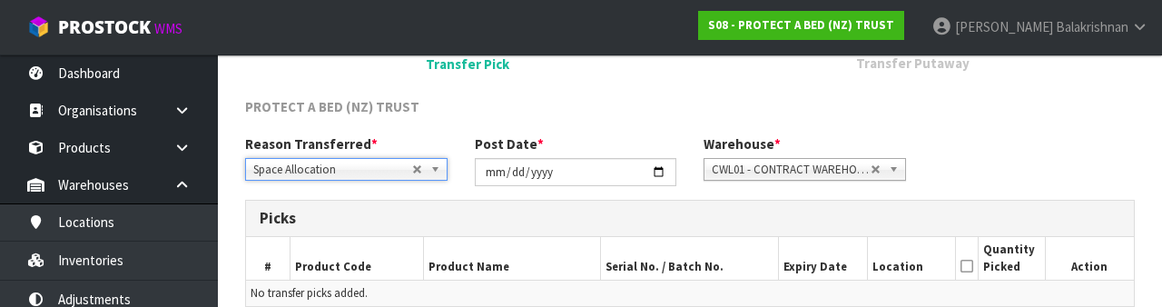
click at [725, 146] on div "Reason Transferred * Space Allocation Damage Expired Stock Repair QA Space Allo…" at bounding box center [689, 166] width 917 height 65
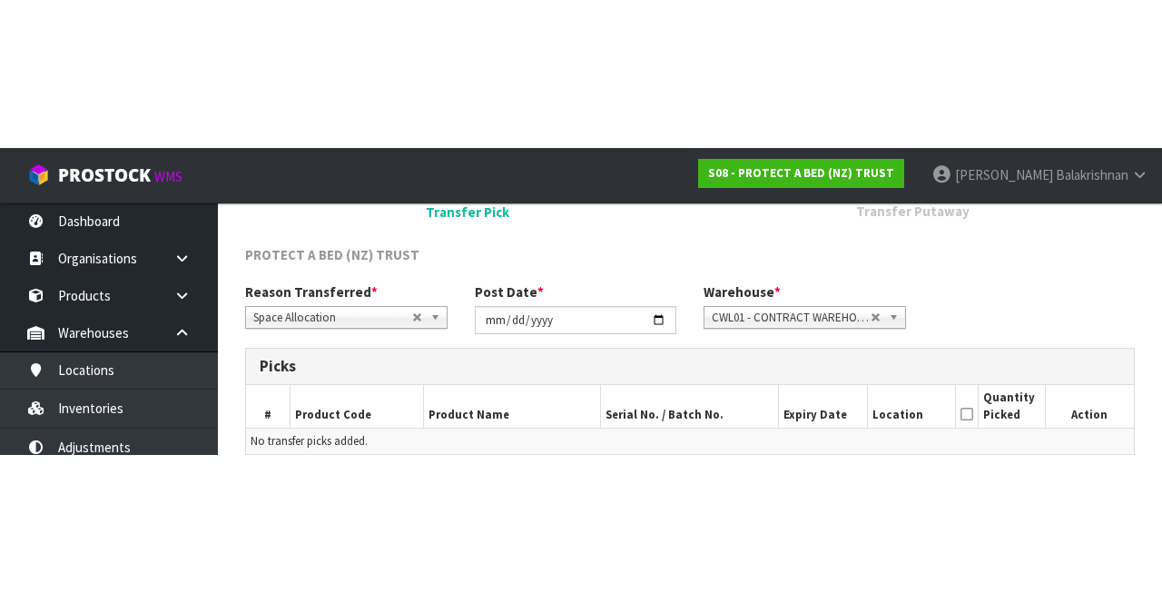
scroll to position [98, 0]
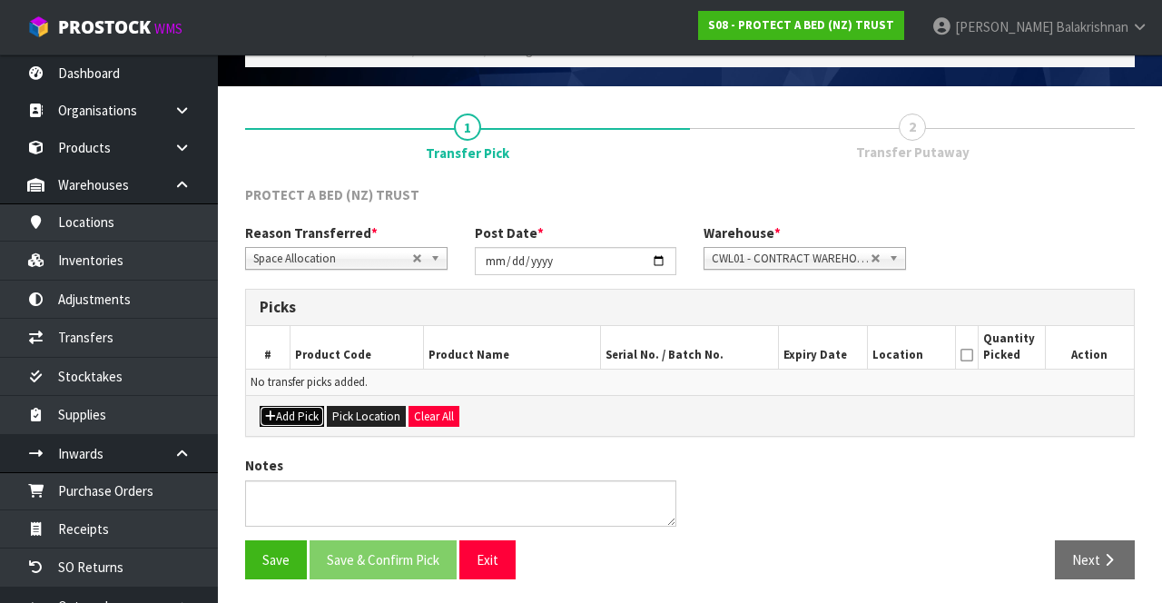
click at [284, 418] on button "Add Pick" at bounding box center [292, 417] width 64 height 22
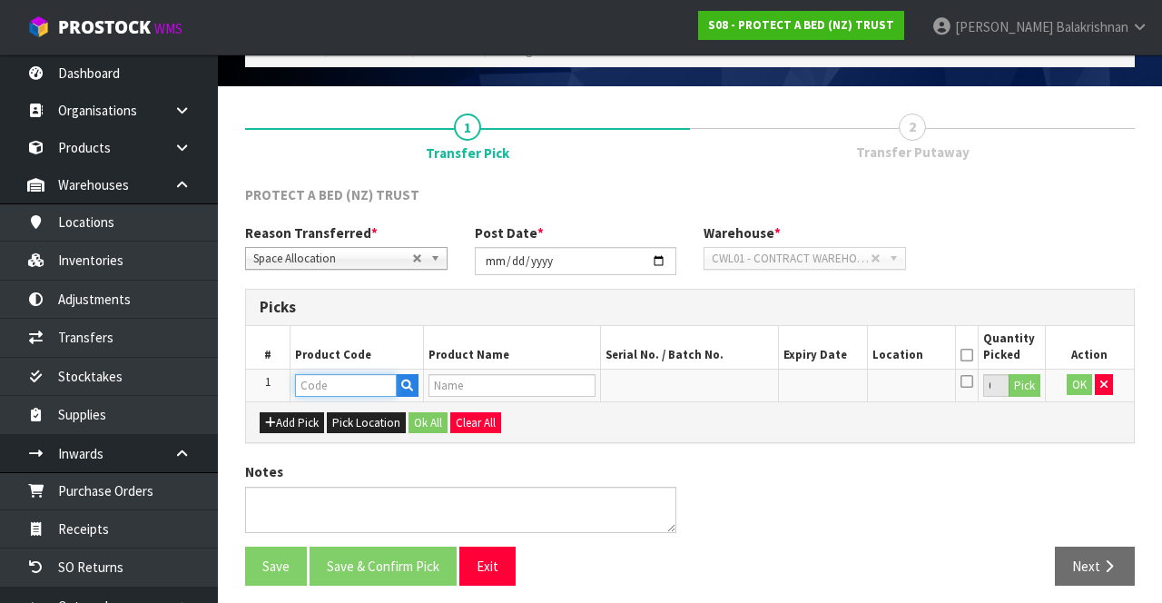
paste input "F0589QUE0"
type input "F0589QUE0"
type input "COTTON CLOUD FRESCHE BXD MP QUE"
type input "F0589QUE0"
click at [725, 389] on button "Pick" at bounding box center [1024, 386] width 32 height 24
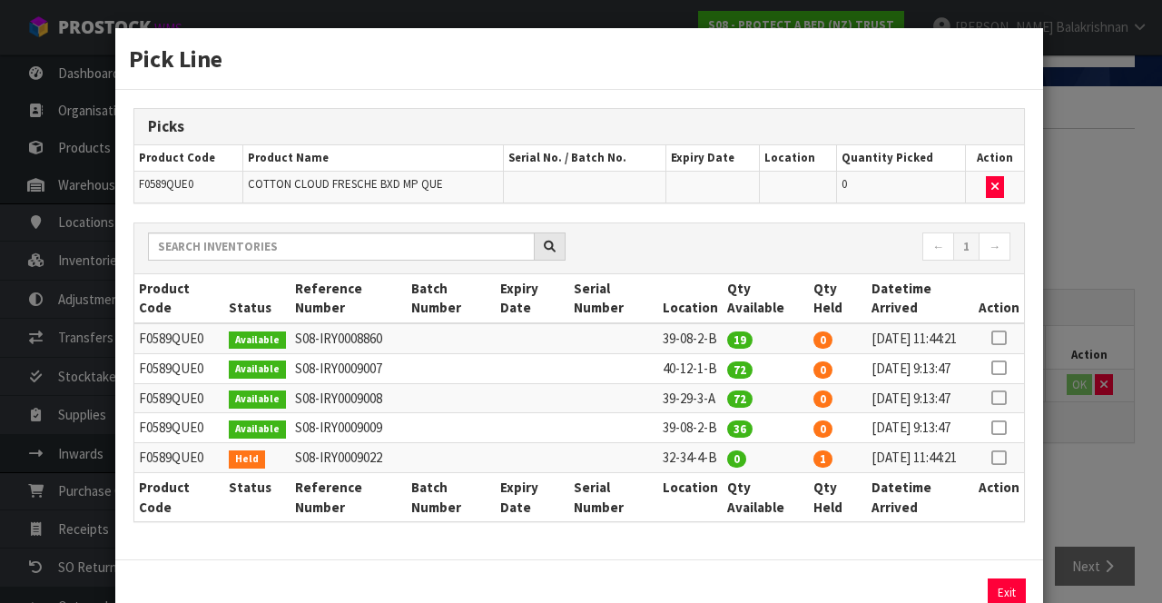
click at [725, 338] on icon at bounding box center [998, 338] width 15 height 1
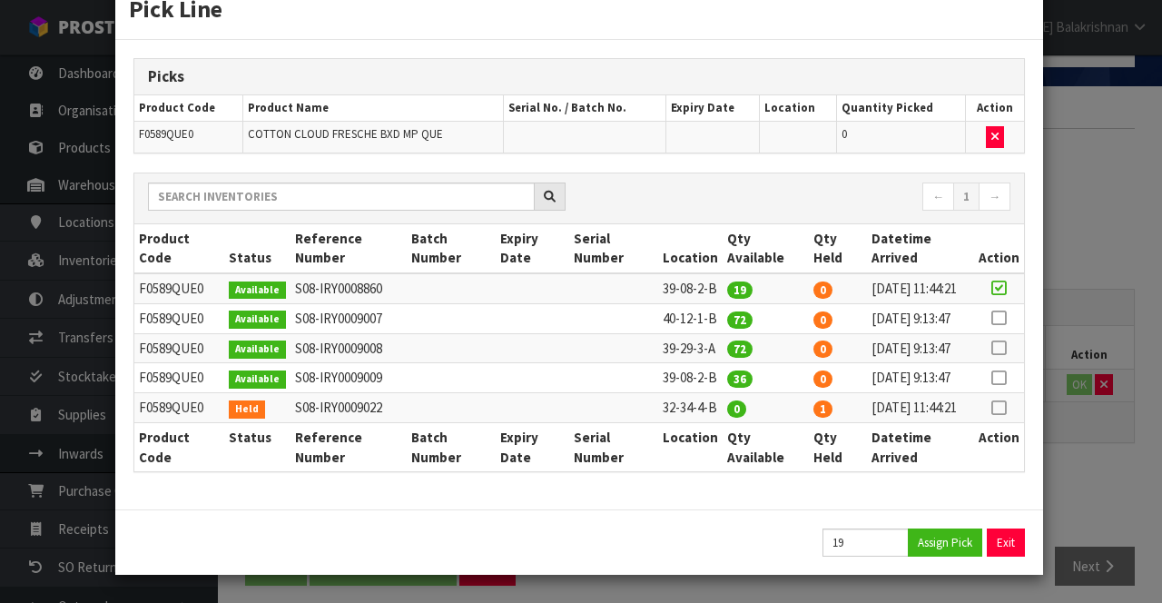
scroll to position [119, 0]
click at [725, 554] on button "Assign Pick" at bounding box center [945, 542] width 74 height 28
type input "19"
click at [725, 378] on icon at bounding box center [998, 378] width 15 height 1
click at [725, 537] on button "Assign Pick" at bounding box center [945, 542] width 74 height 28
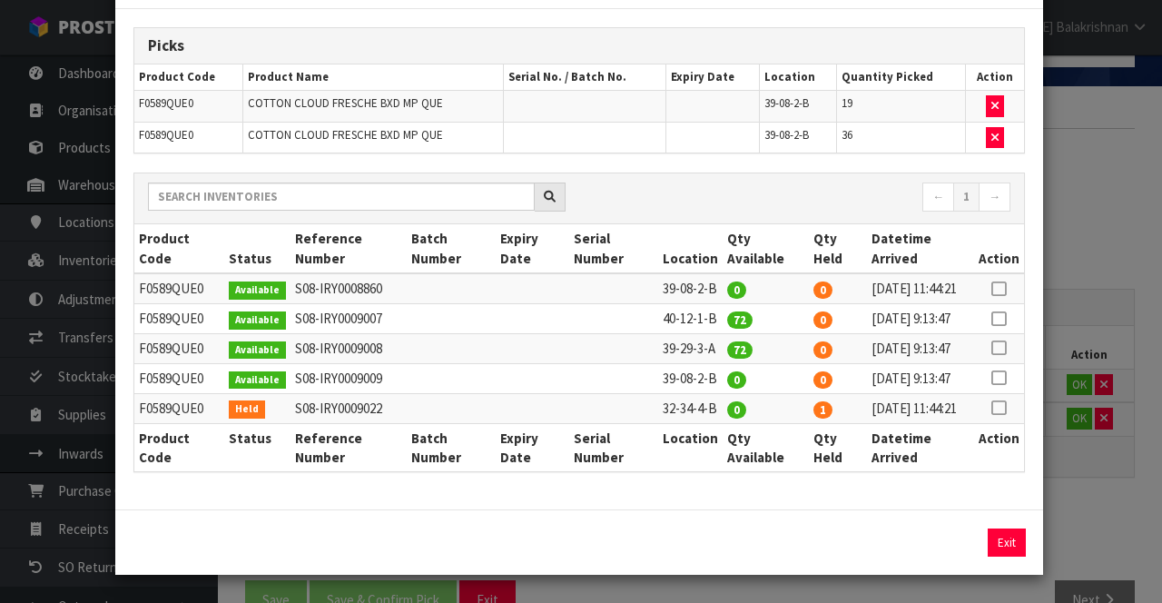
click at [725, 492] on div "Pick Line Picks Product Code Product Name Serial No. / Batch No. Expiry Date Lo…" at bounding box center [581, 301] width 1162 height 603
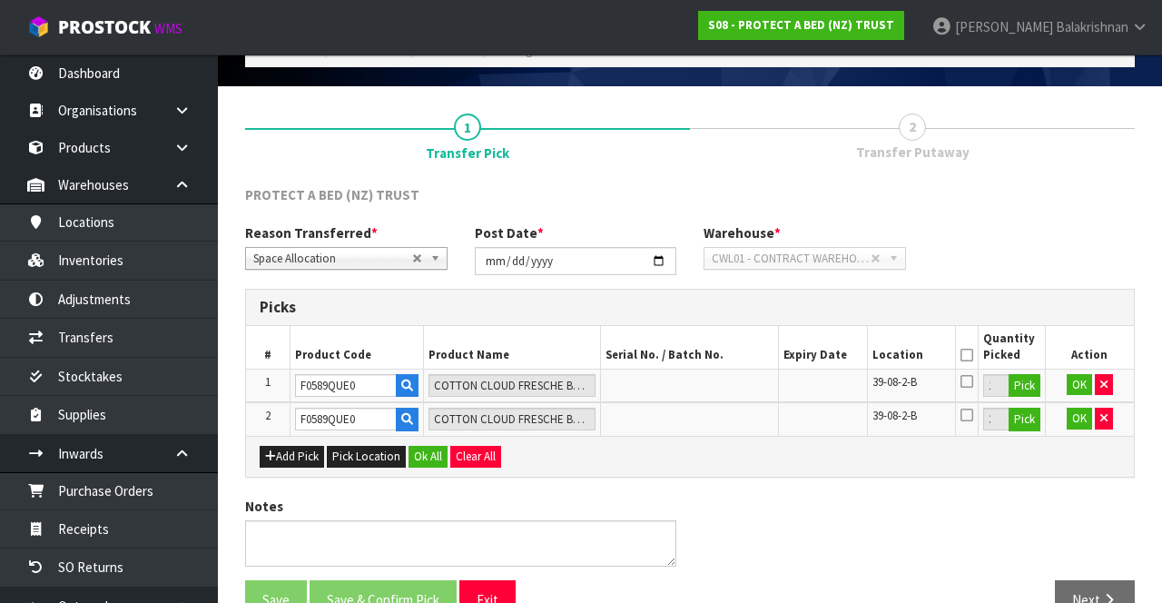
click at [725, 352] on th "Location" at bounding box center [911, 347] width 89 height 43
click at [725, 385] on td "OK" at bounding box center [1089, 385] width 89 height 34
click at [725, 355] on icon at bounding box center [966, 355] width 13 height 1
click at [421, 461] on button "Ok All" at bounding box center [427, 457] width 39 height 22
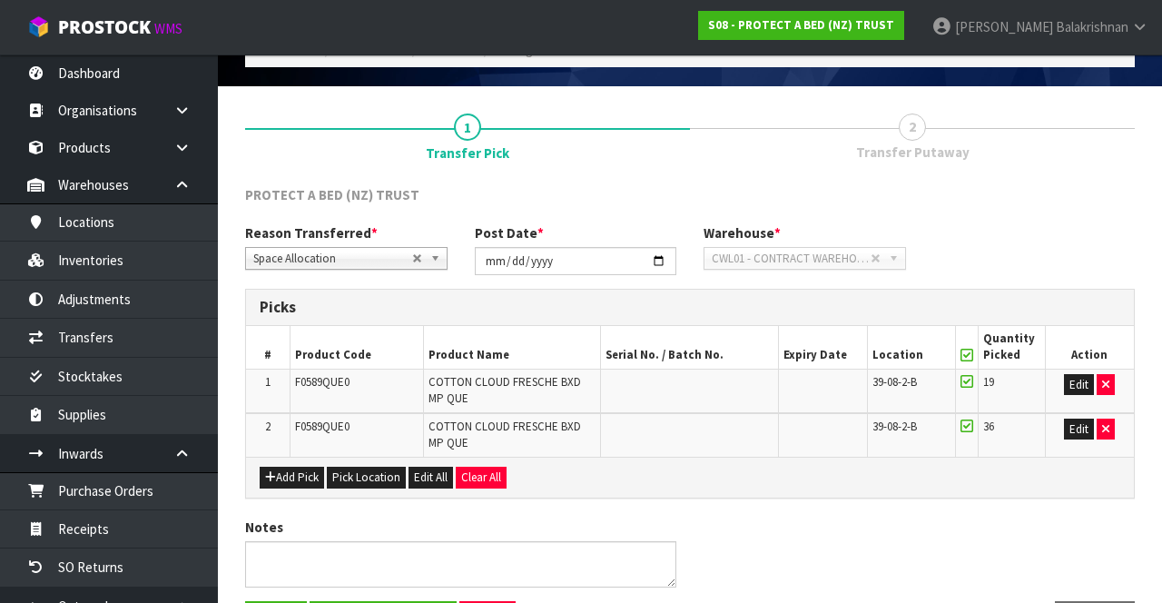
scroll to position [159, 0]
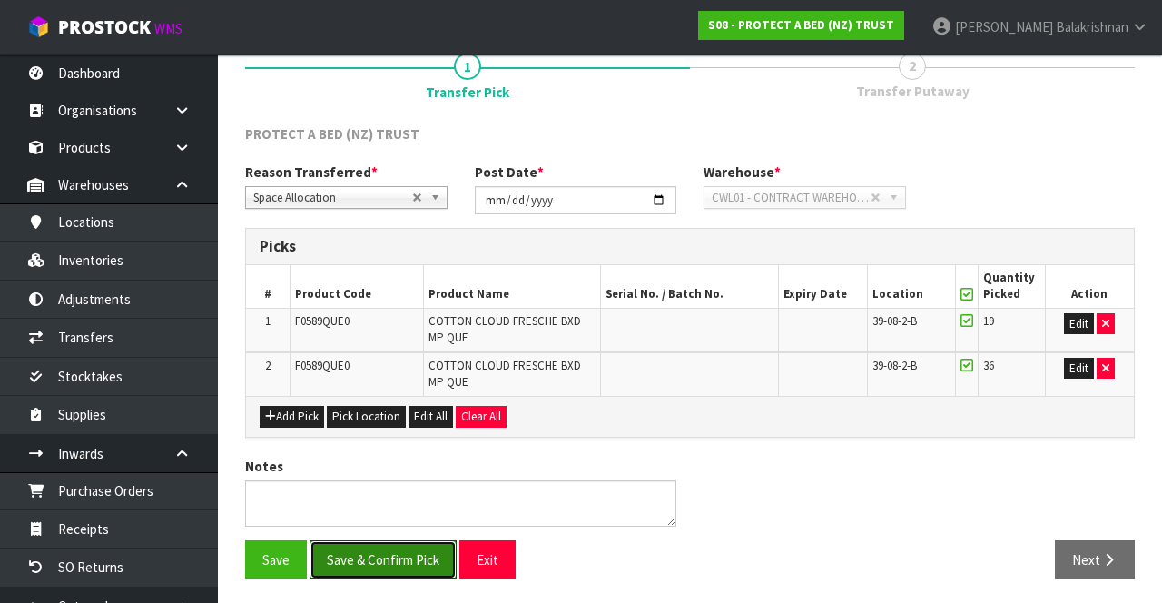
click at [390, 557] on button "Save & Confirm Pick" at bounding box center [382, 559] width 147 height 39
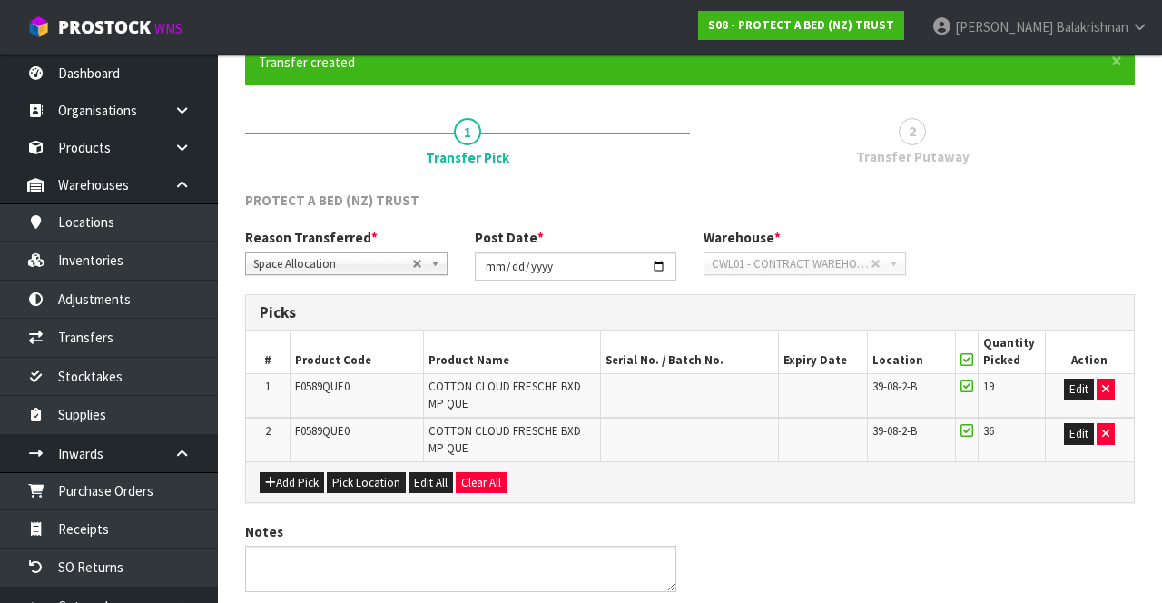
scroll to position [0, 0]
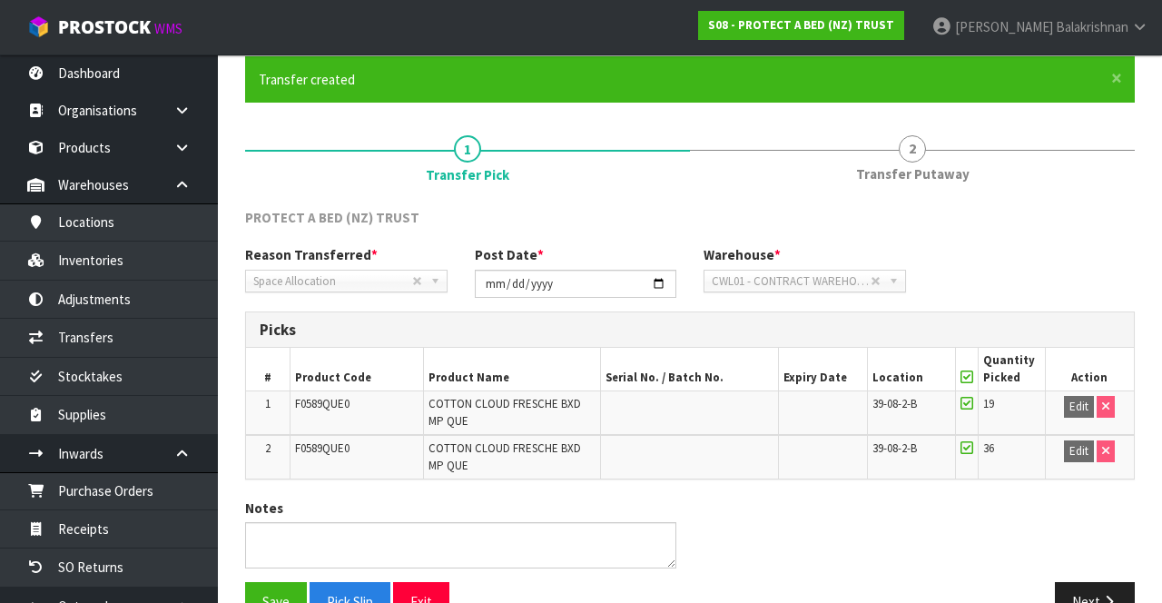
scroll to position [185, 0]
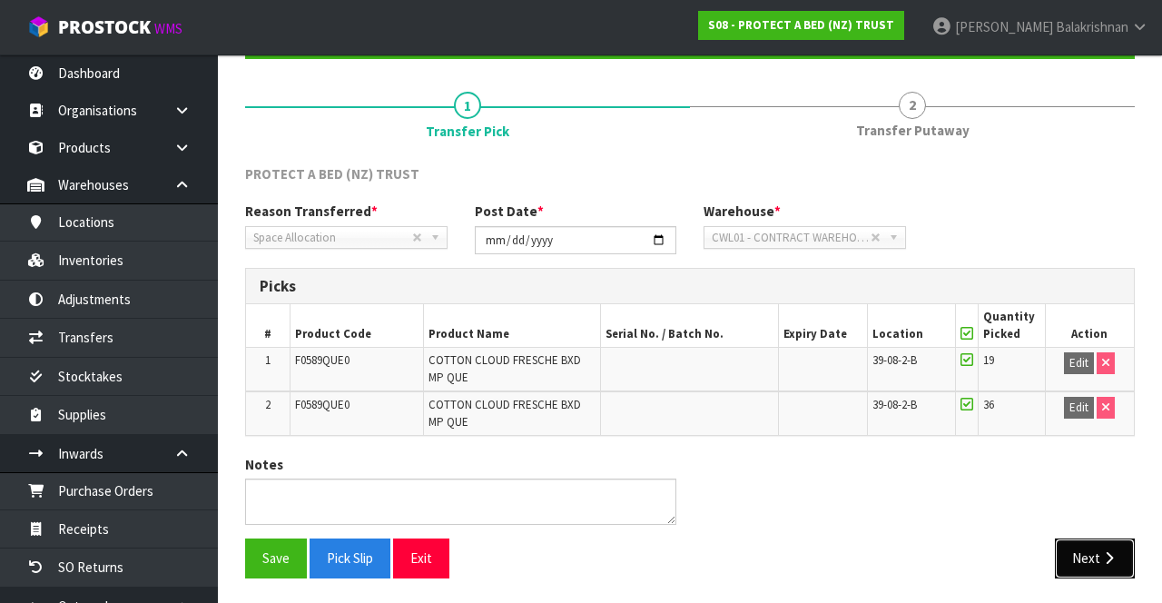
click at [725, 557] on button "Next" at bounding box center [1095, 557] width 80 height 39
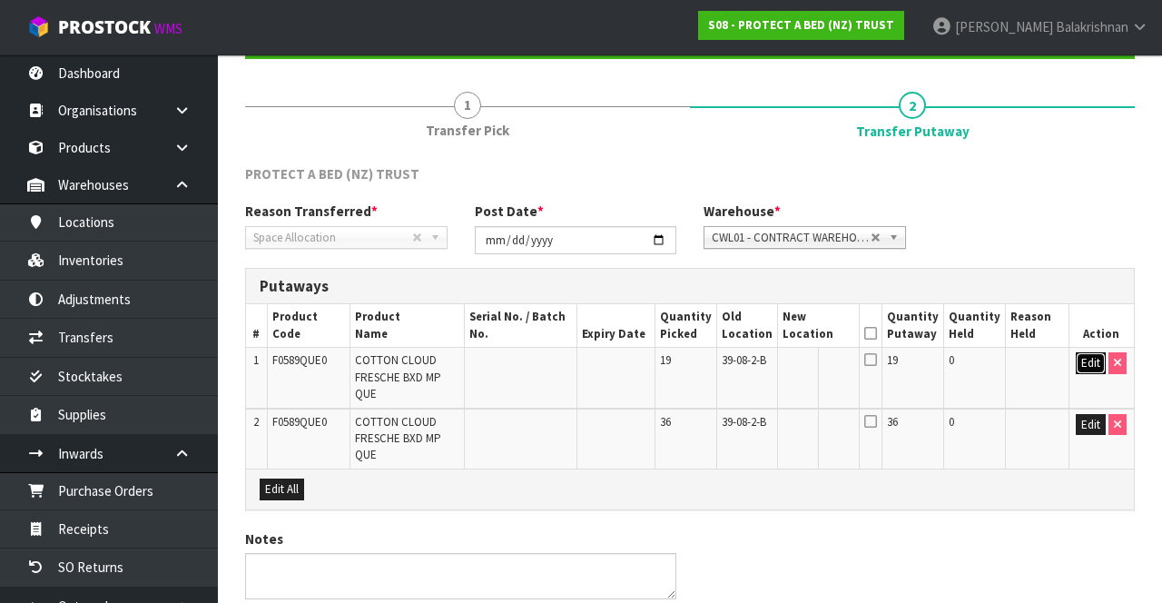
click at [725, 361] on button "Edit" at bounding box center [1090, 363] width 30 height 22
click at [725, 414] on button "Edit" at bounding box center [1090, 425] width 30 height 22
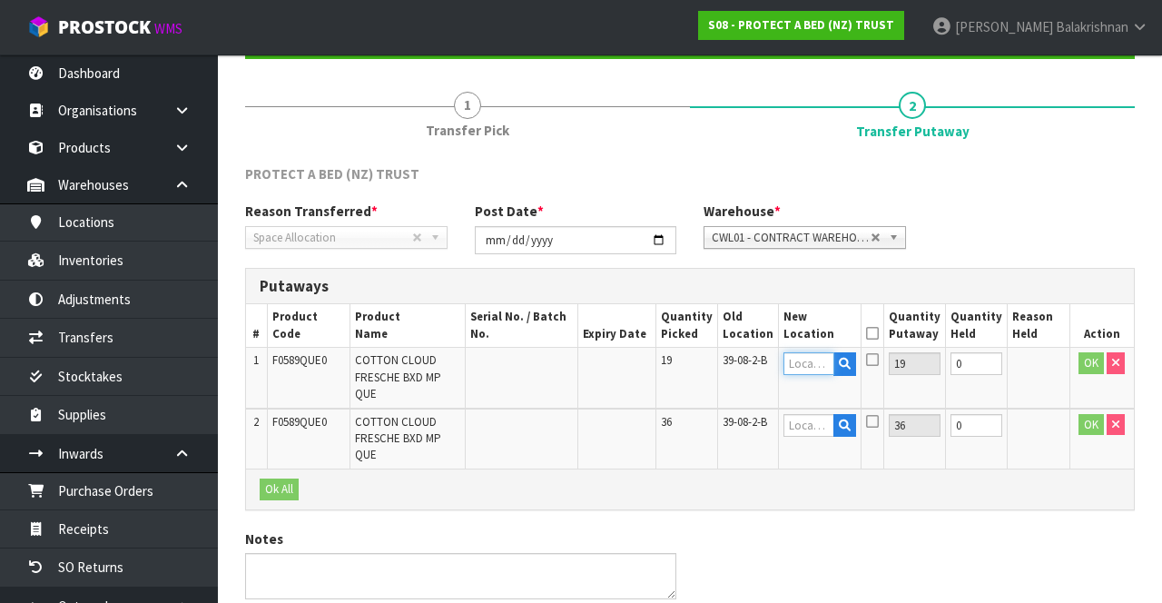
click at [725, 367] on input "text" at bounding box center [808, 363] width 51 height 23
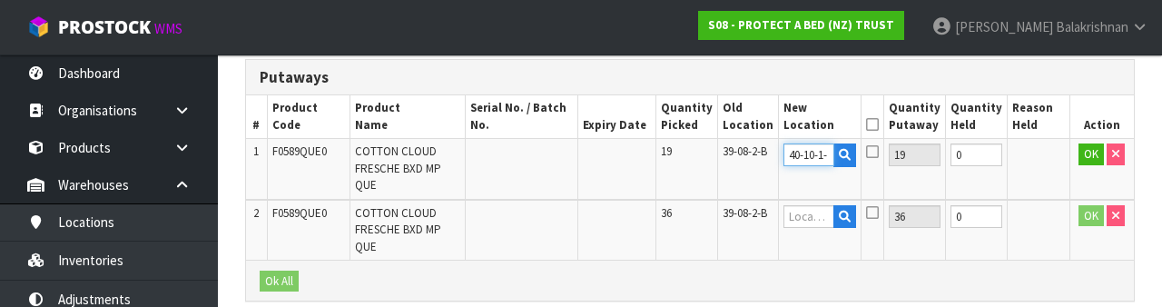
scroll to position [0, 0]
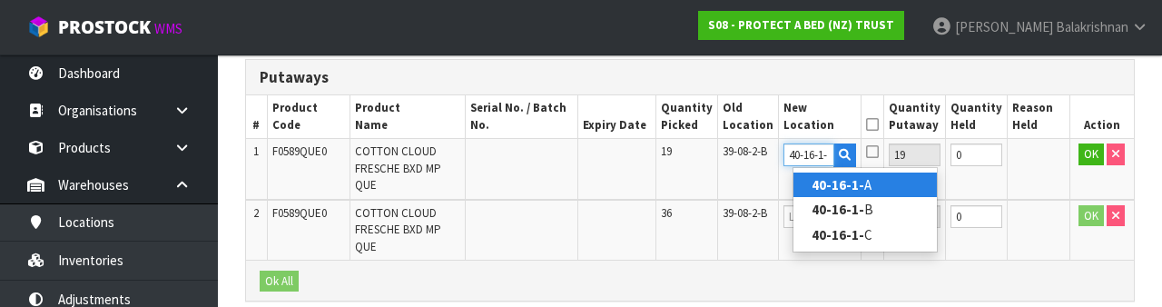
type input "40-16-1-A"
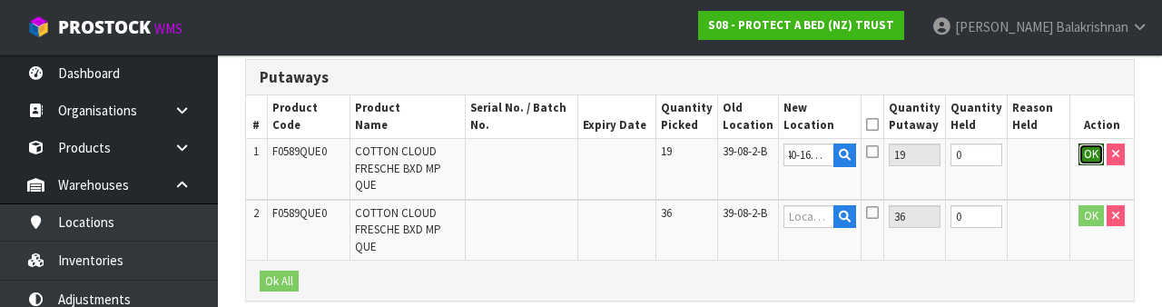
click at [725, 154] on button "OK" at bounding box center [1090, 154] width 25 height 22
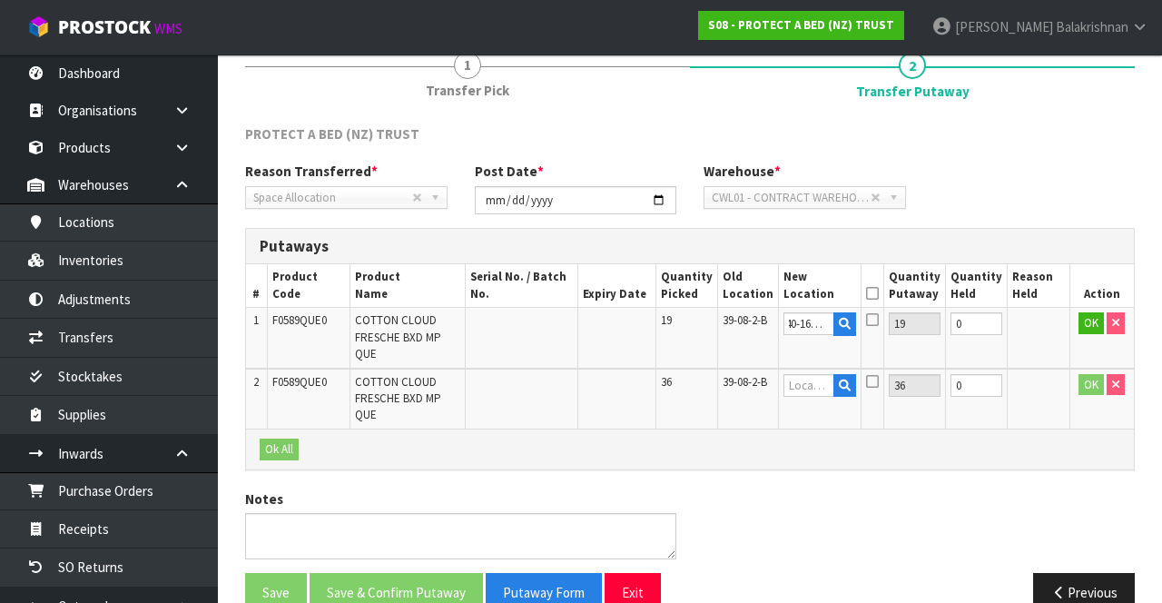
scroll to position [0, 0]
click at [725, 323] on link "Fill" at bounding box center [839, 328] width 14 height 32
type input "40-16-1-A"
click at [725, 374] on button "OK" at bounding box center [1090, 385] width 25 height 22
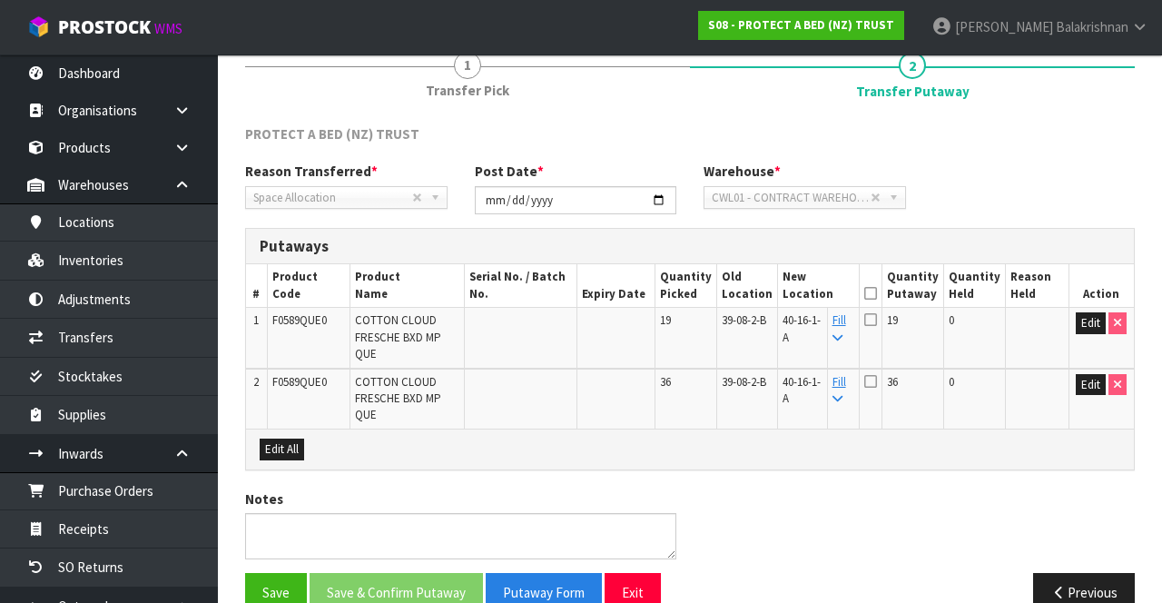
click at [725, 293] on icon at bounding box center [870, 293] width 13 height 1
click at [412, 573] on button "Save & Confirm Putaway" at bounding box center [395, 592] width 173 height 39
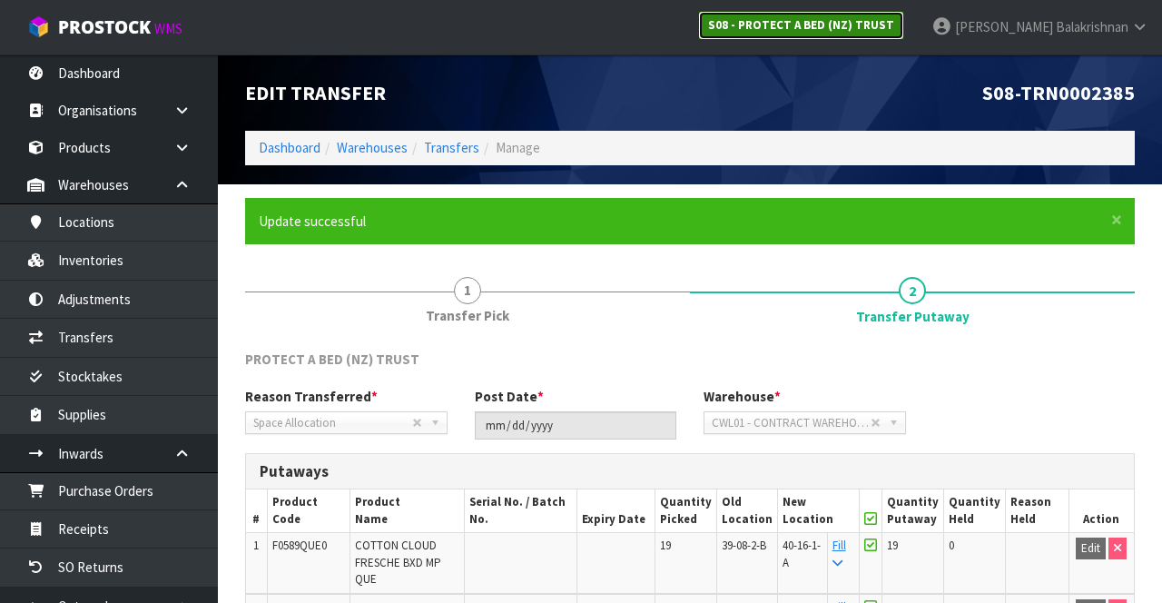
click at [725, 29] on strong "S08 - PROTECT A BED (NZ) TRUST" at bounding box center [801, 24] width 186 height 15
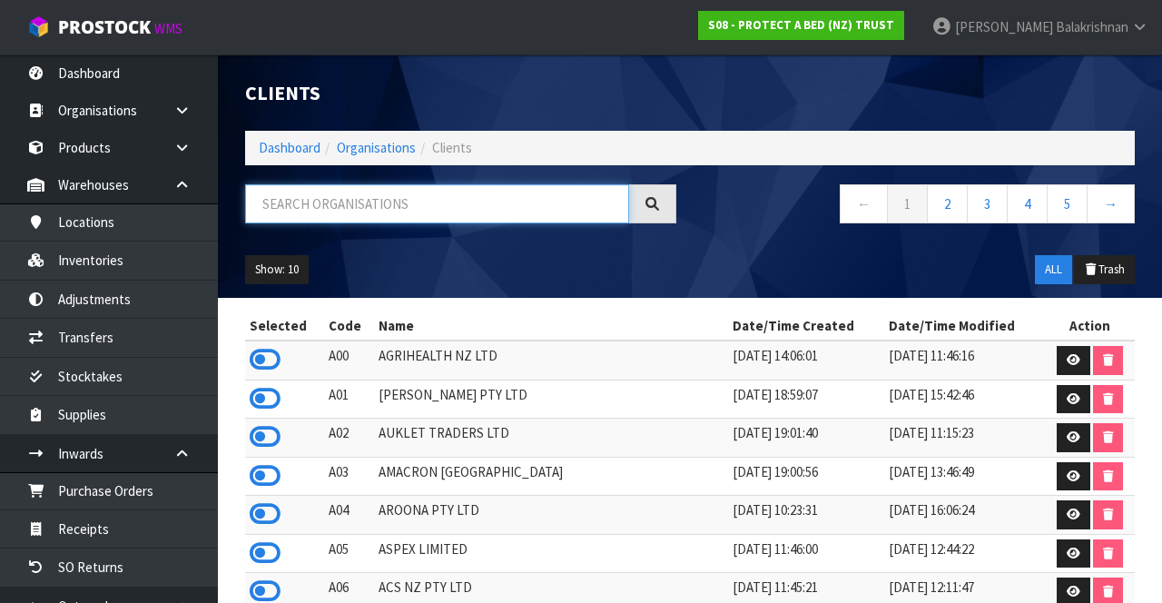
click at [303, 201] on input "text" at bounding box center [437, 203] width 384 height 39
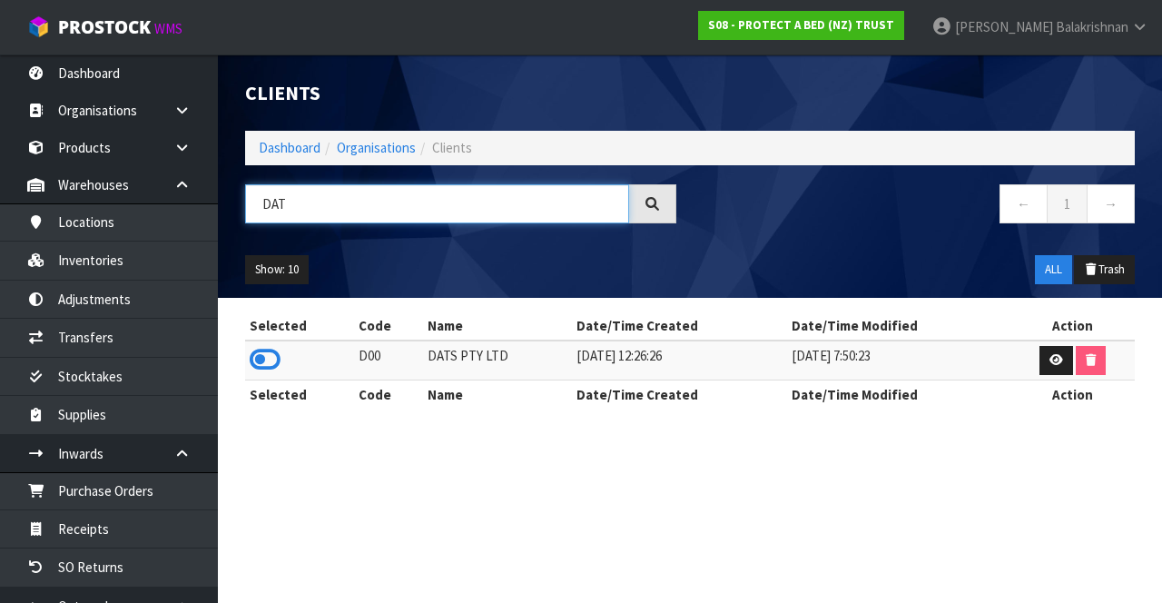
type input "DAT"
click at [253, 350] on icon at bounding box center [265, 359] width 31 height 27
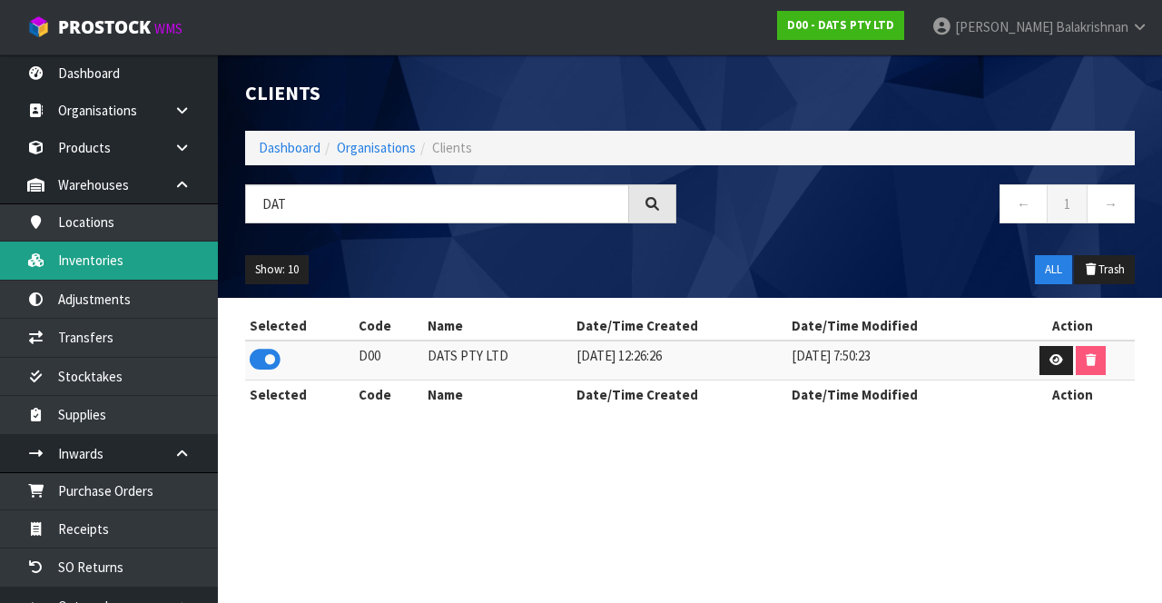
click at [129, 263] on link "Inventories" at bounding box center [109, 259] width 218 height 37
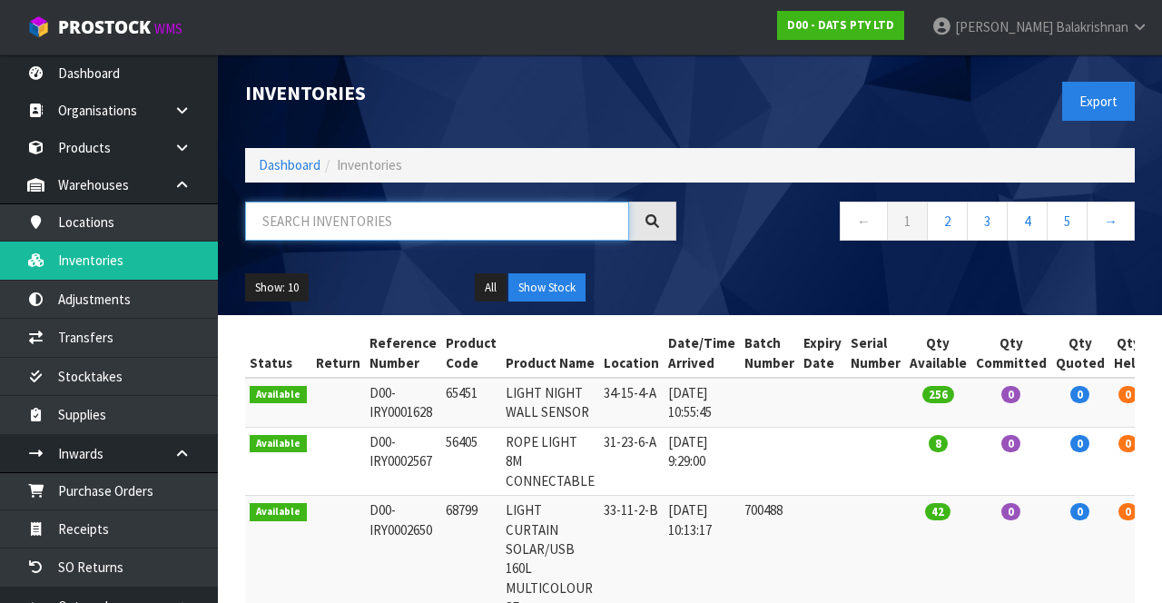
click at [466, 216] on input "text" at bounding box center [437, 220] width 384 height 39
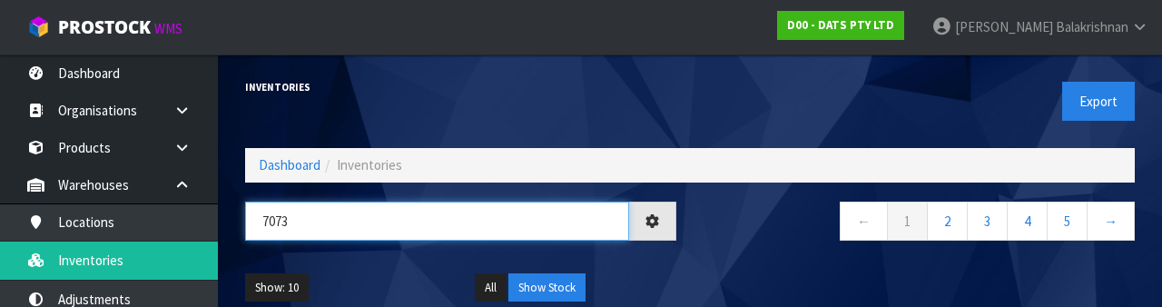
type input "70730"
